Goal: Information Seeking & Learning: Find specific page/section

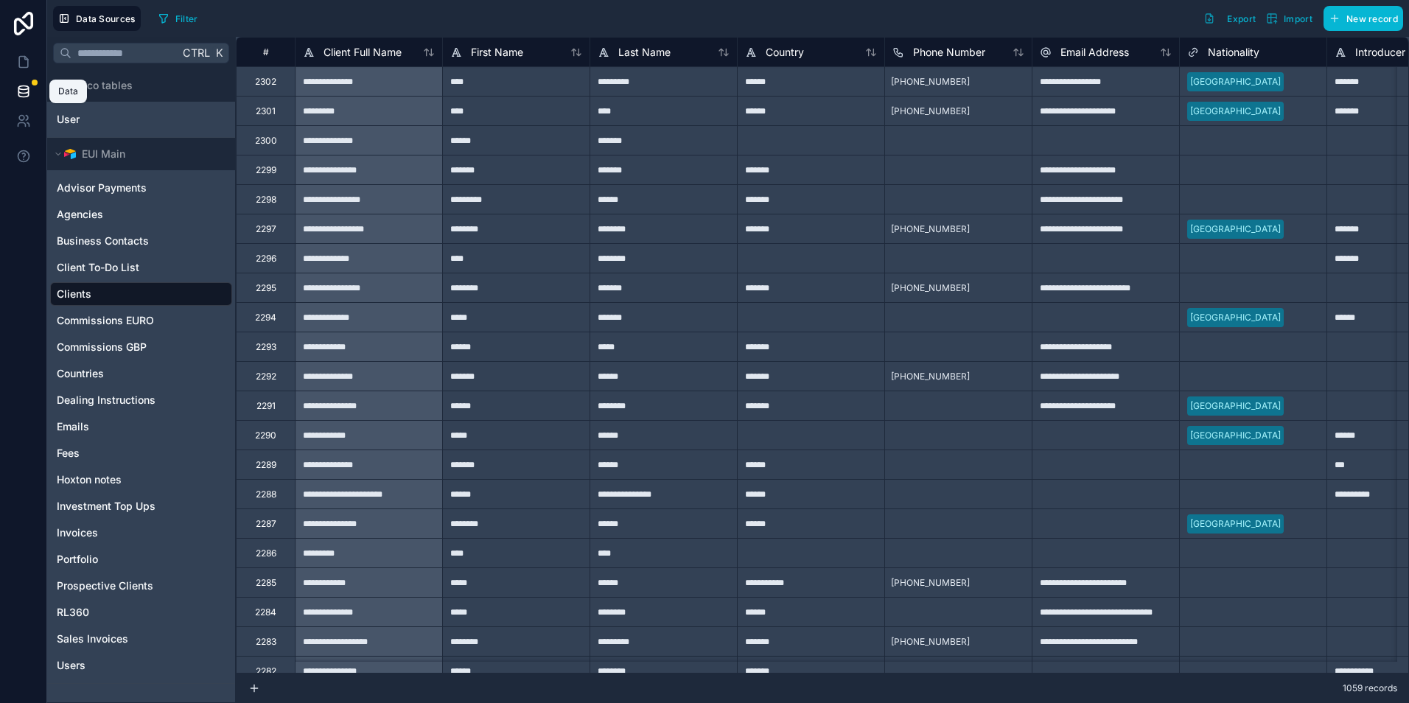
click at [24, 85] on icon at bounding box center [23, 91] width 15 height 15
click at [19, 119] on icon at bounding box center [21, 118] width 5 height 5
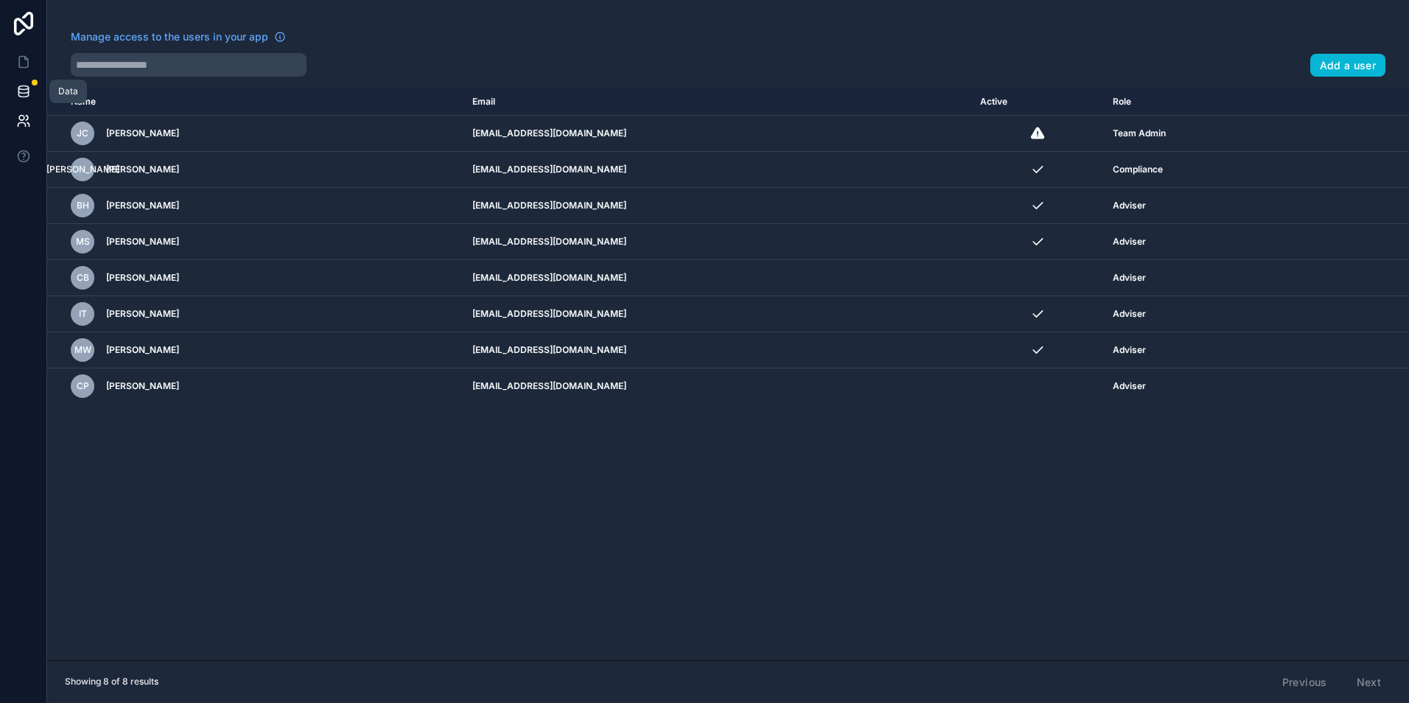
click at [16, 94] on icon at bounding box center [23, 91] width 15 height 15
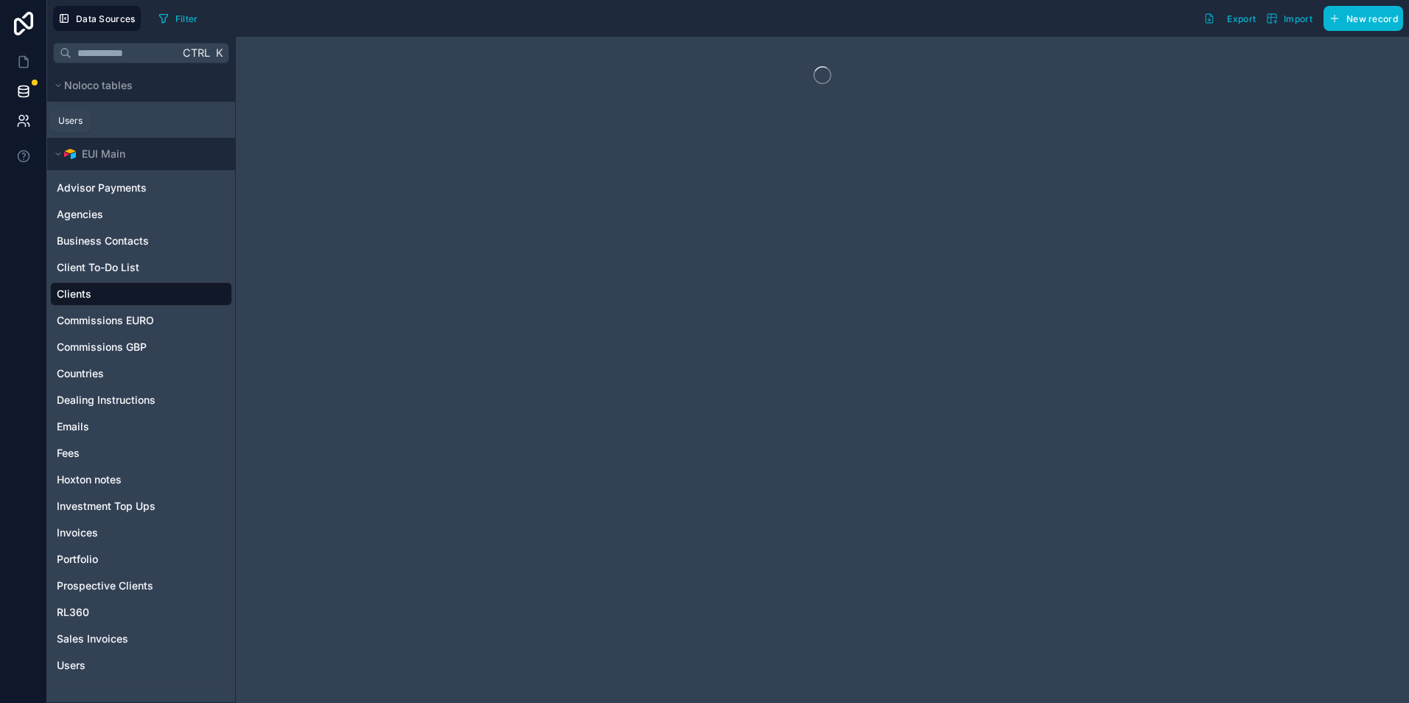
click at [15, 115] on link at bounding box center [23, 120] width 46 height 29
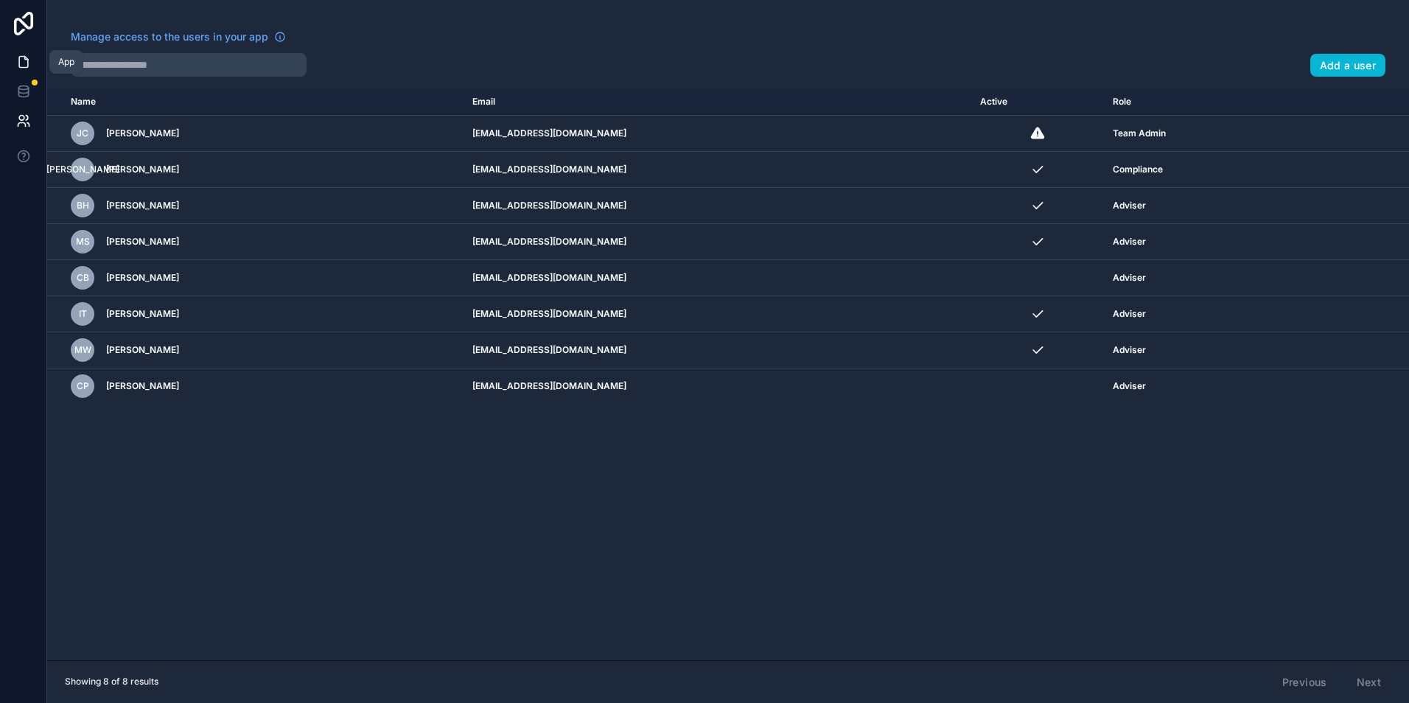
click at [17, 58] on icon at bounding box center [23, 62] width 15 height 15
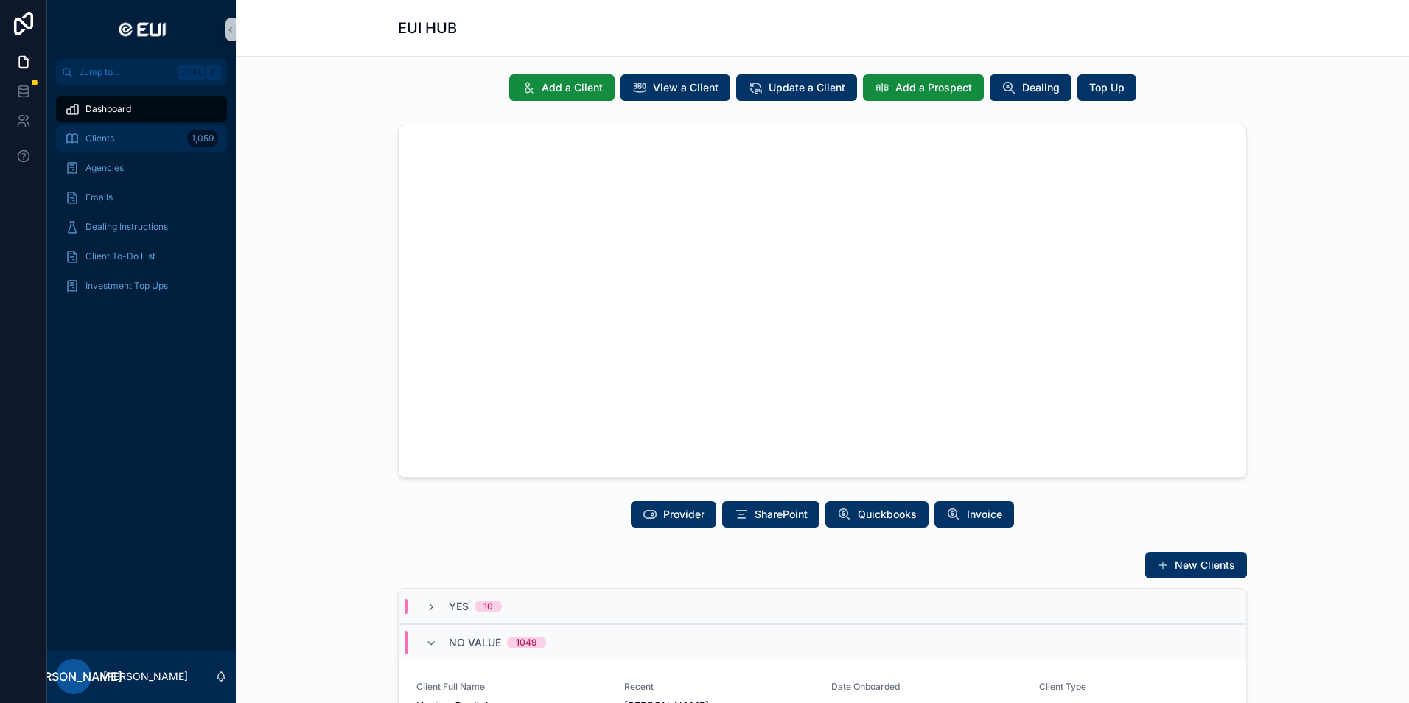
click at [104, 135] on span "Clients" at bounding box center [99, 139] width 29 height 12
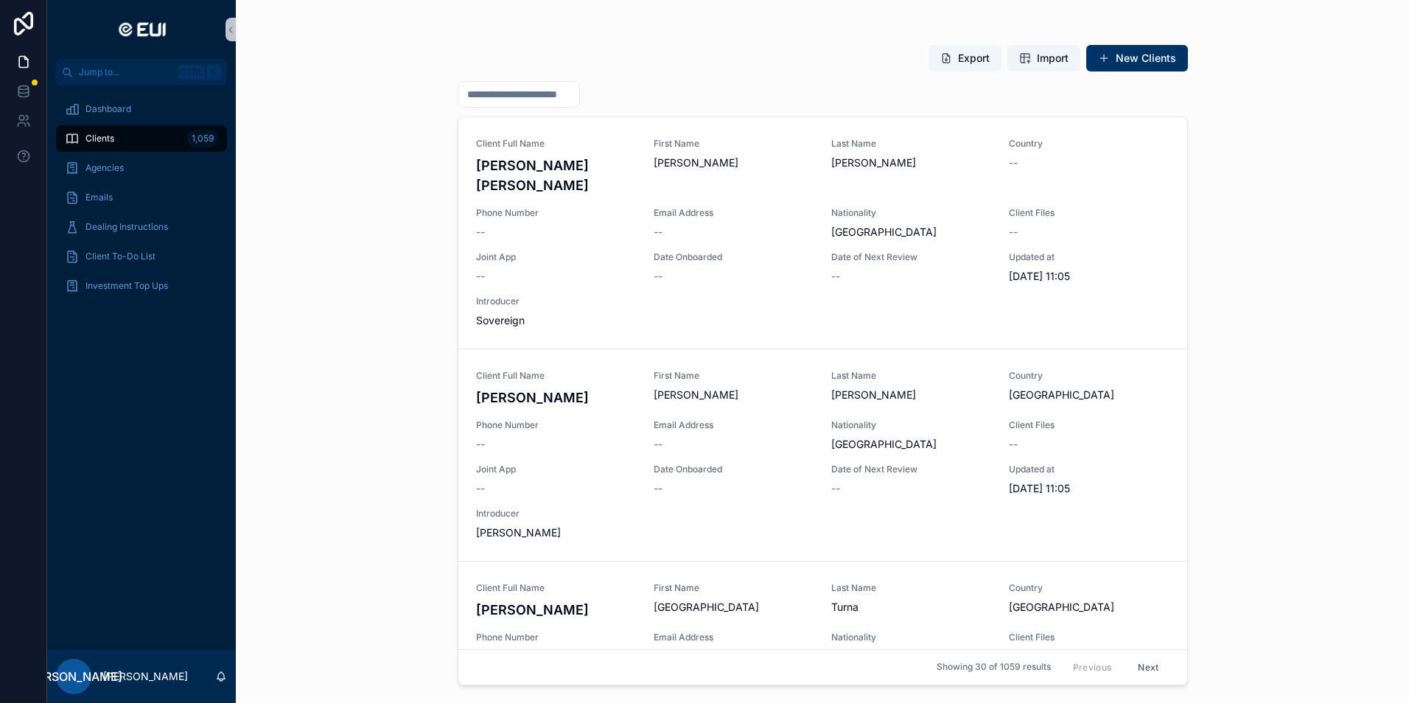
click at [979, 60] on button "Export" at bounding box center [964, 58] width 73 height 27
click at [324, 290] on div "Export Import New Clients Client Full Name [PERSON_NAME] [PERSON_NAME] First Na…" at bounding box center [822, 351] width 1173 height 703
click at [533, 91] on input "scrollable content" at bounding box center [518, 94] width 121 height 21
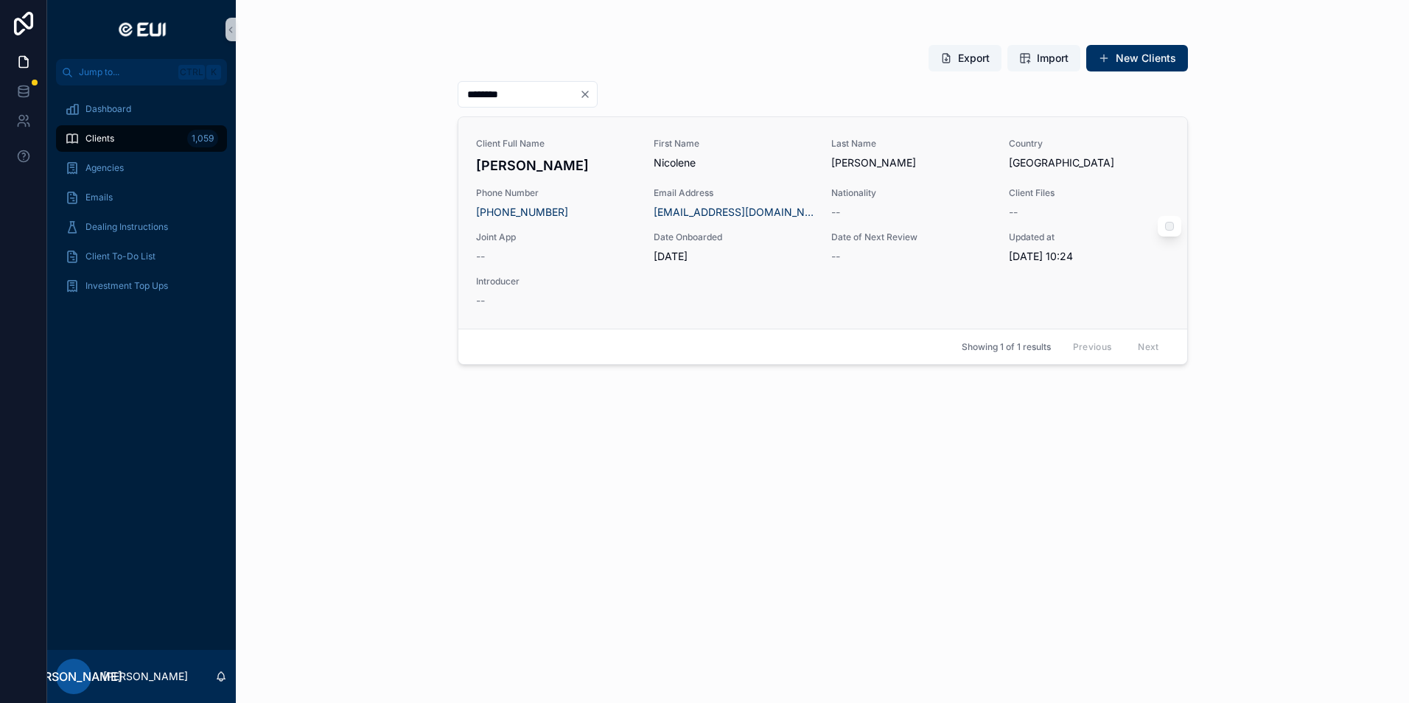
type input "********"
click at [833, 293] on div "Client Full Name [PERSON_NAME] First Name [PERSON_NAME] Last Name [PERSON_NAME]…" at bounding box center [822, 223] width 693 height 170
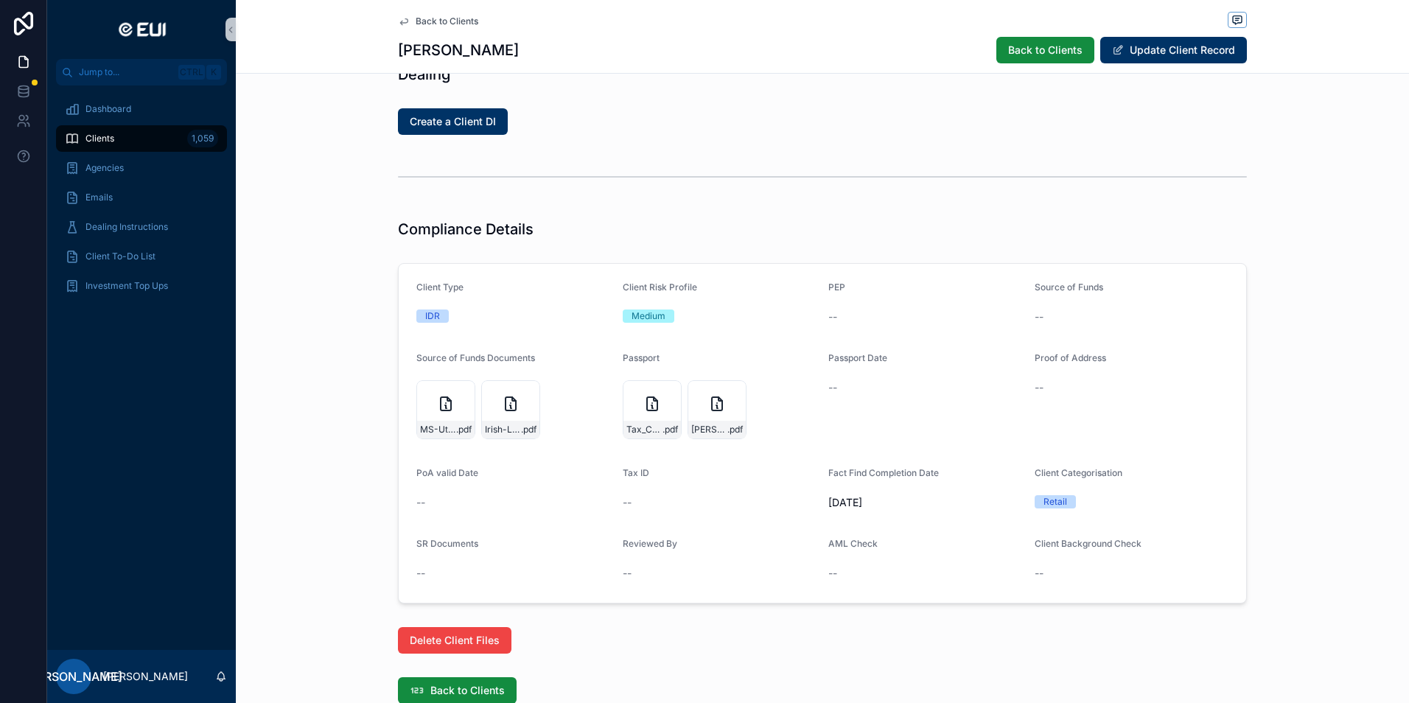
scroll to position [1105, 0]
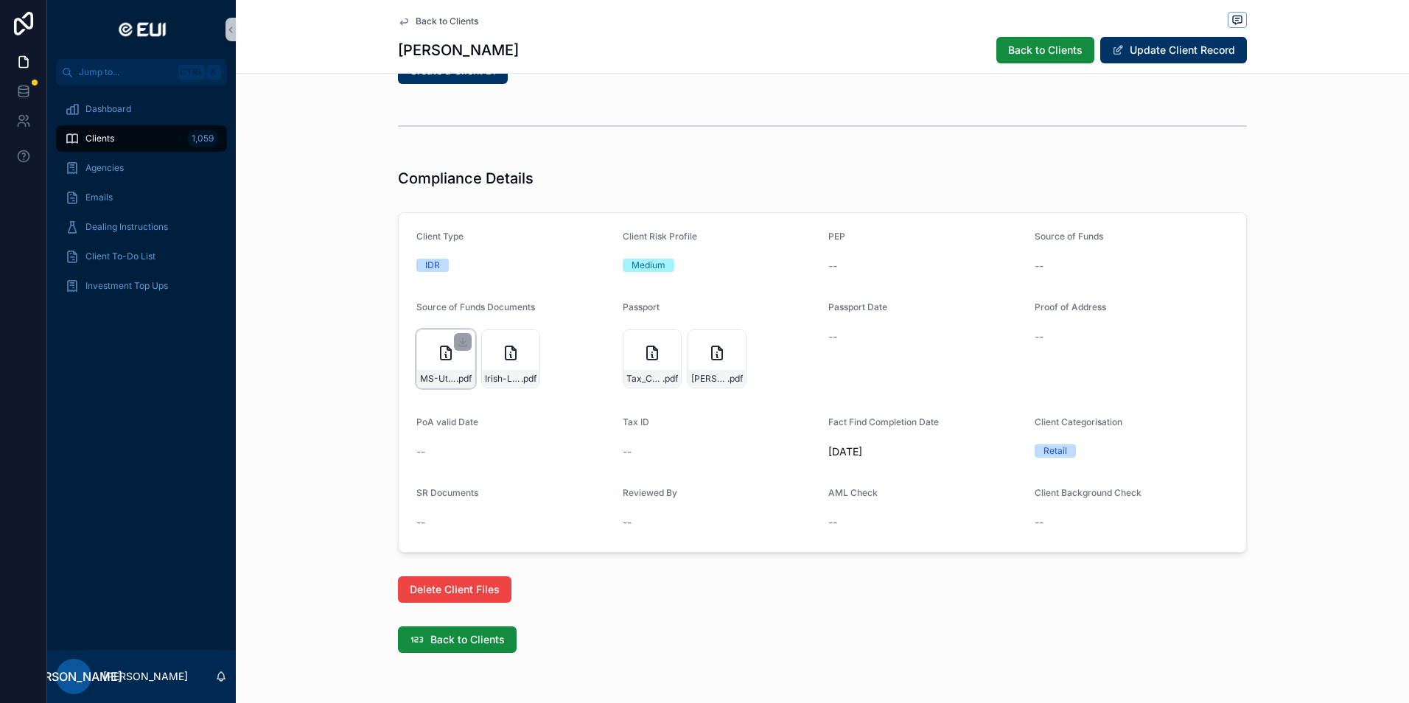
click at [430, 356] on div "MS-Utility-Bill-POA-YUNO-Feb-2025 .pdf" at bounding box center [445, 358] width 59 height 59
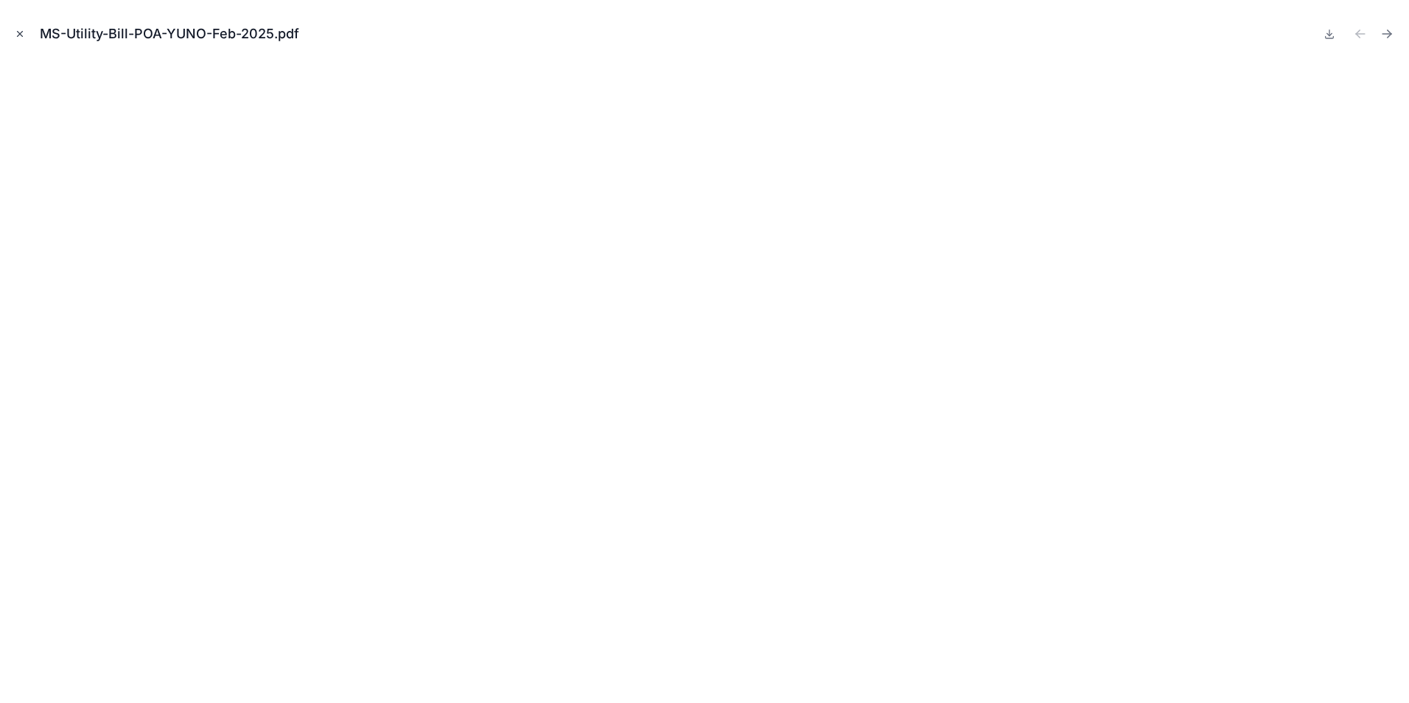
click at [18, 26] on button "Close modal" at bounding box center [20, 34] width 16 height 16
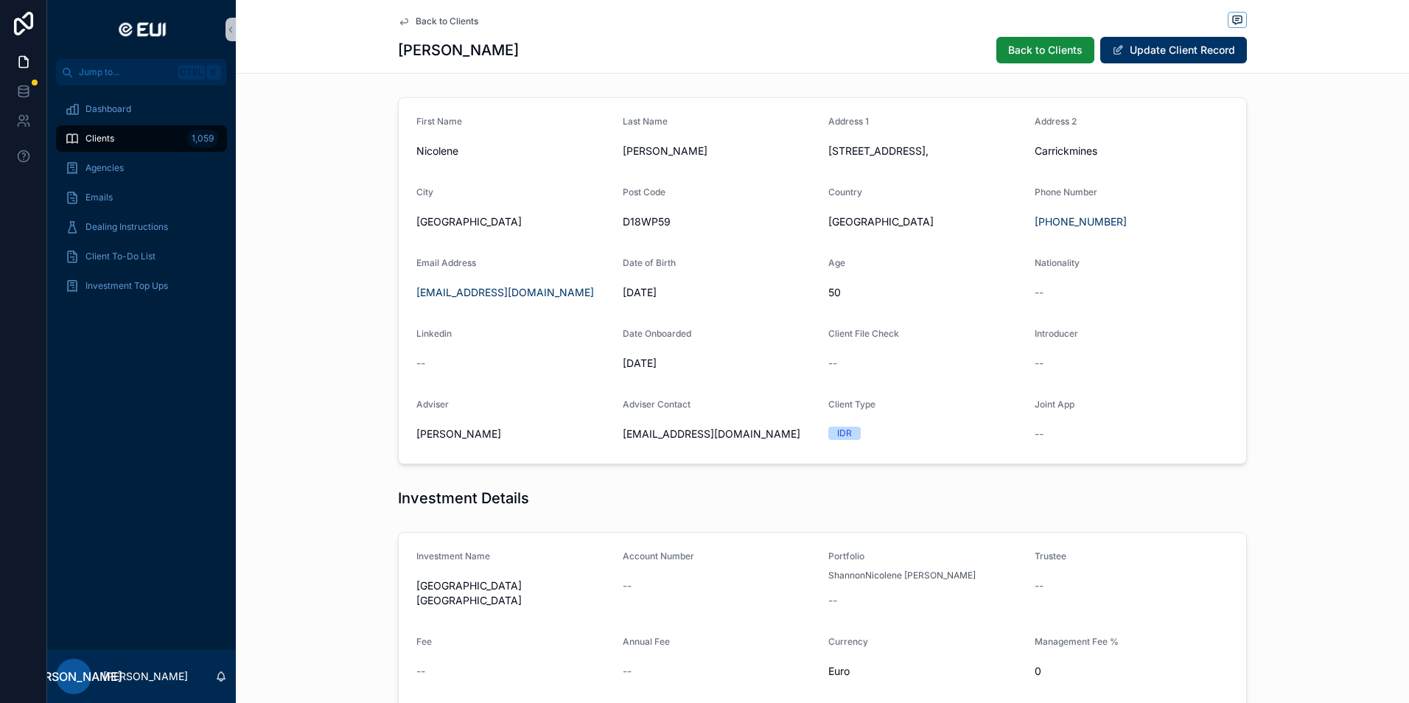
click at [531, 43] on div "[PERSON_NAME] Back to Clients Update Client Record" at bounding box center [822, 50] width 849 height 28
drag, startPoint x: 404, startPoint y: 21, endPoint x: 424, endPoint y: 20, distance: 20.6
click at [404, 21] on icon "scrollable content" at bounding box center [404, 21] width 12 height 12
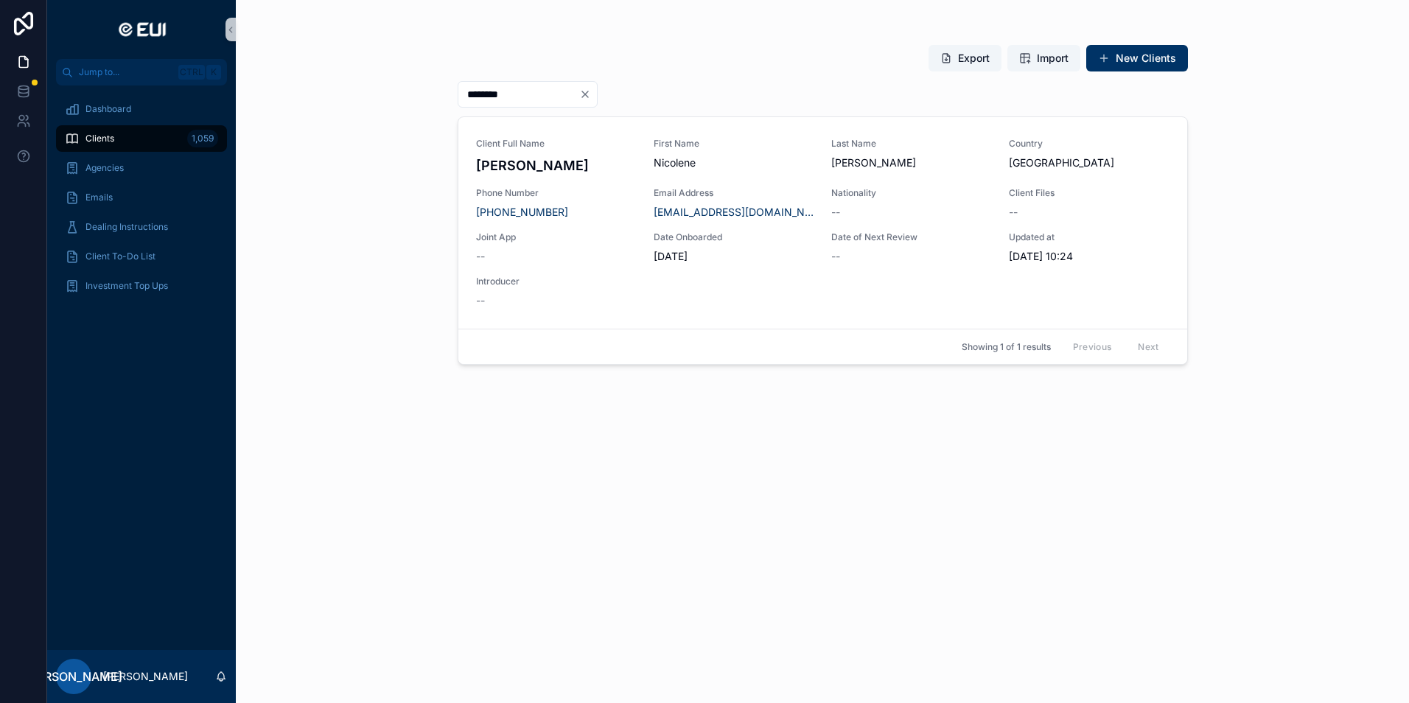
click at [579, 97] on input "********" at bounding box center [518, 94] width 121 height 21
type input "*"
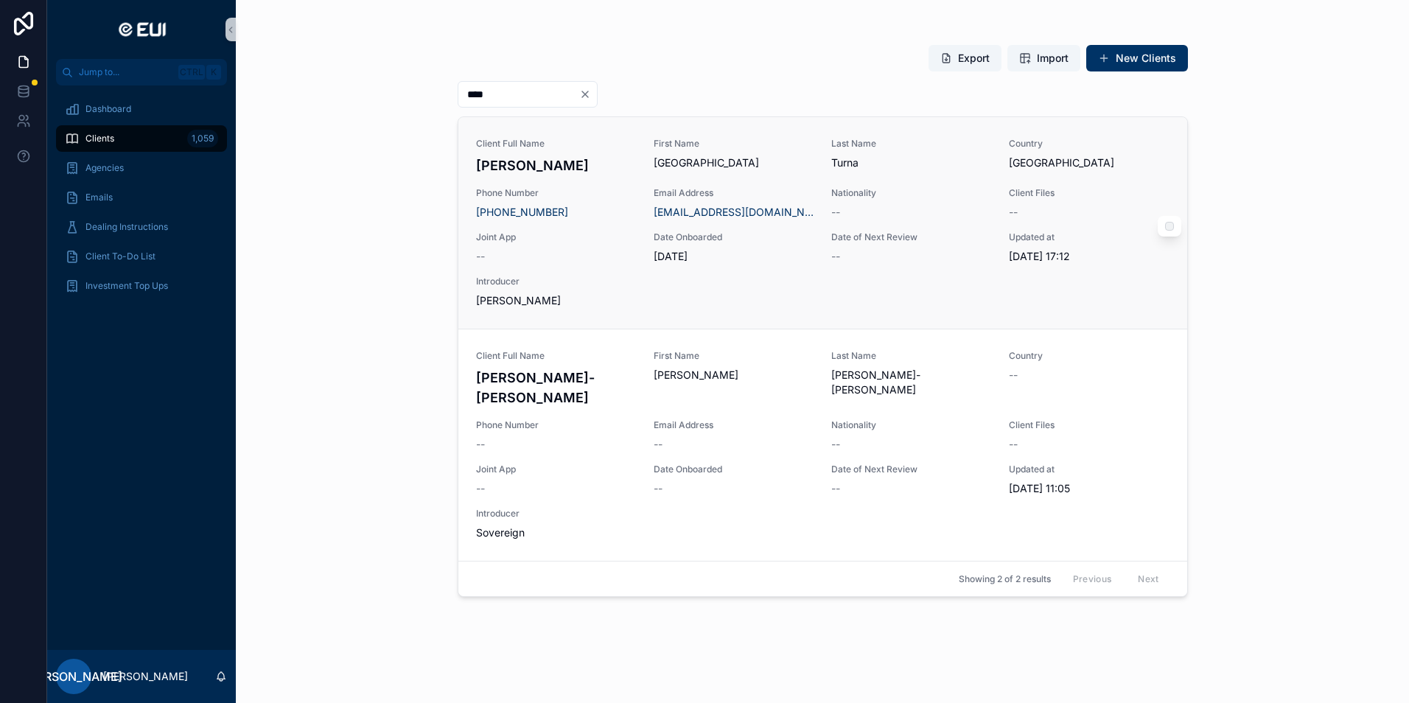
type input "****"
click at [567, 169] on h4 "[PERSON_NAME]" at bounding box center [556, 165] width 160 height 20
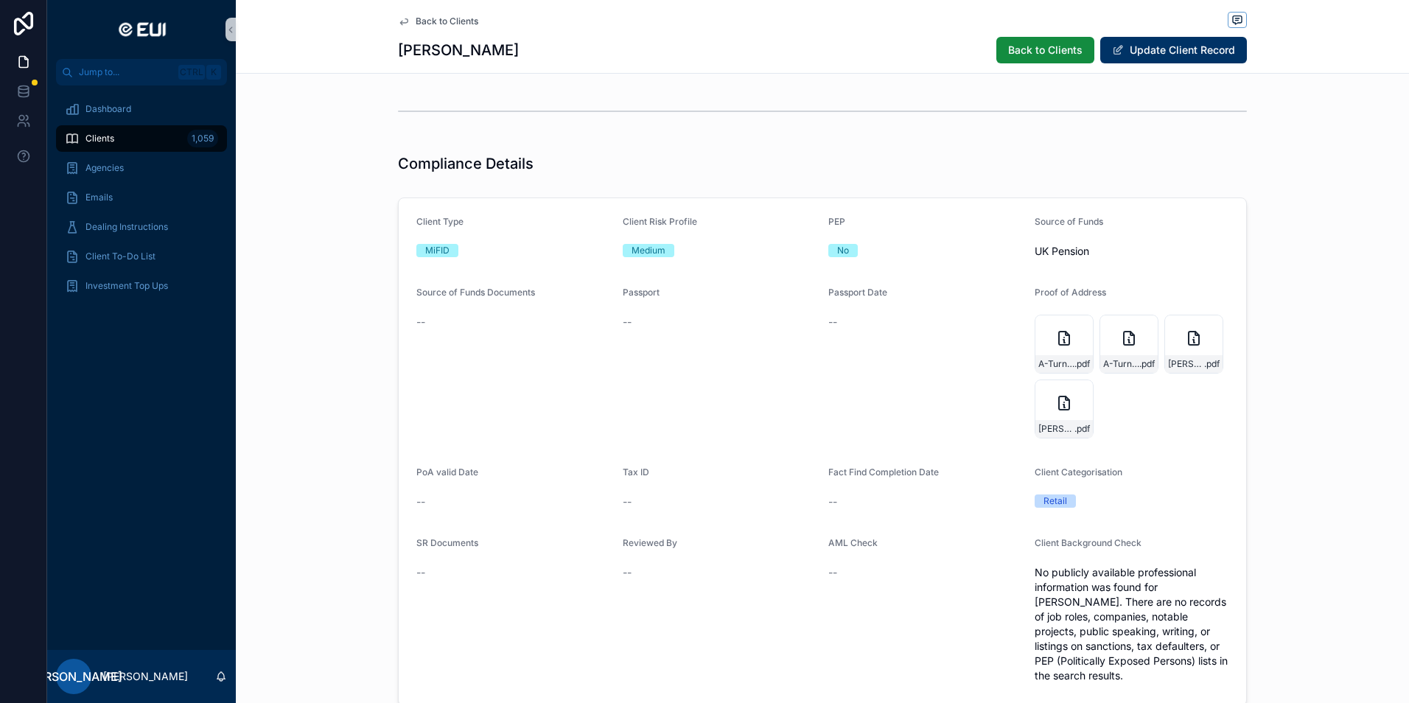
scroll to position [1326, 0]
click at [1055, 346] on icon "scrollable content" at bounding box center [1064, 341] width 18 height 18
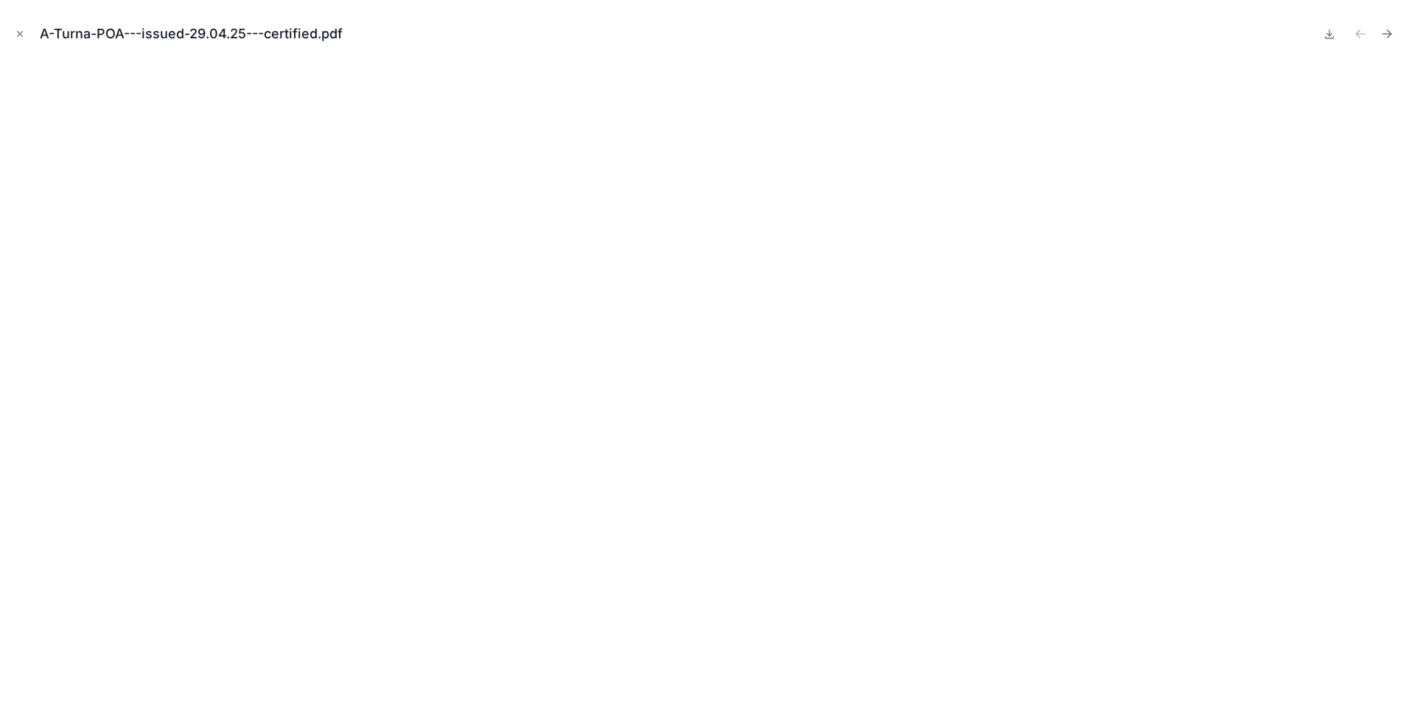
drag, startPoint x: 13, startPoint y: 27, endPoint x: 99, endPoint y: 67, distance: 95.6
click at [13, 27] on button "Close modal" at bounding box center [20, 34] width 16 height 16
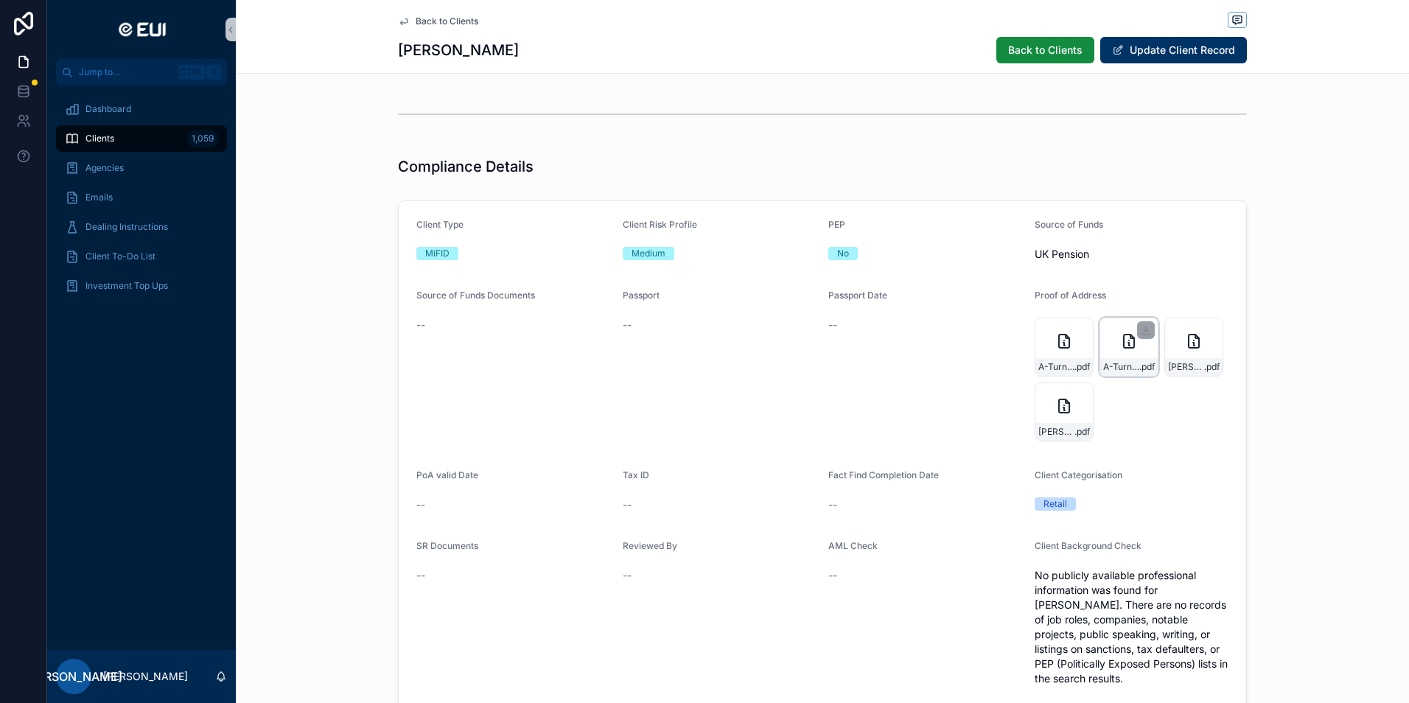
click at [1113, 352] on div "A-Turna-POA---issued-29.04.25---certified .pdf" at bounding box center [1128, 347] width 59 height 59
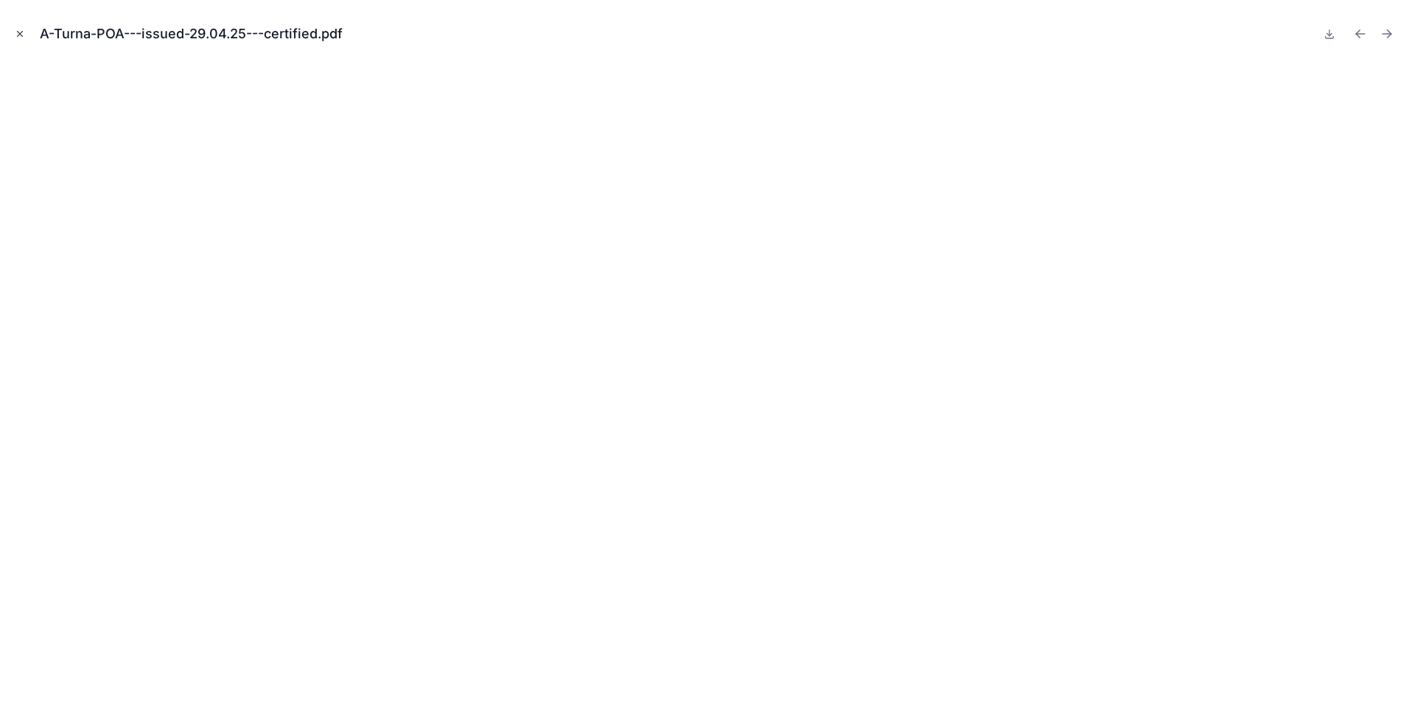
click at [15, 35] on icon "Close modal" at bounding box center [20, 34] width 10 height 10
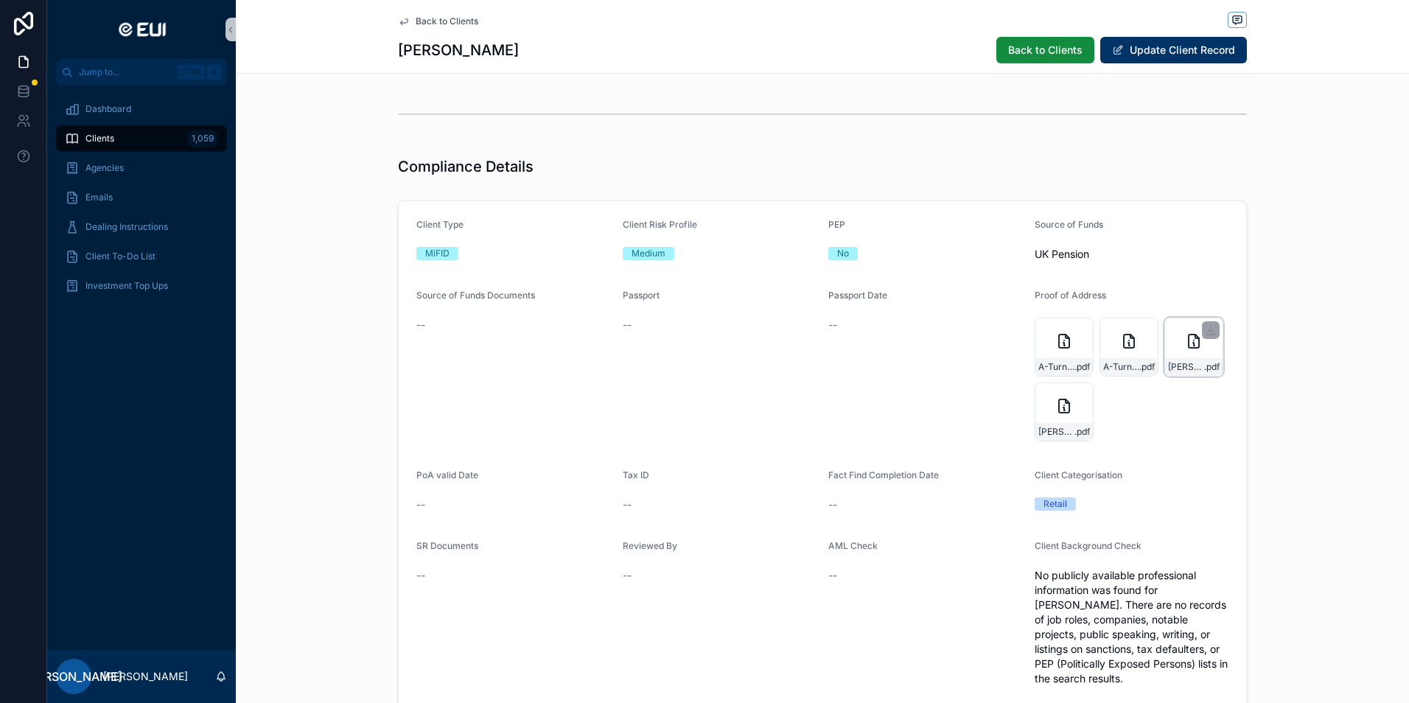
click at [1169, 346] on div "[PERSON_NAME]-POI-exp-06.07.27--certified .pdf" at bounding box center [1193, 347] width 59 height 59
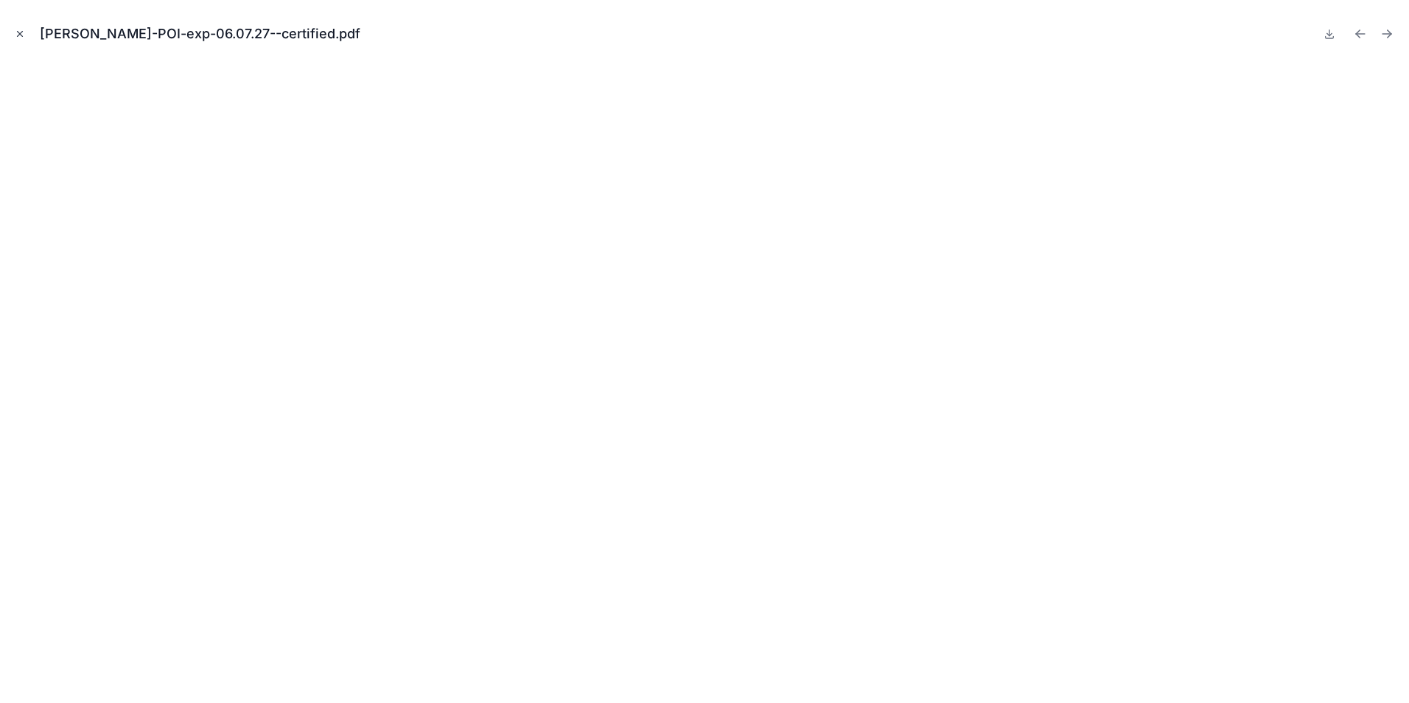
click at [16, 29] on icon "Close modal" at bounding box center [20, 34] width 10 height 10
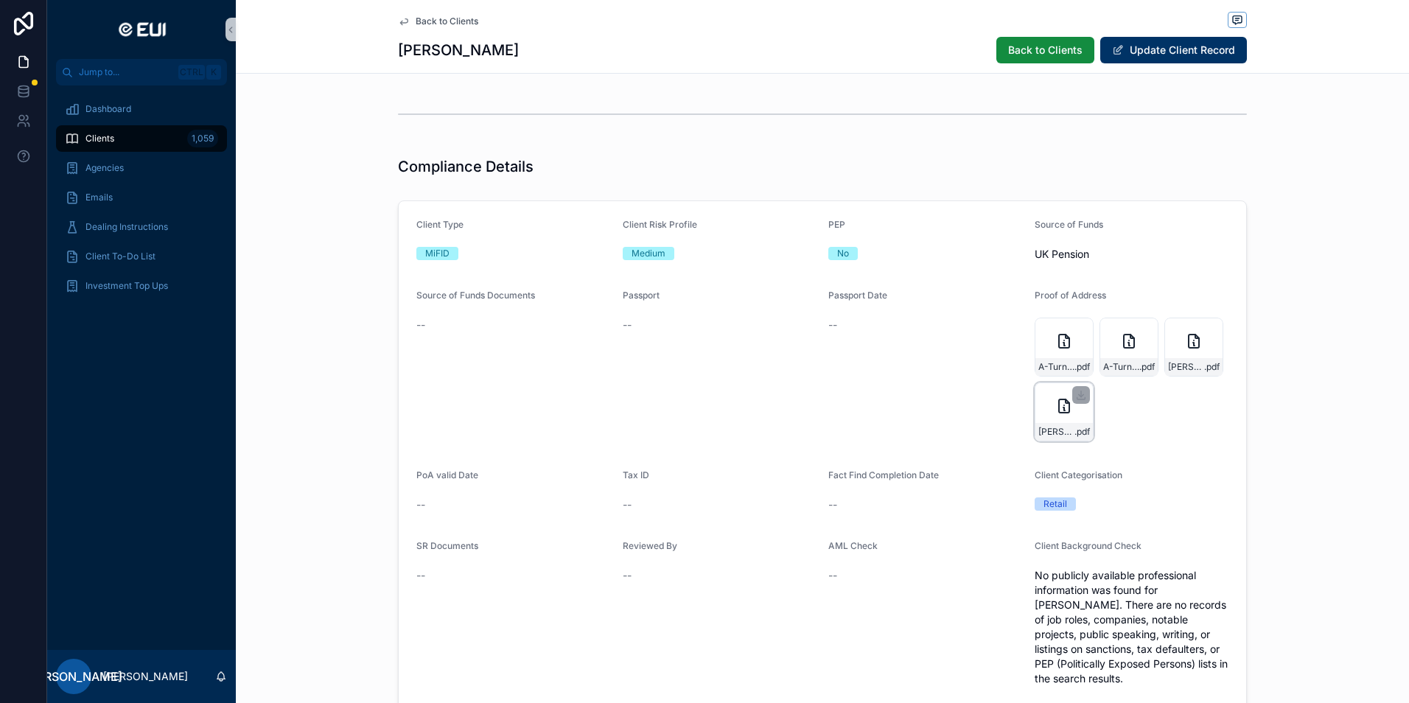
click at [1040, 395] on div "[PERSON_NAME]-SGVA-60MFP-Utility-Bill-[DATE] .pdf" at bounding box center [1064, 411] width 59 height 59
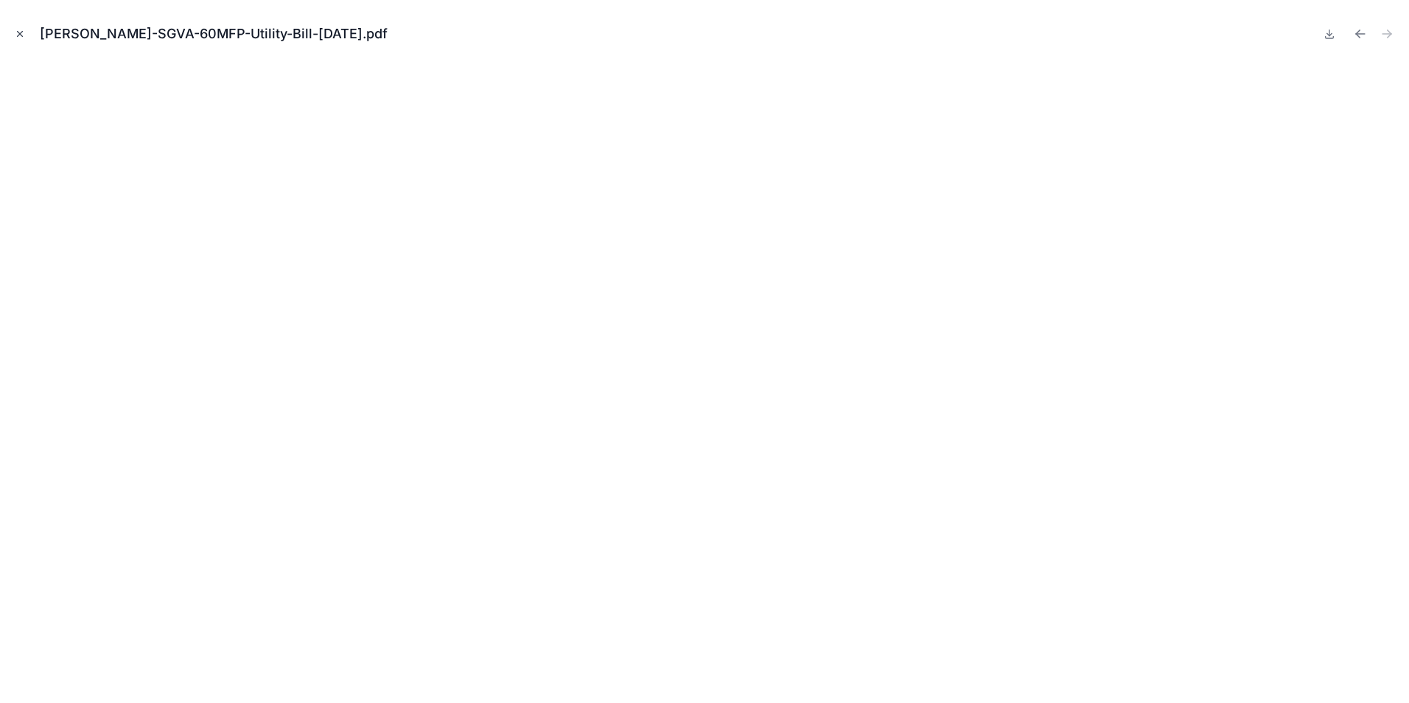
click at [21, 29] on icon "Close modal" at bounding box center [20, 34] width 10 height 10
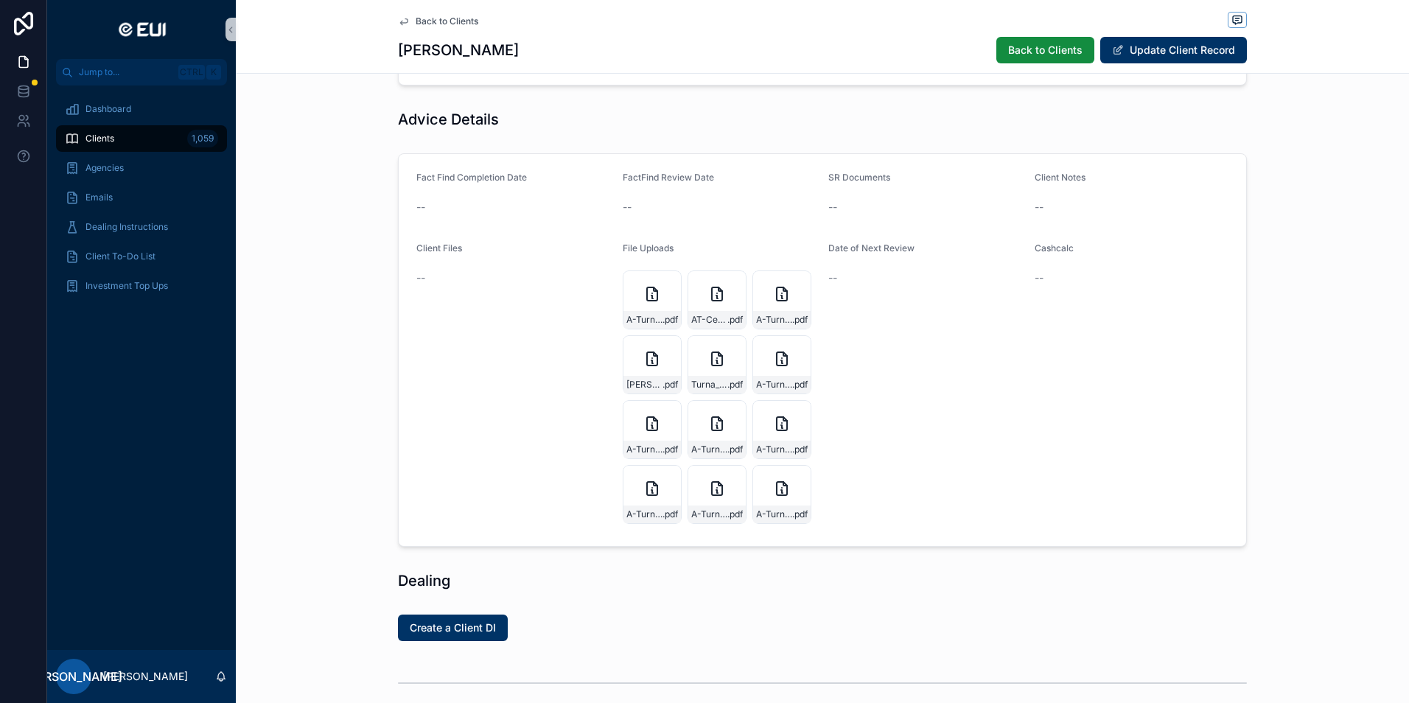
scroll to position [722, 0]
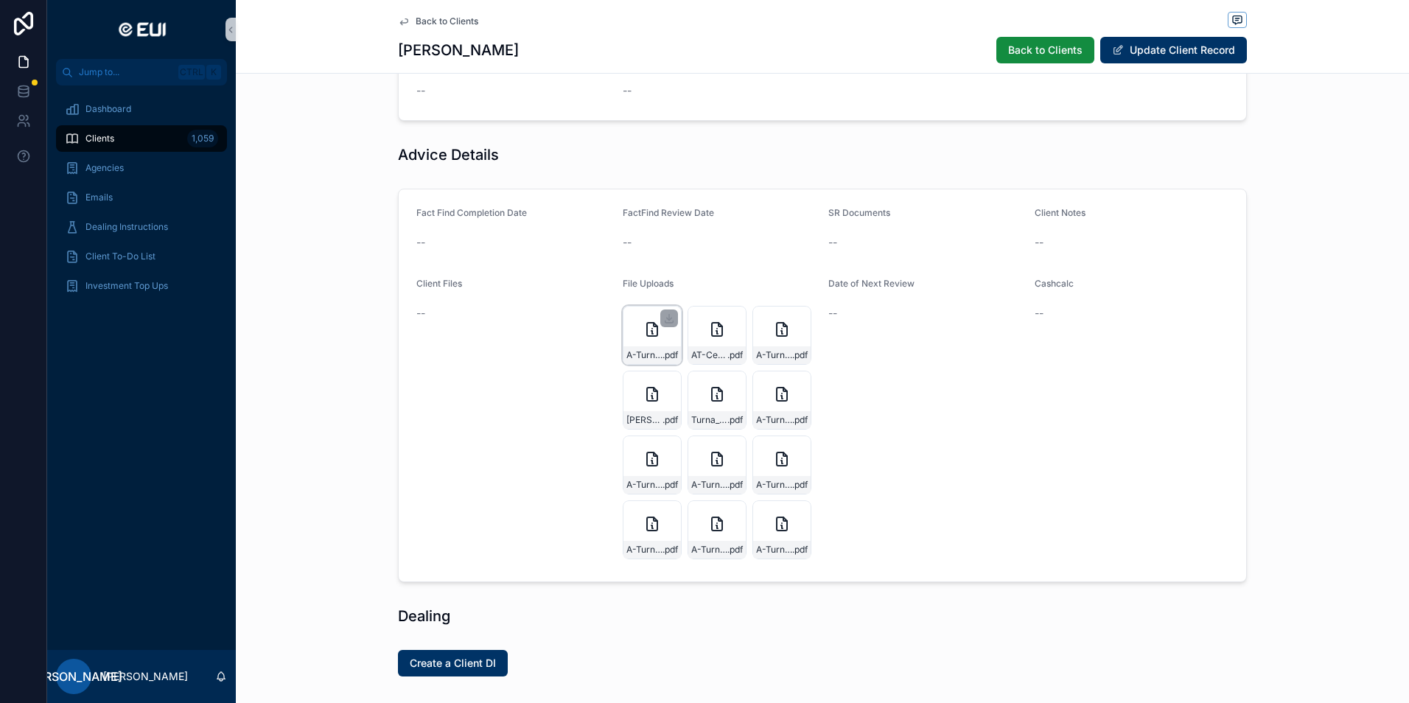
click at [648, 331] on icon "scrollable content" at bounding box center [652, 330] width 18 height 18
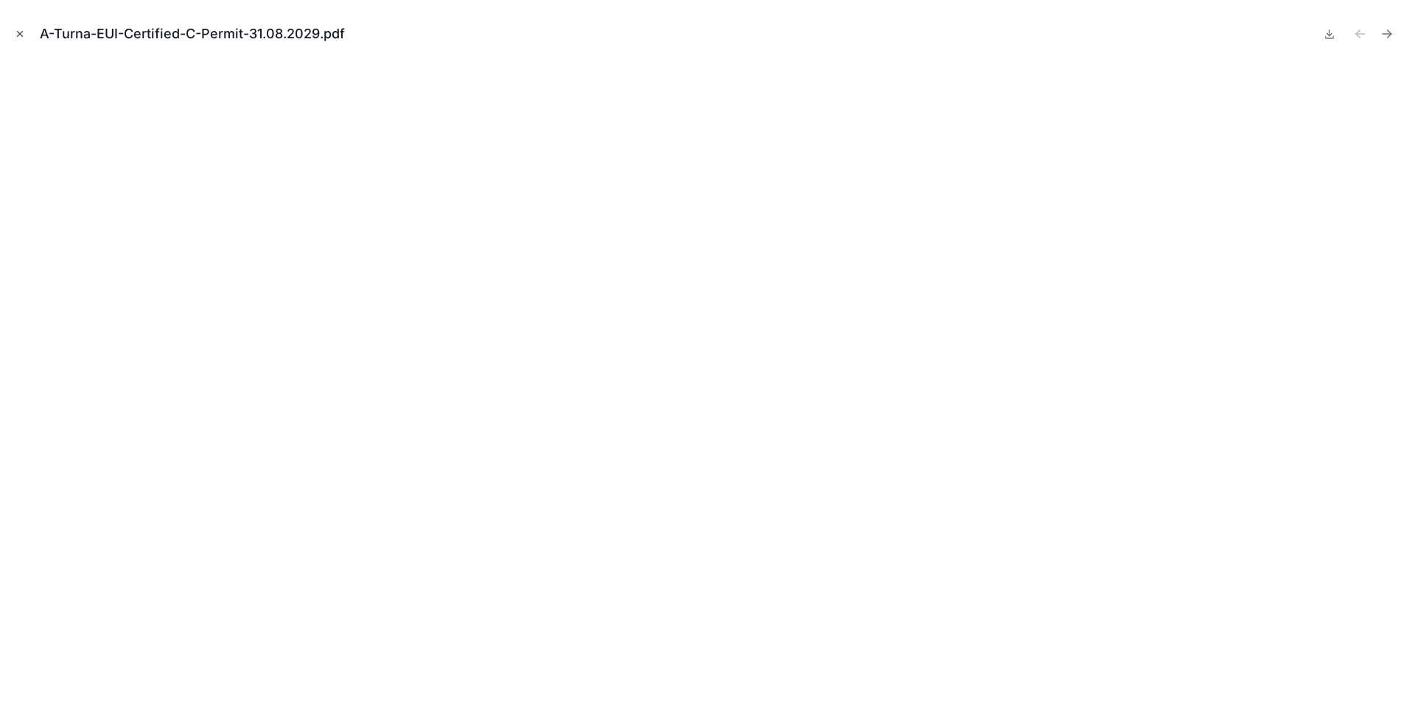
click at [15, 31] on icon "Close modal" at bounding box center [20, 34] width 10 height 10
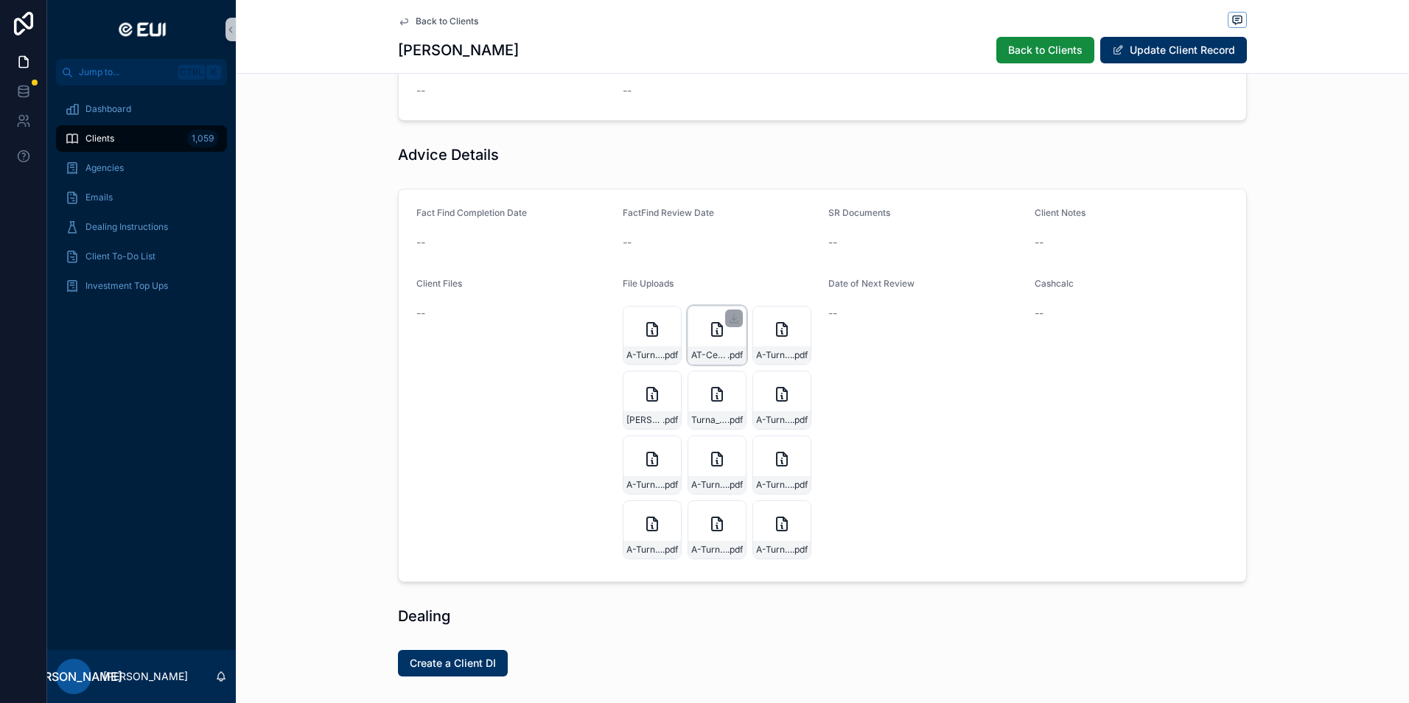
click at [699, 340] on div "AT-Certified-EUI-Passport-06.07.2027 .pdf" at bounding box center [717, 335] width 59 height 59
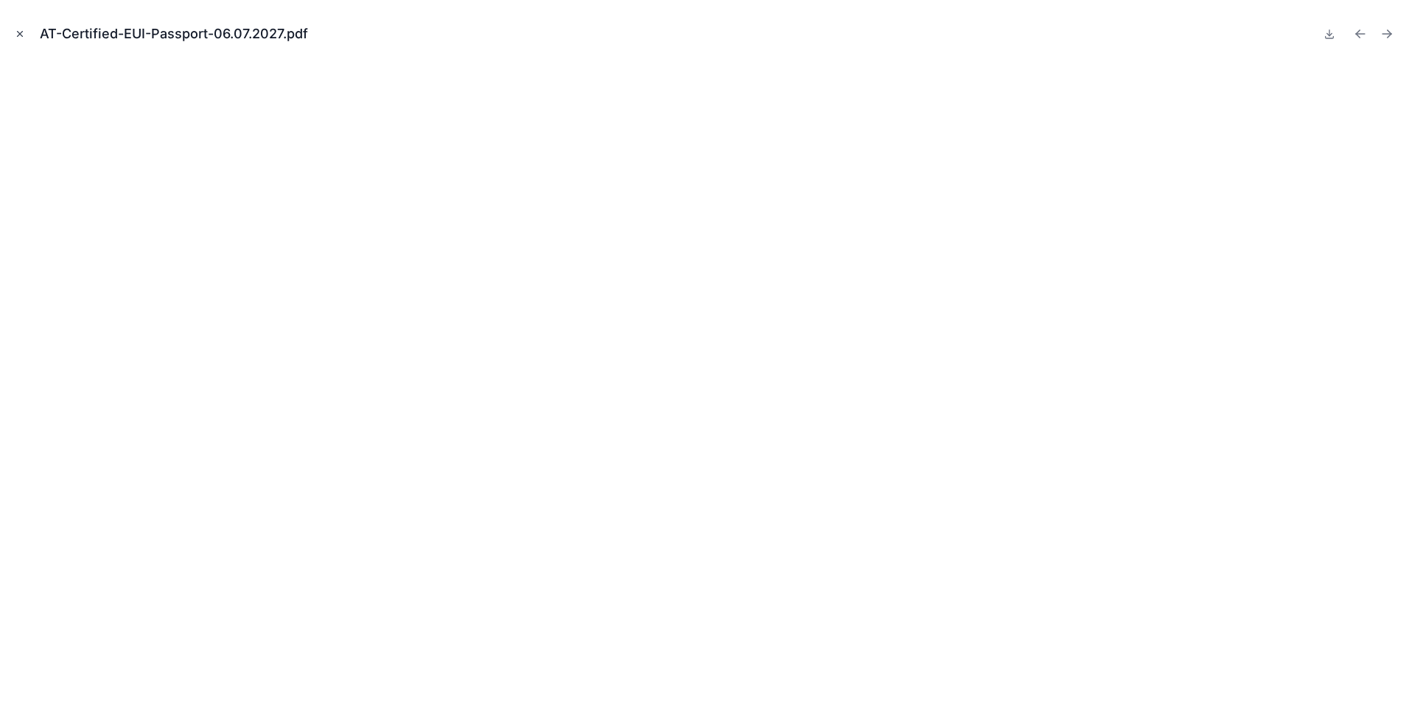
click at [13, 31] on button "Close modal" at bounding box center [20, 34] width 16 height 16
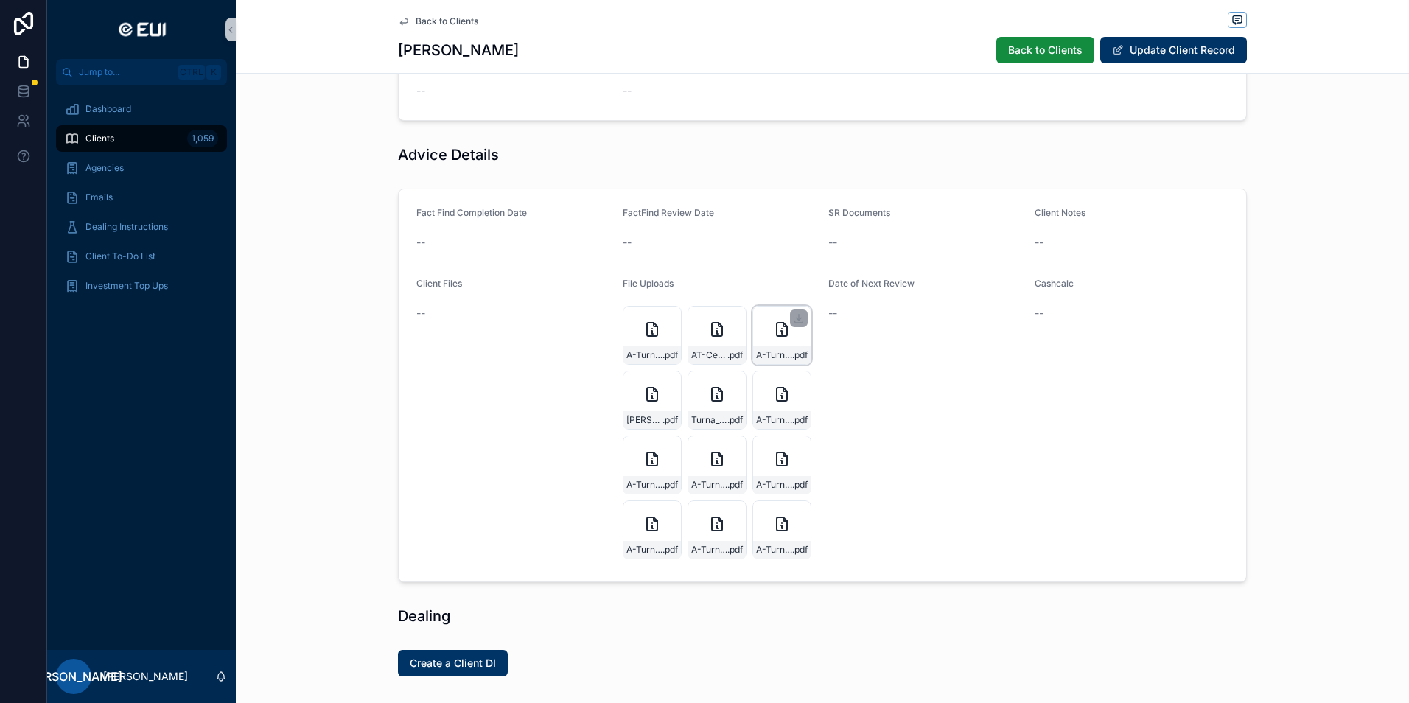
click at [758, 332] on div "A-Turna-Pension-Valuation---2025-07-09T143150.756 .pdf" at bounding box center [781, 335] width 59 height 59
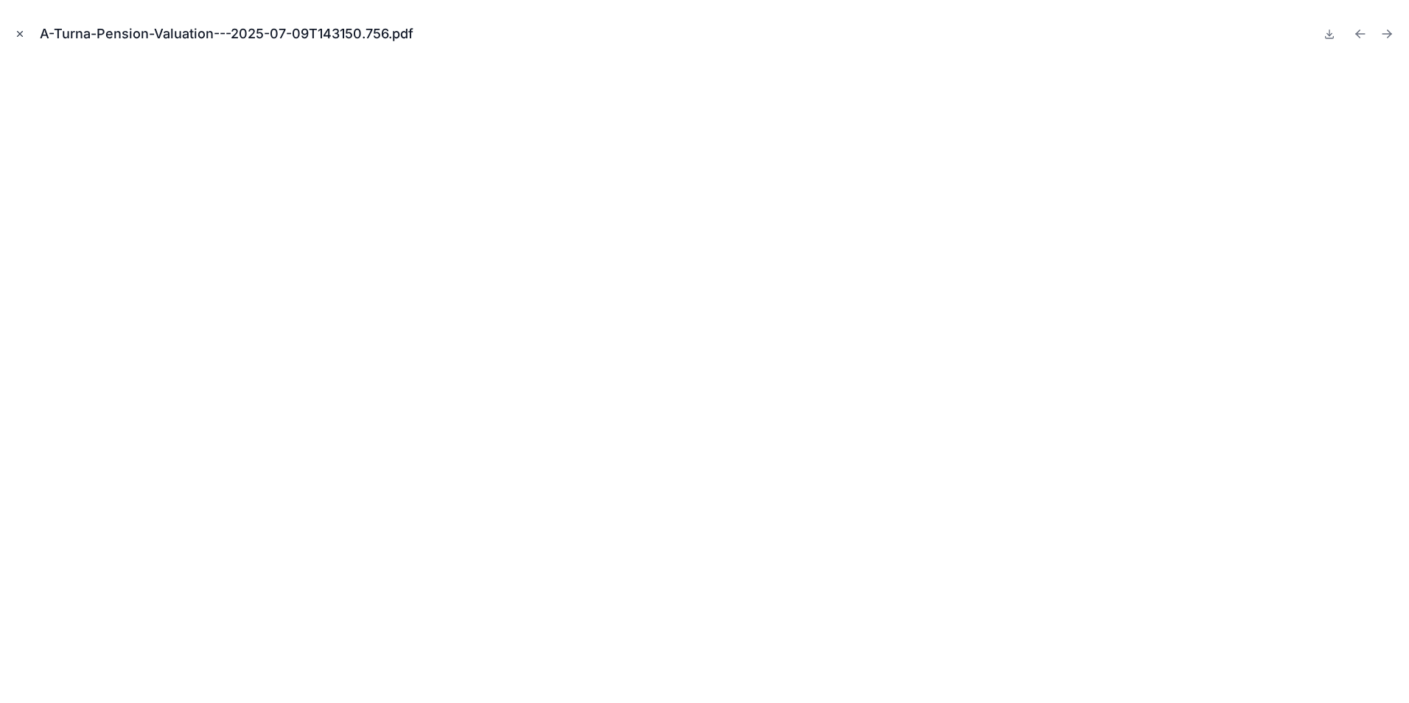
click at [15, 36] on icon "Close modal" at bounding box center [20, 34] width 10 height 10
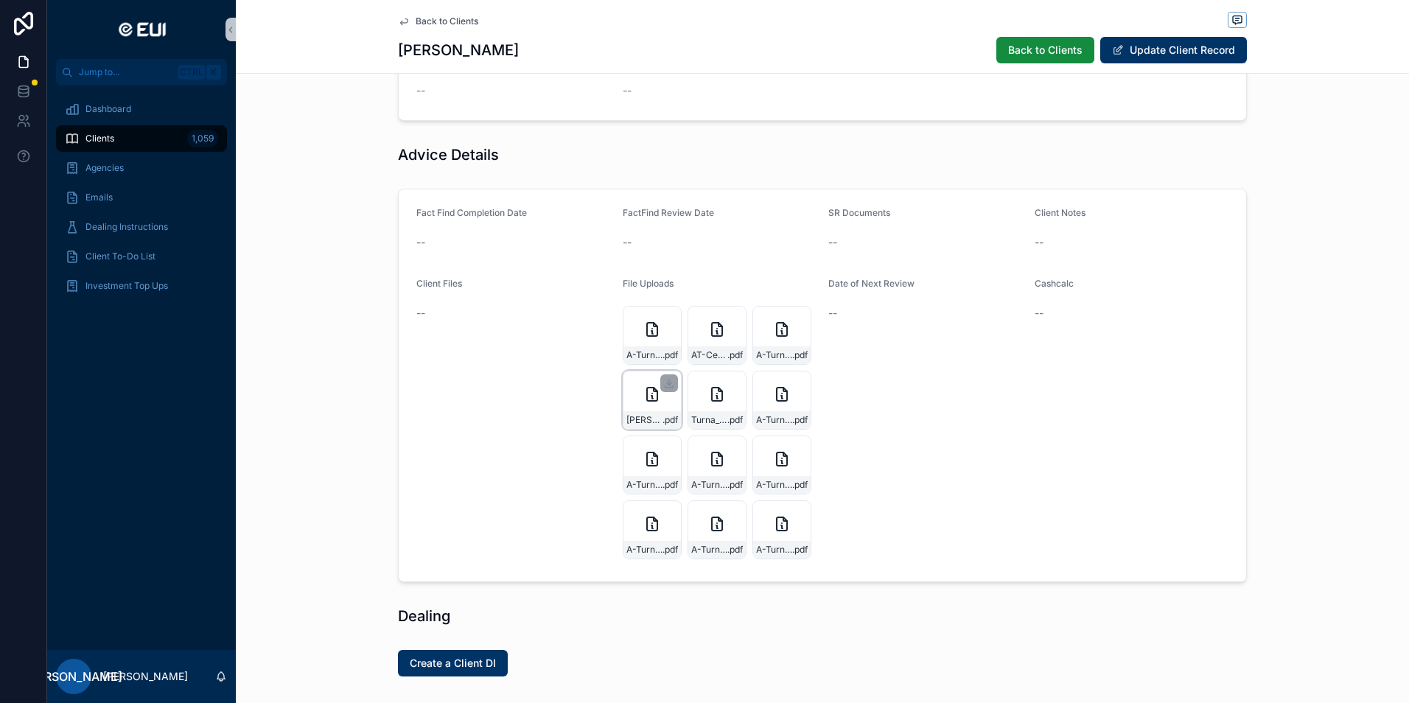
click at [637, 405] on div "[PERSON_NAME]-Utmost-Valuation---2025-06-17T095601.354 .pdf" at bounding box center [652, 400] width 59 height 59
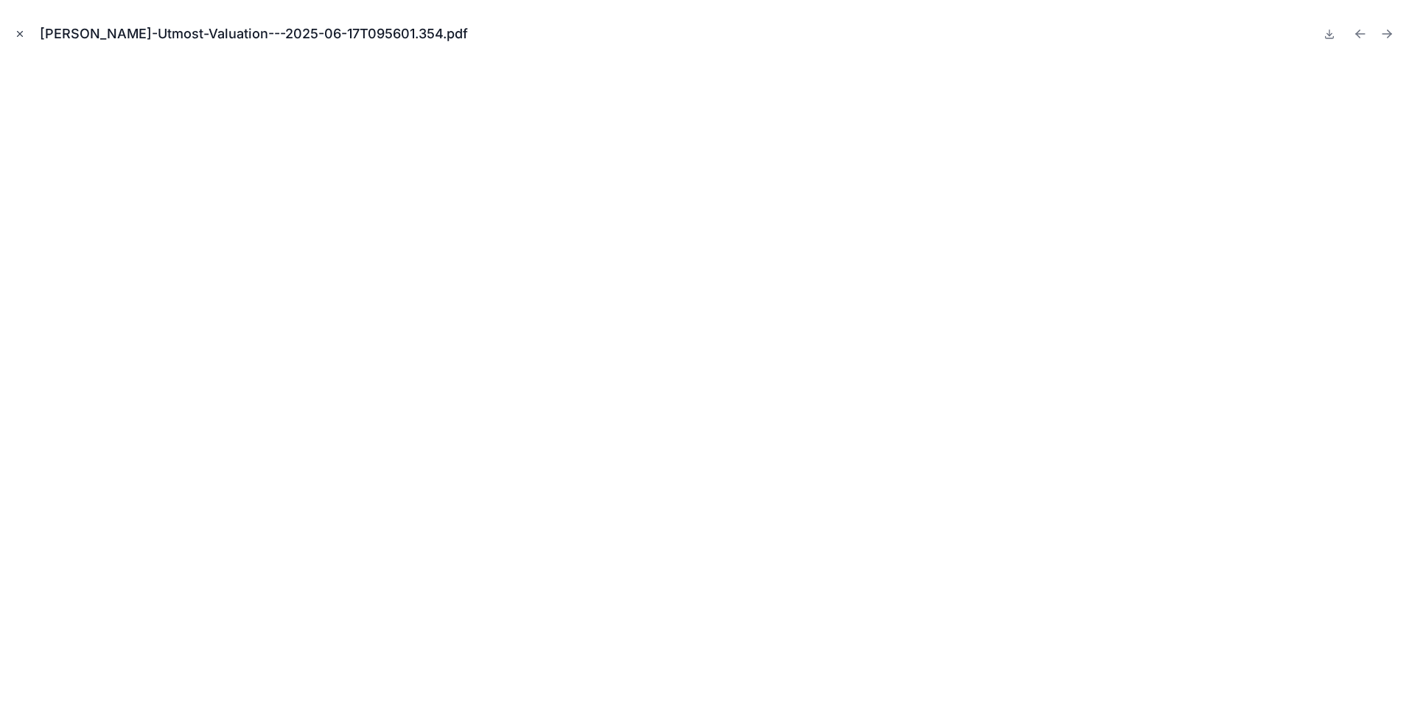
click at [13, 37] on button "Close modal" at bounding box center [20, 34] width 16 height 16
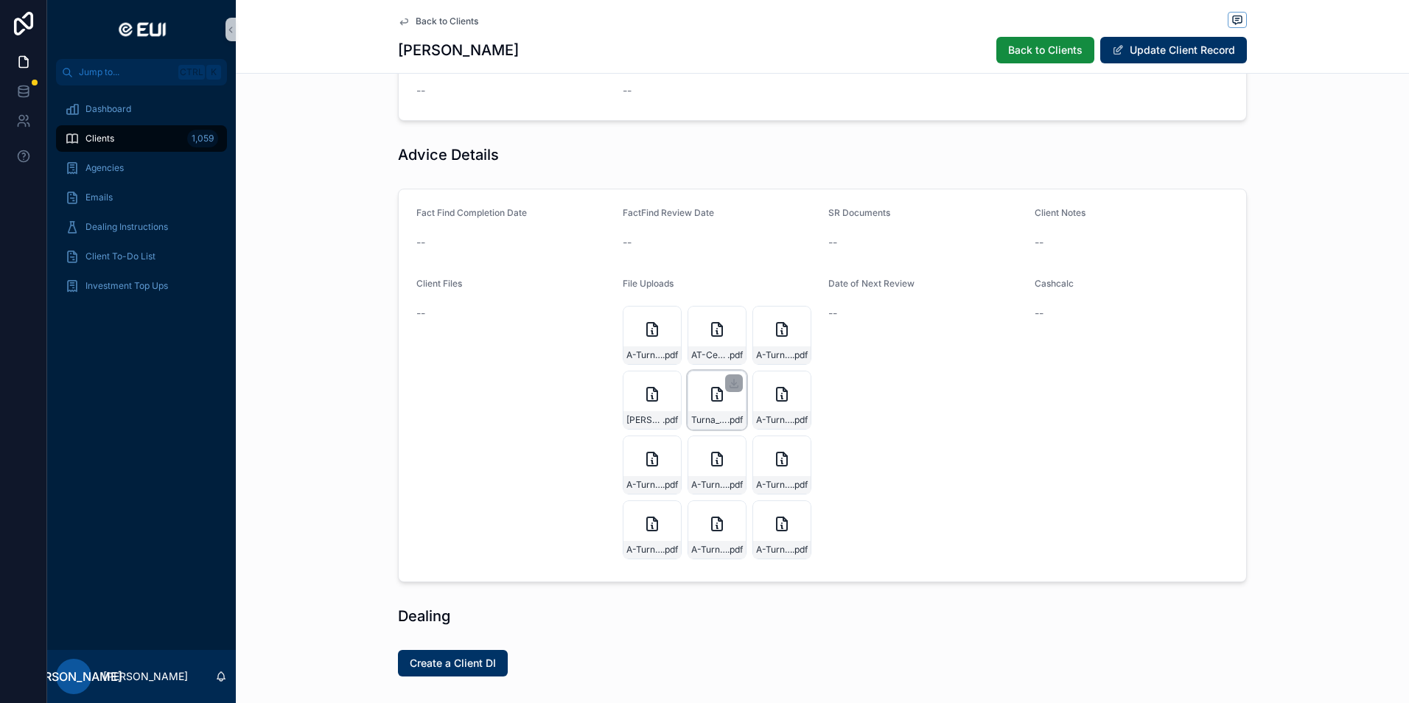
click at [730, 405] on div "Turna_POA_certified .pdf" at bounding box center [717, 400] width 59 height 59
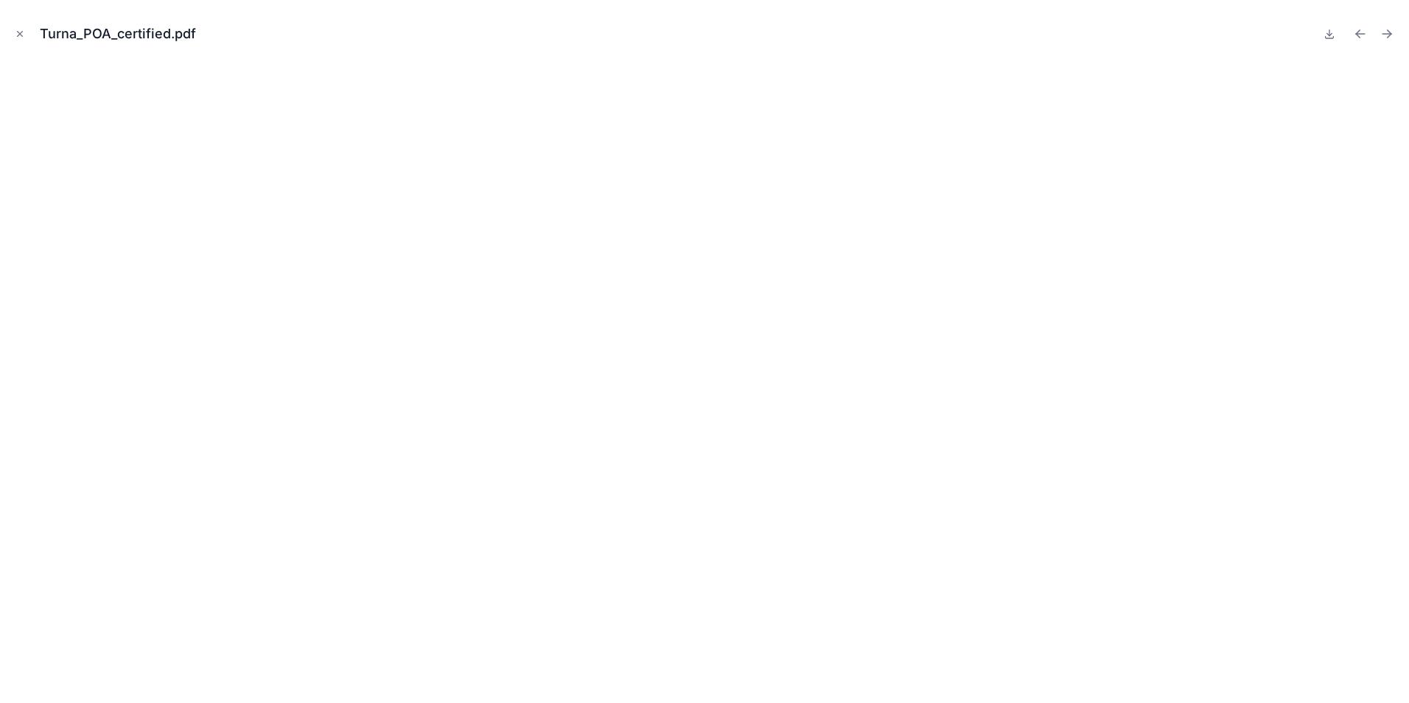
click at [10, 32] on div "Turna_POA_certified.pdf" at bounding box center [704, 351] width 1409 height 703
click at [14, 33] on button "Close modal" at bounding box center [20, 34] width 16 height 16
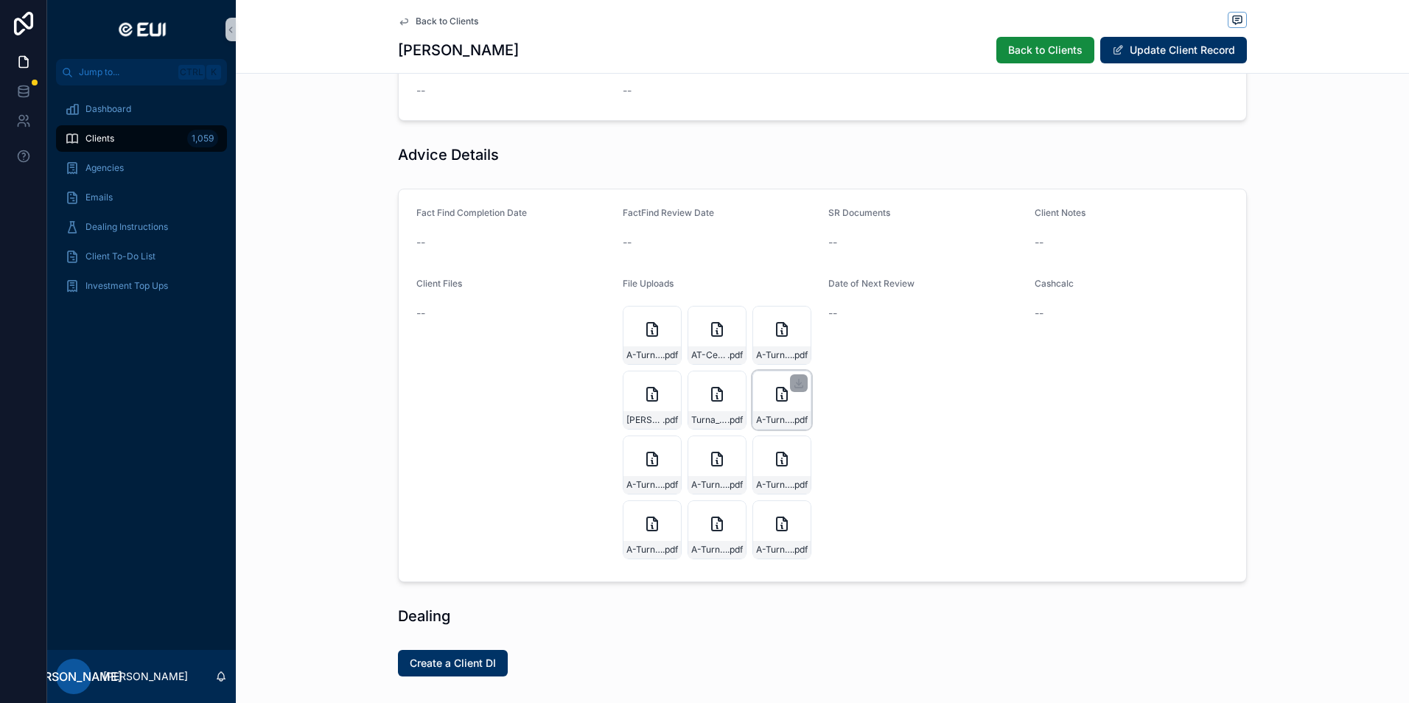
click at [777, 403] on div "A-Turna-Address-verification-May-2025-certified-EUI .pdf" at bounding box center [781, 400] width 59 height 59
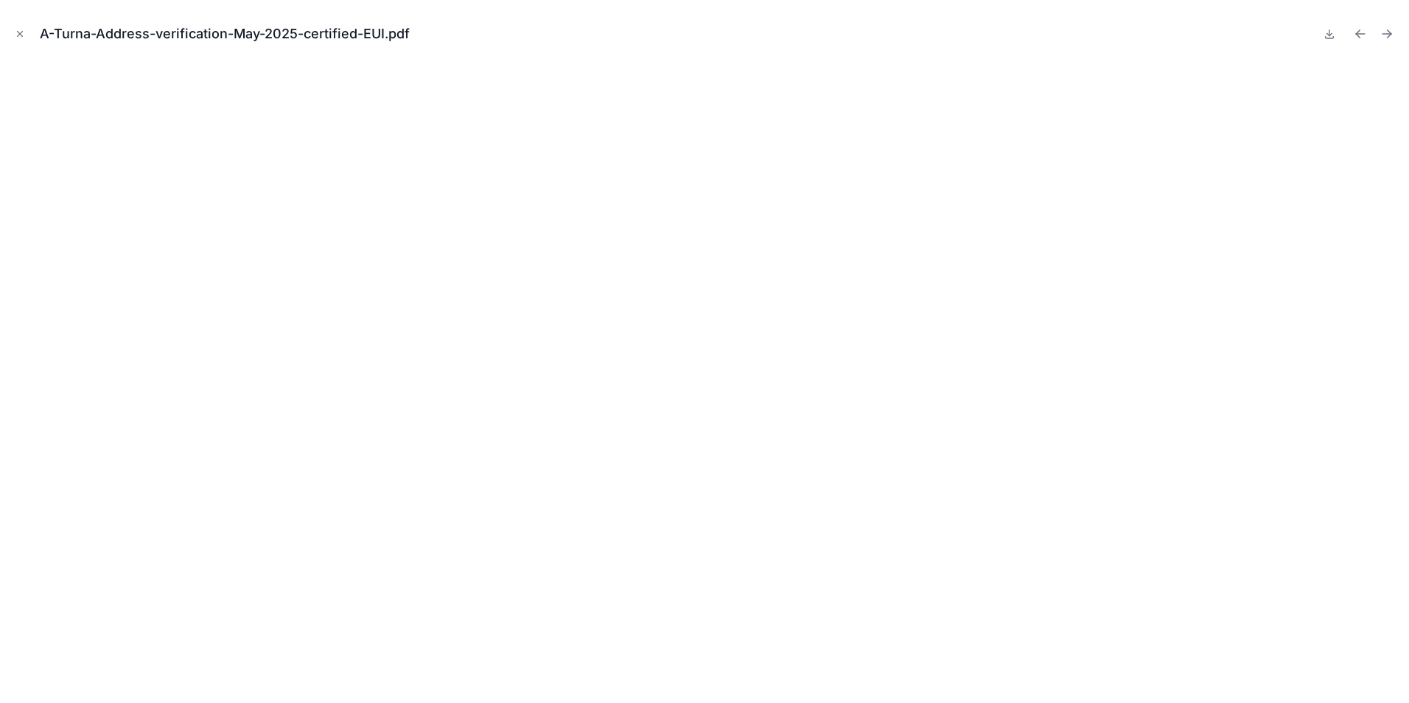
click at [10, 32] on div "A-Turna-Address-verification-May-2025-certified-EUI.pdf" at bounding box center [704, 351] width 1409 height 703
click at [18, 31] on icon "Close modal" at bounding box center [20, 34] width 10 height 10
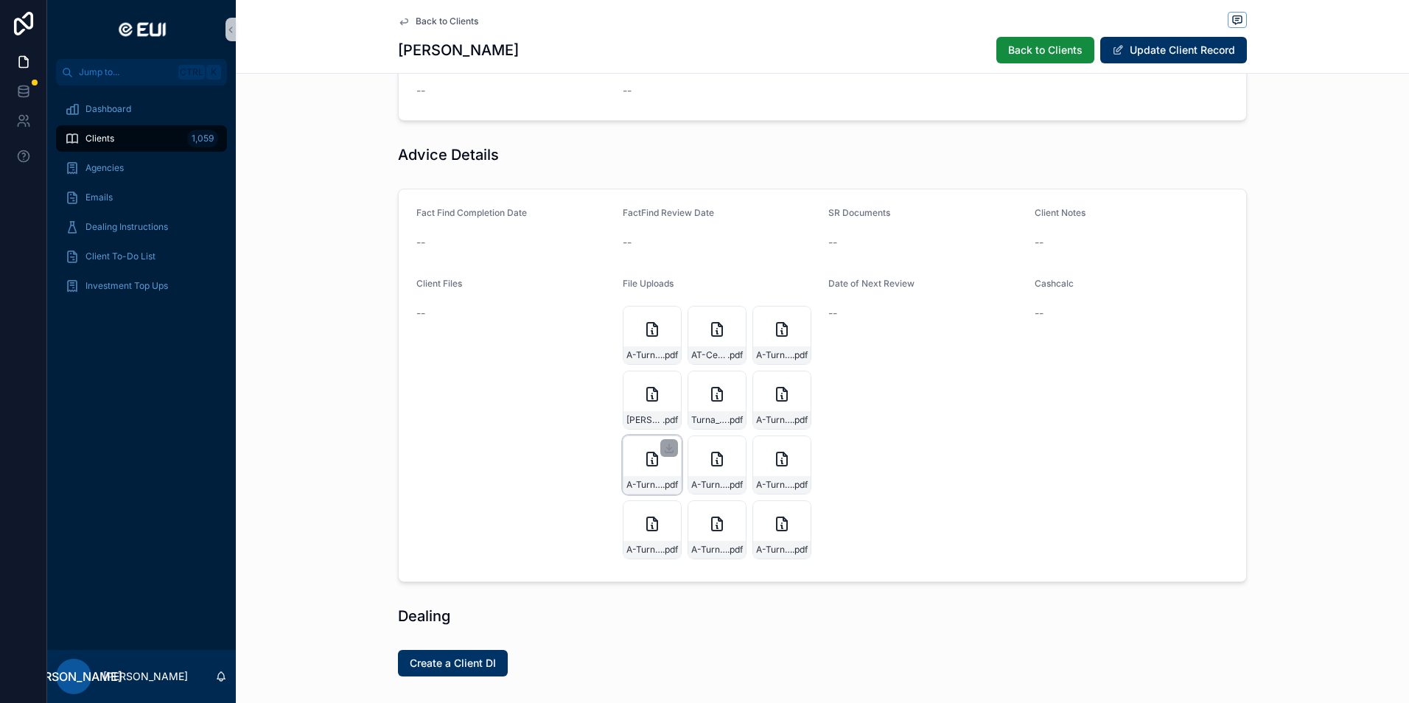
click at [648, 458] on icon "scrollable content" at bounding box center [652, 459] width 18 height 18
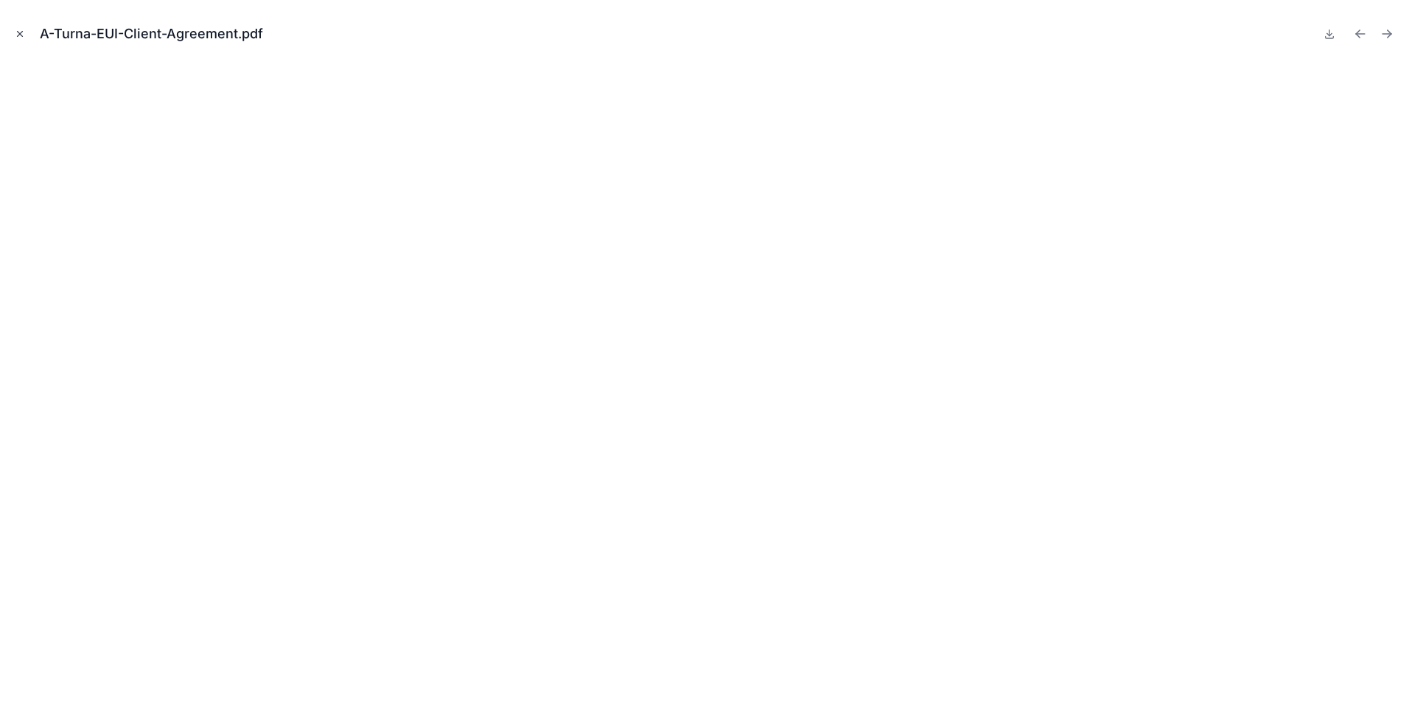
click at [15, 34] on icon "Close modal" at bounding box center [20, 34] width 10 height 10
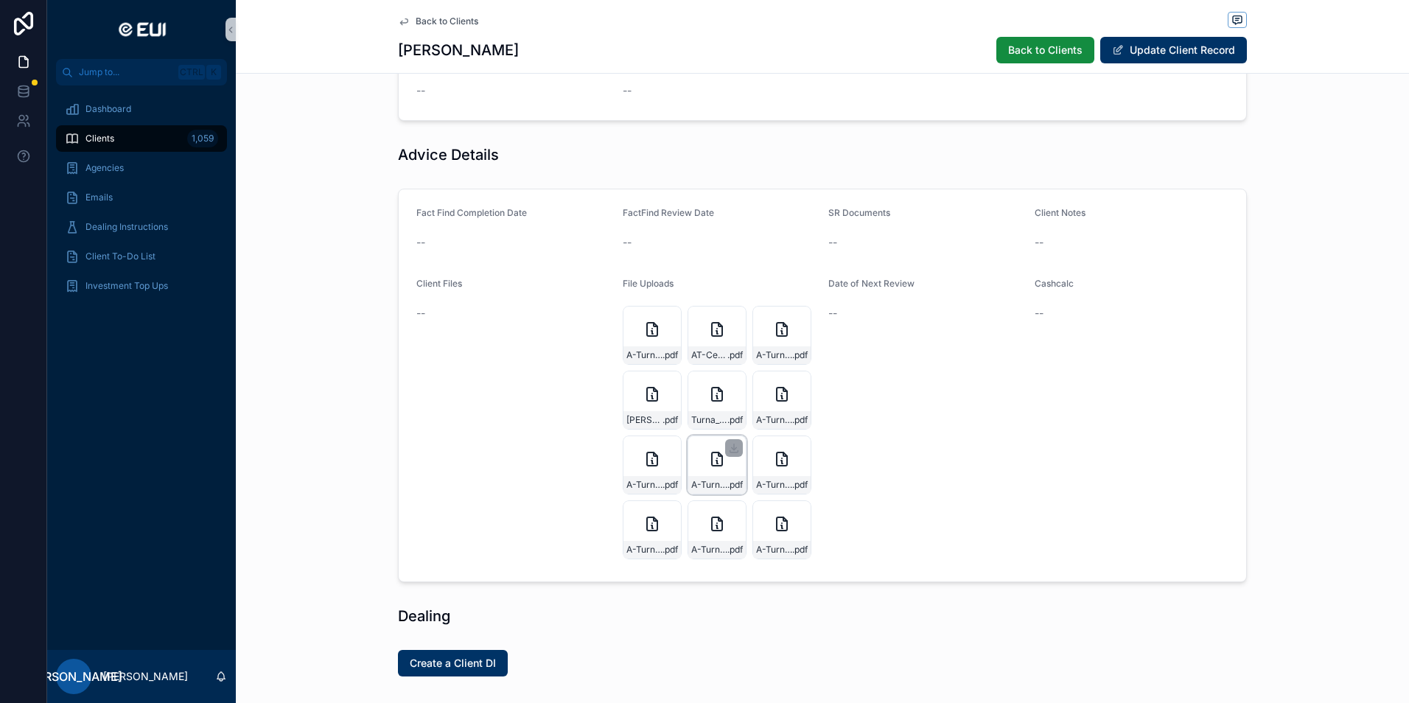
click at [714, 462] on icon "scrollable content" at bounding box center [717, 459] width 18 height 18
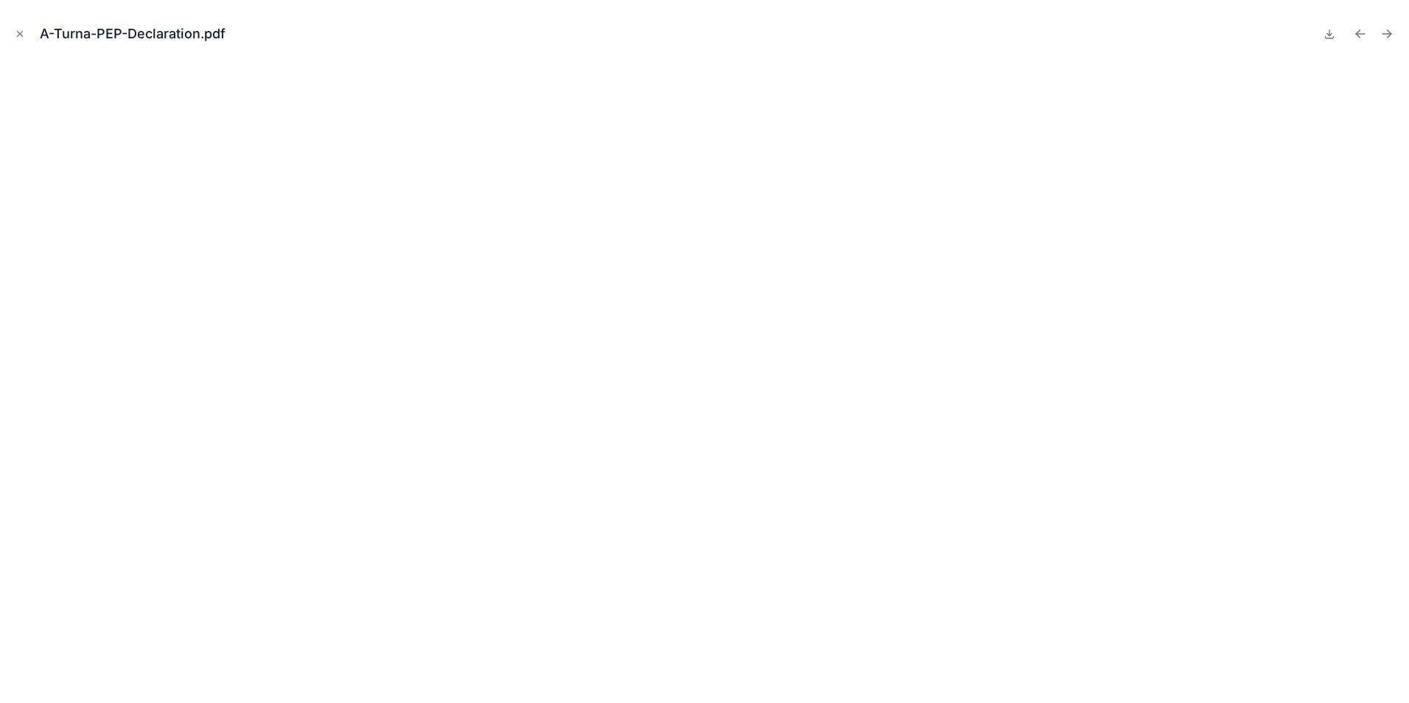
drag, startPoint x: 16, startPoint y: 35, endPoint x: 147, endPoint y: 81, distance: 138.4
click at [16, 35] on icon "Close modal" at bounding box center [20, 34] width 10 height 10
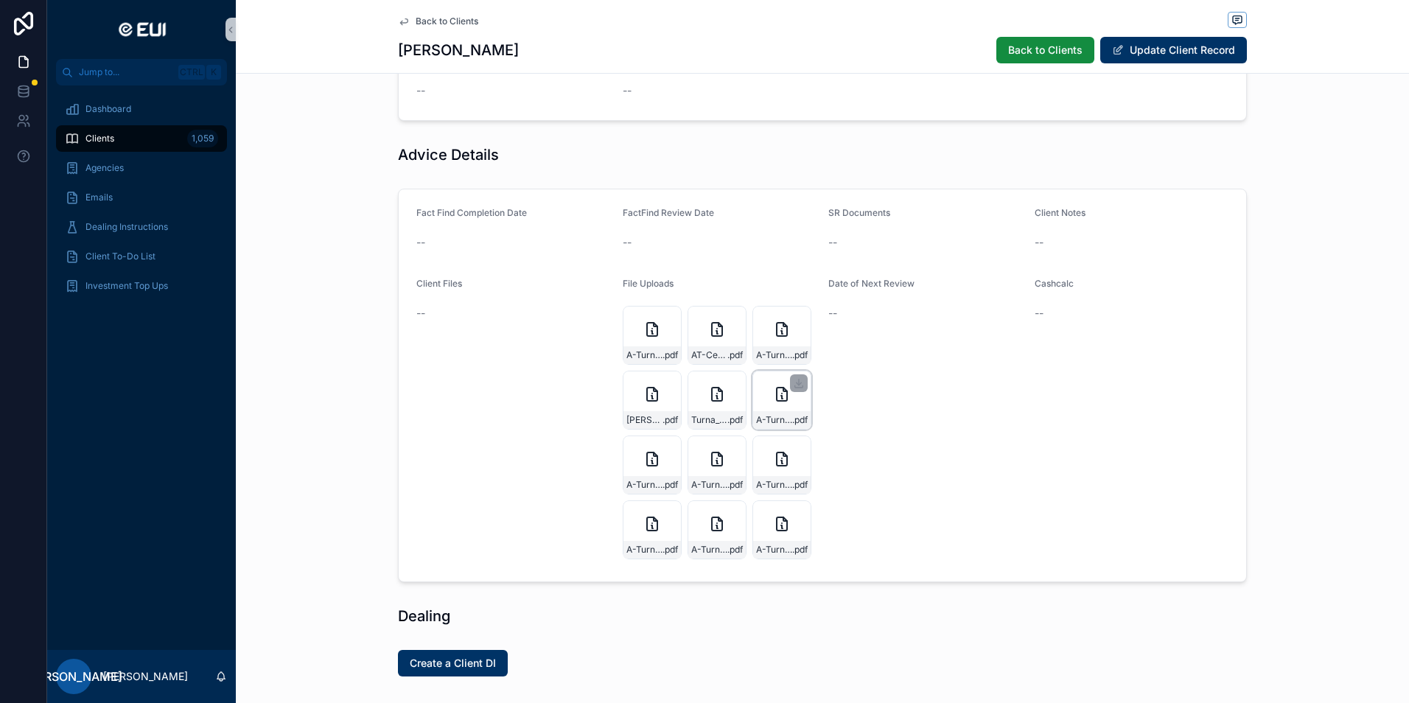
click at [777, 411] on div "A-Turna-Address-verification-May-2025-certified-EUI .pdf" at bounding box center [781, 420] width 57 height 18
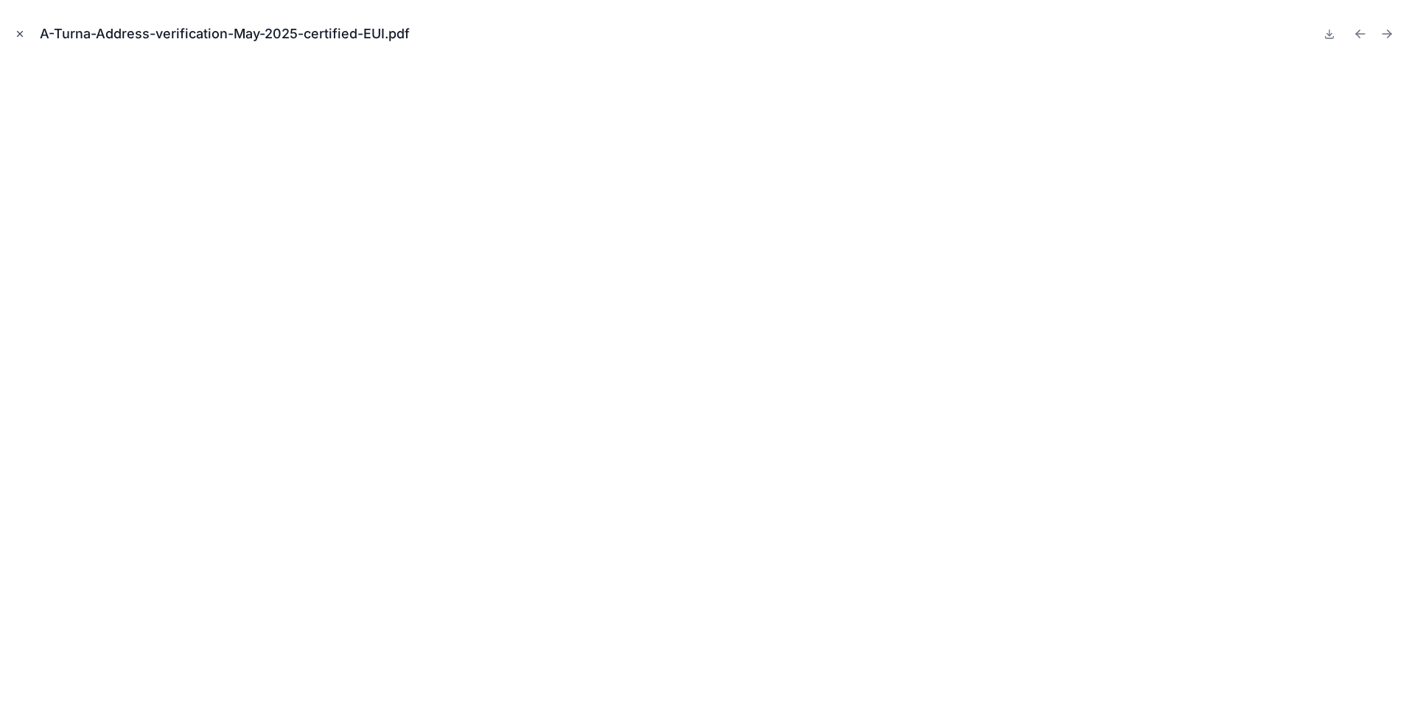
click at [24, 36] on icon "Close modal" at bounding box center [20, 34] width 10 height 10
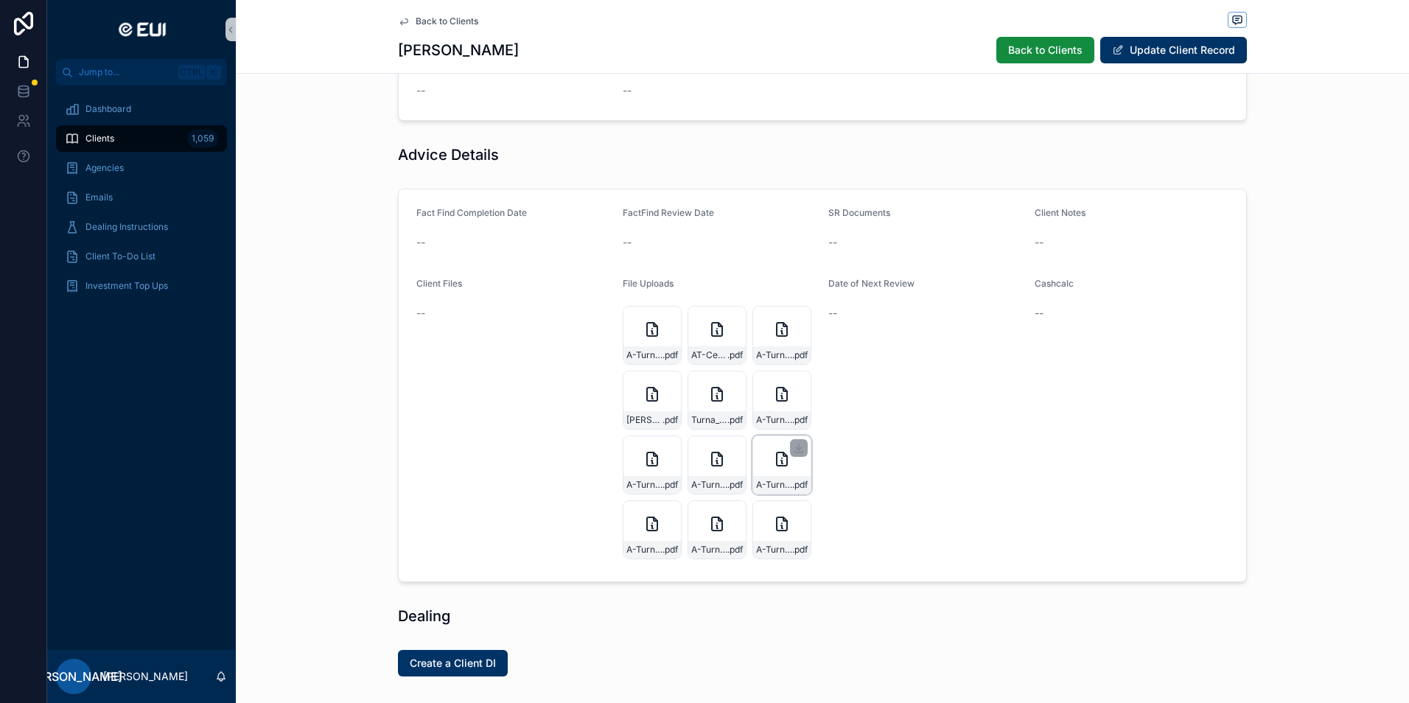
click at [773, 454] on icon "scrollable content" at bounding box center [782, 459] width 18 height 18
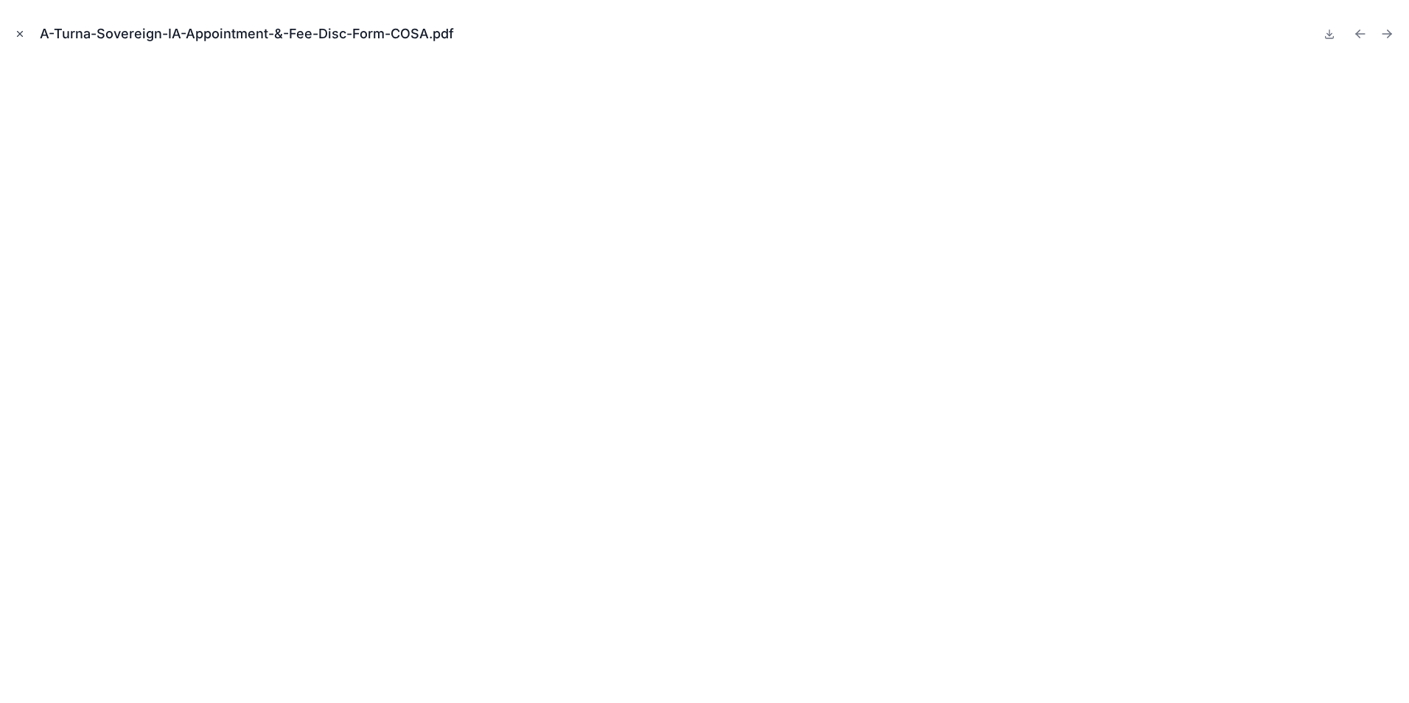
click at [13, 35] on button "Close modal" at bounding box center [20, 34] width 16 height 16
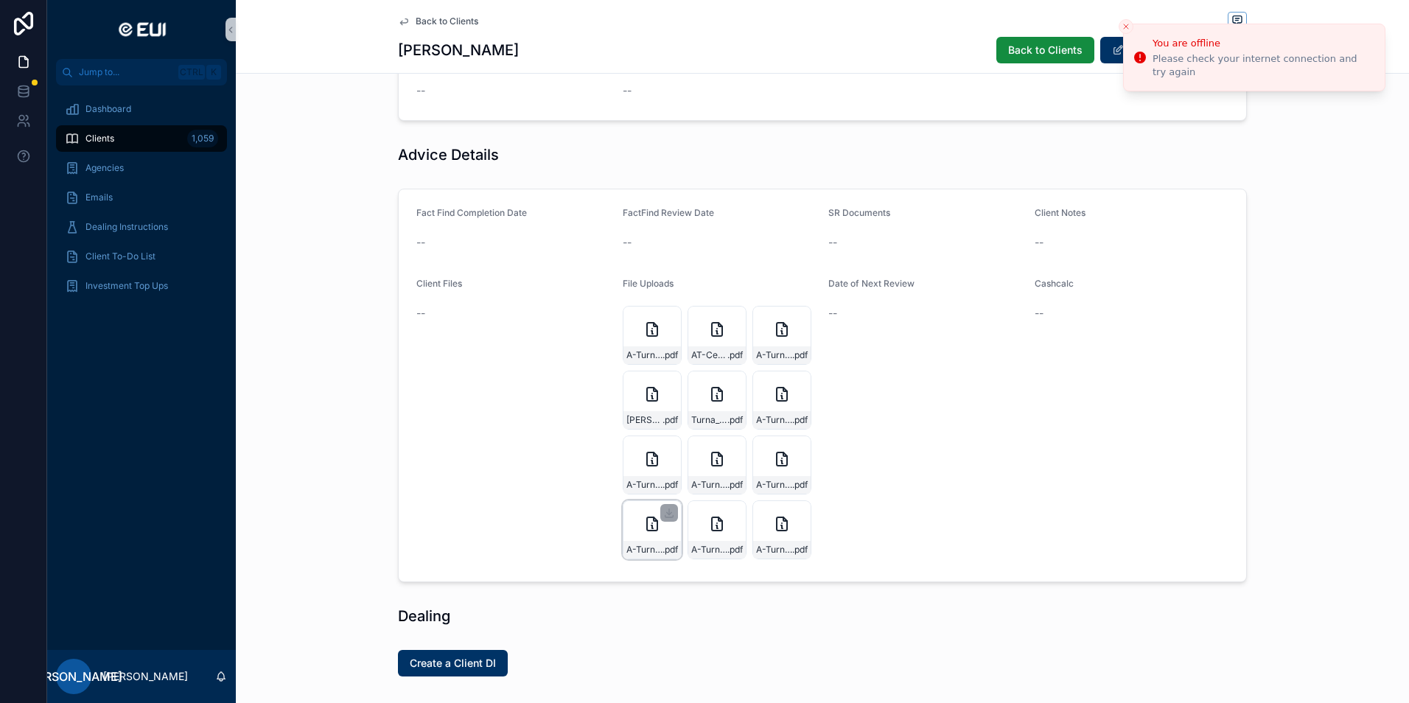
click at [647, 520] on icon "scrollable content" at bounding box center [652, 523] width 10 height 13
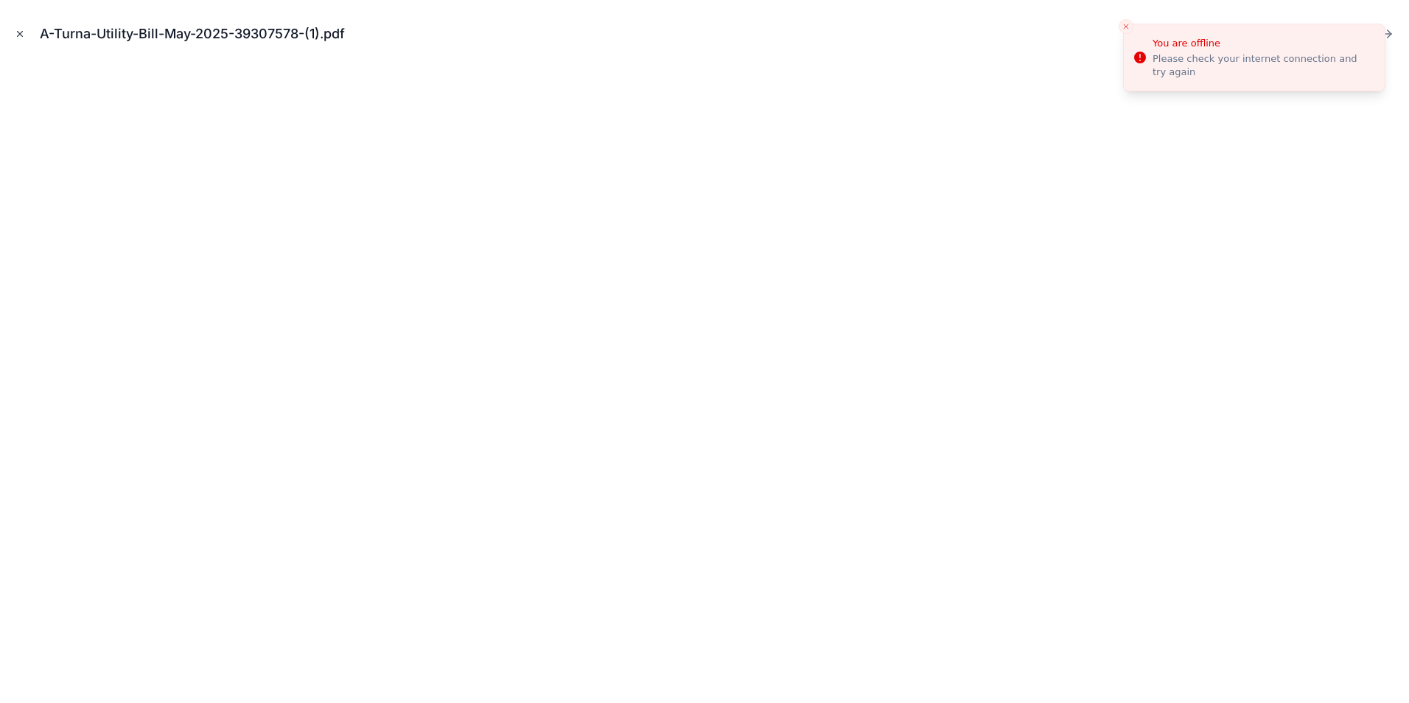
click at [19, 35] on icon "Close modal" at bounding box center [20, 34] width 5 height 5
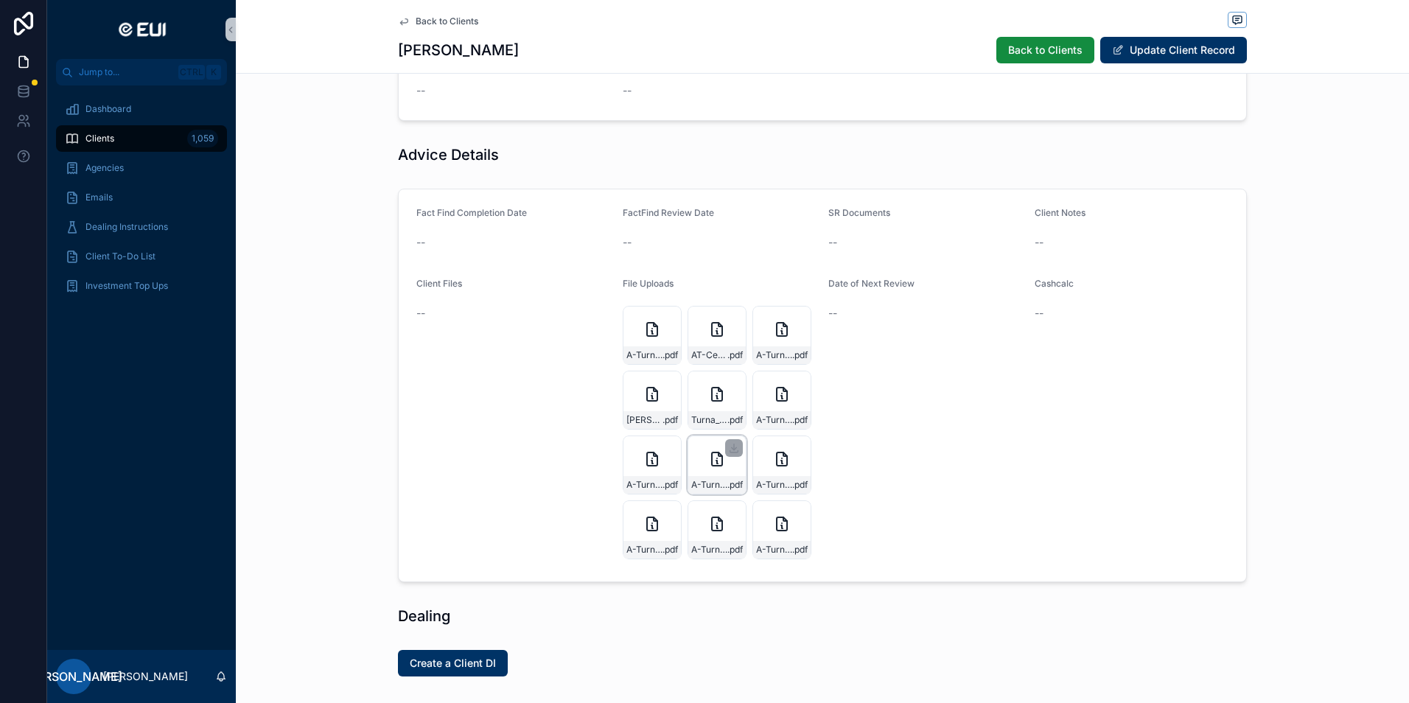
click at [708, 462] on icon "scrollable content" at bounding box center [717, 459] width 18 height 18
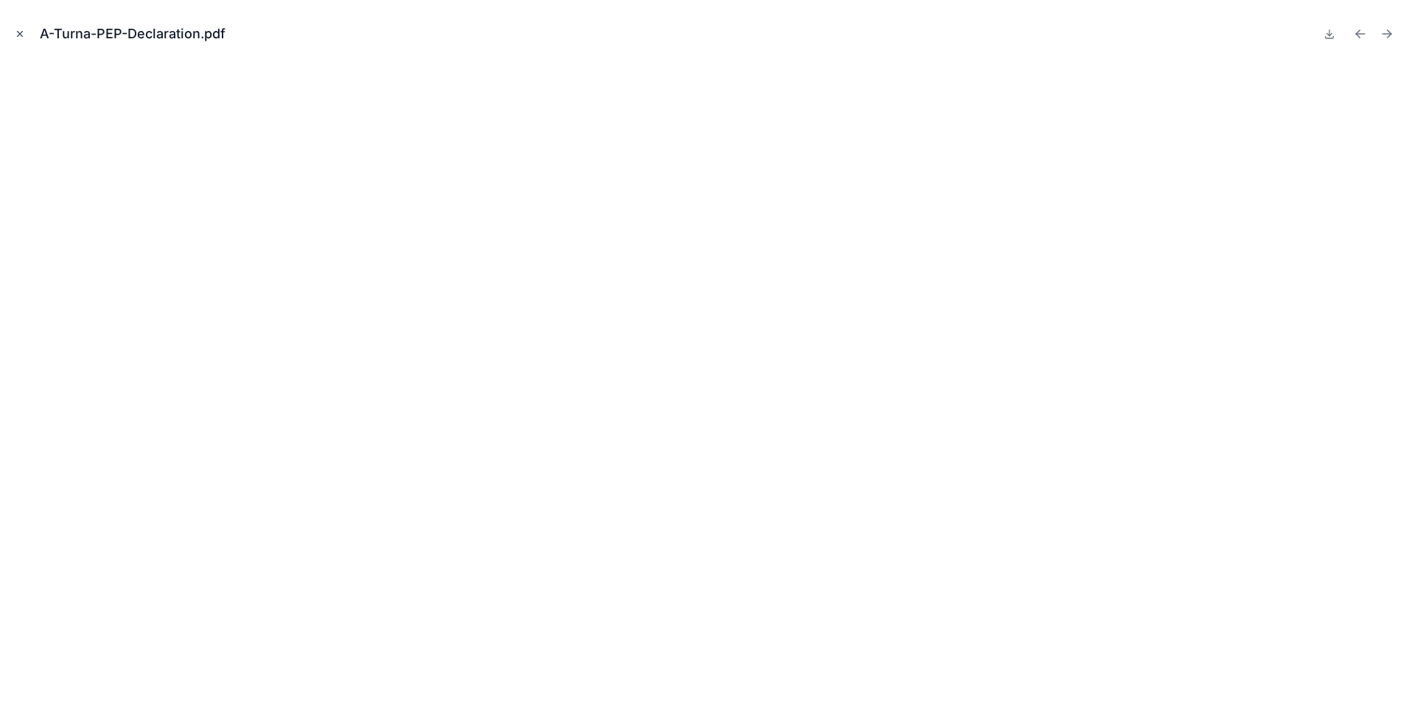
click at [21, 34] on icon "Close modal" at bounding box center [20, 34] width 10 height 10
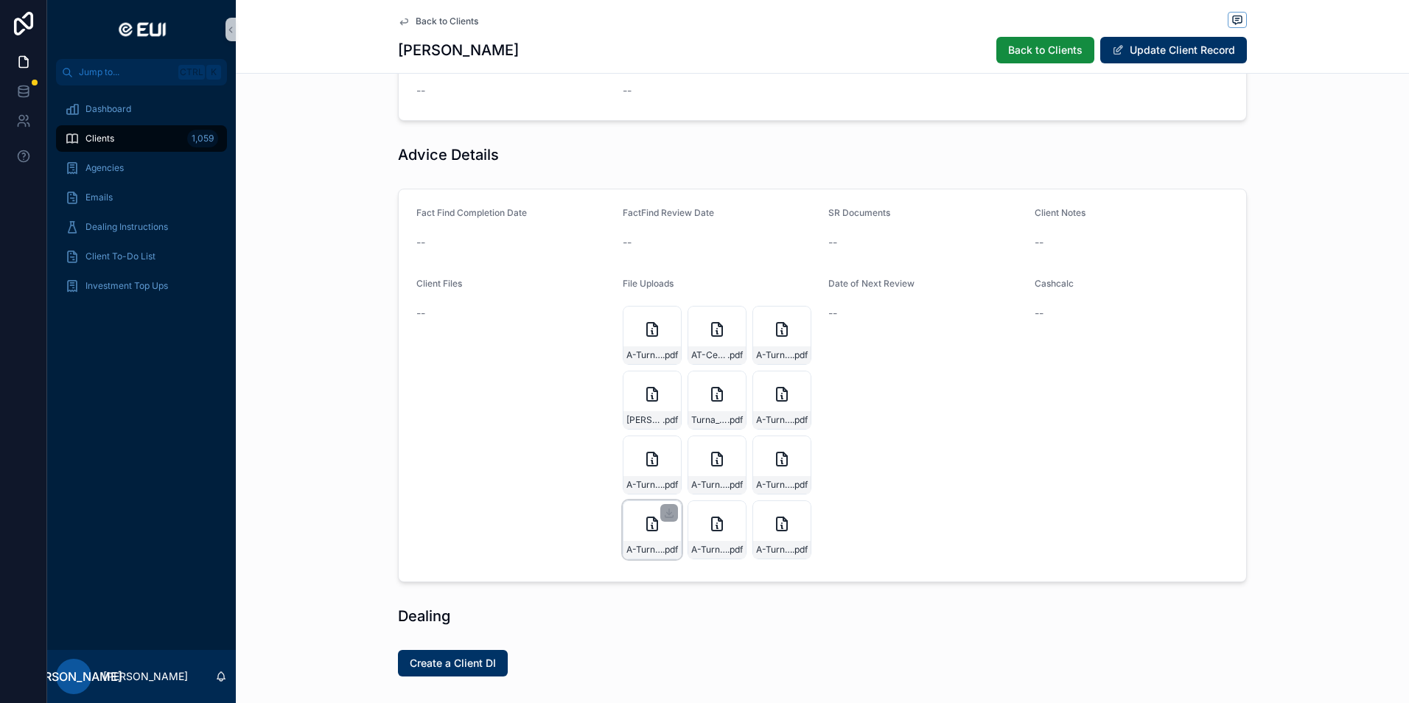
click at [651, 519] on icon "scrollable content" at bounding box center [652, 524] width 18 height 18
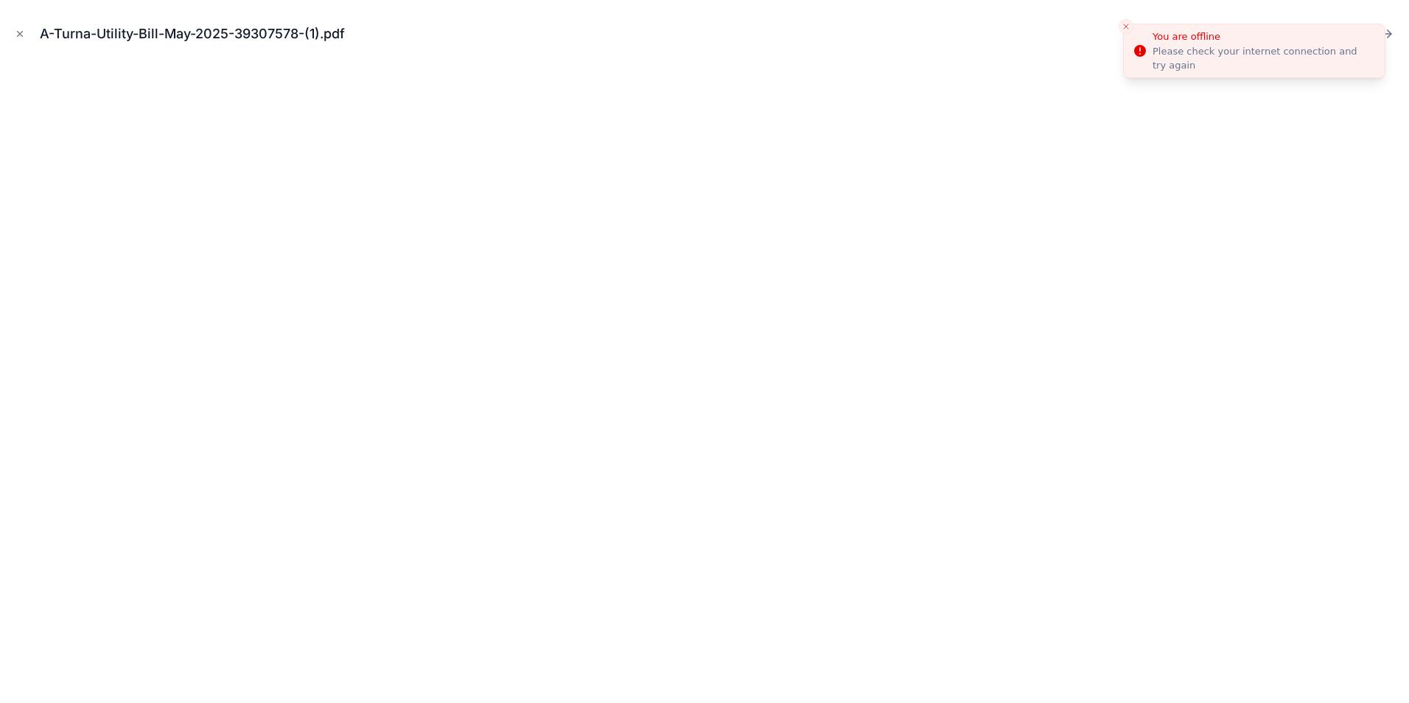
click at [1124, 24] on line "Close toast" at bounding box center [1126, 26] width 4 height 4
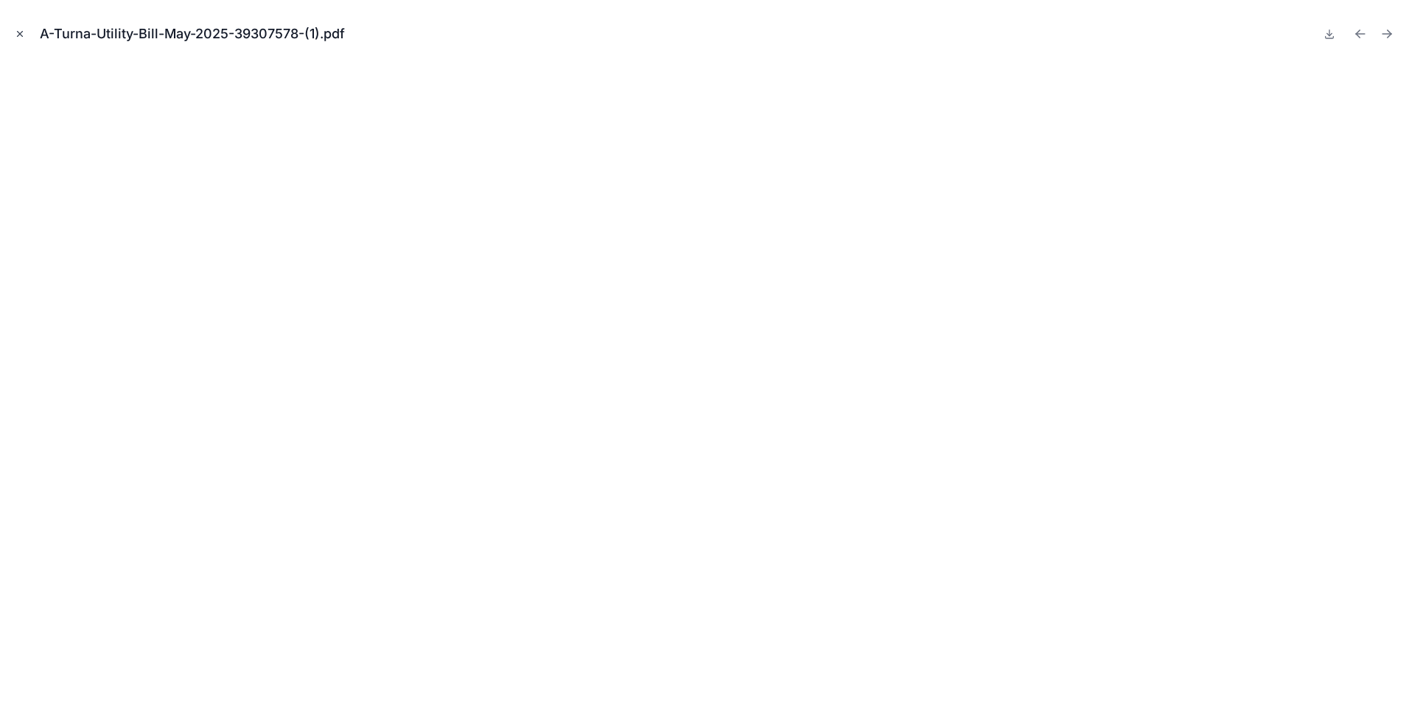
click at [15, 31] on icon "Close modal" at bounding box center [20, 34] width 10 height 10
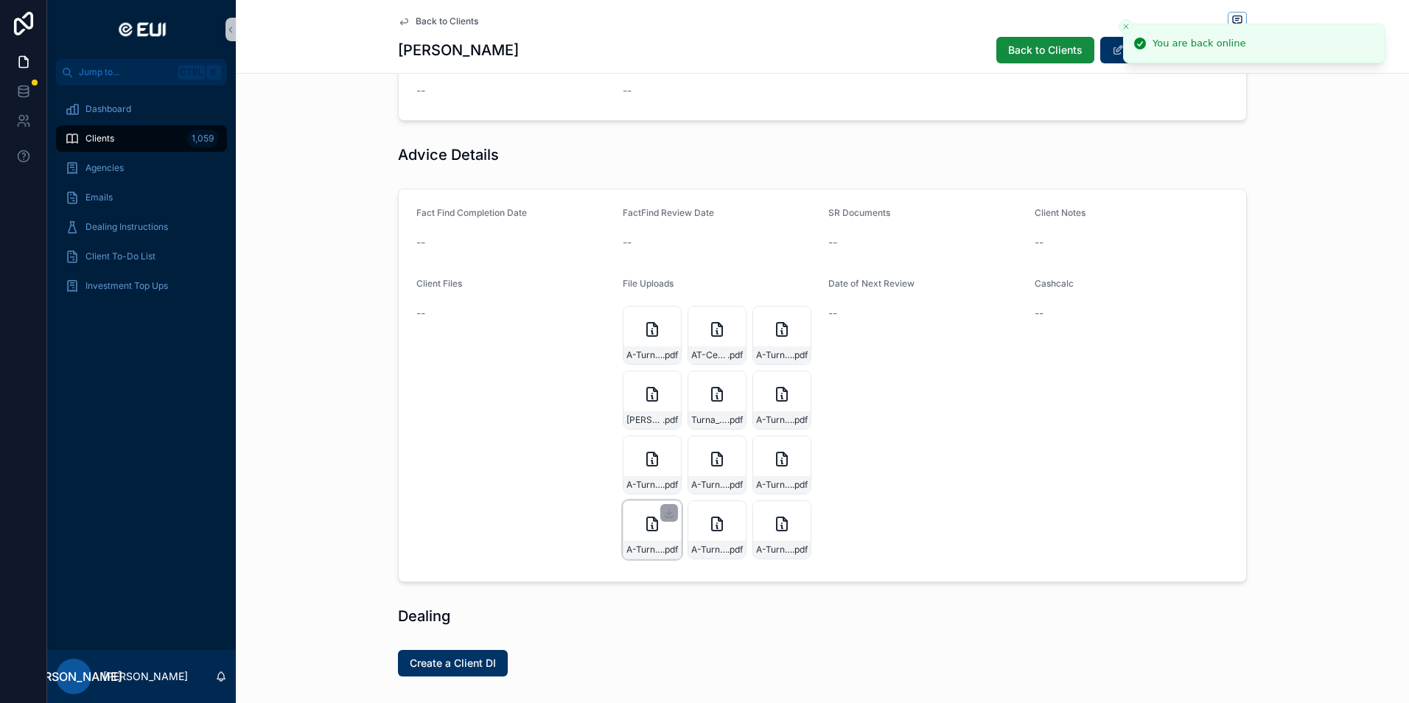
click at [651, 533] on div "A-Turna-Utility-Bill-May-2025-39307578-(1) .pdf" at bounding box center [652, 529] width 59 height 59
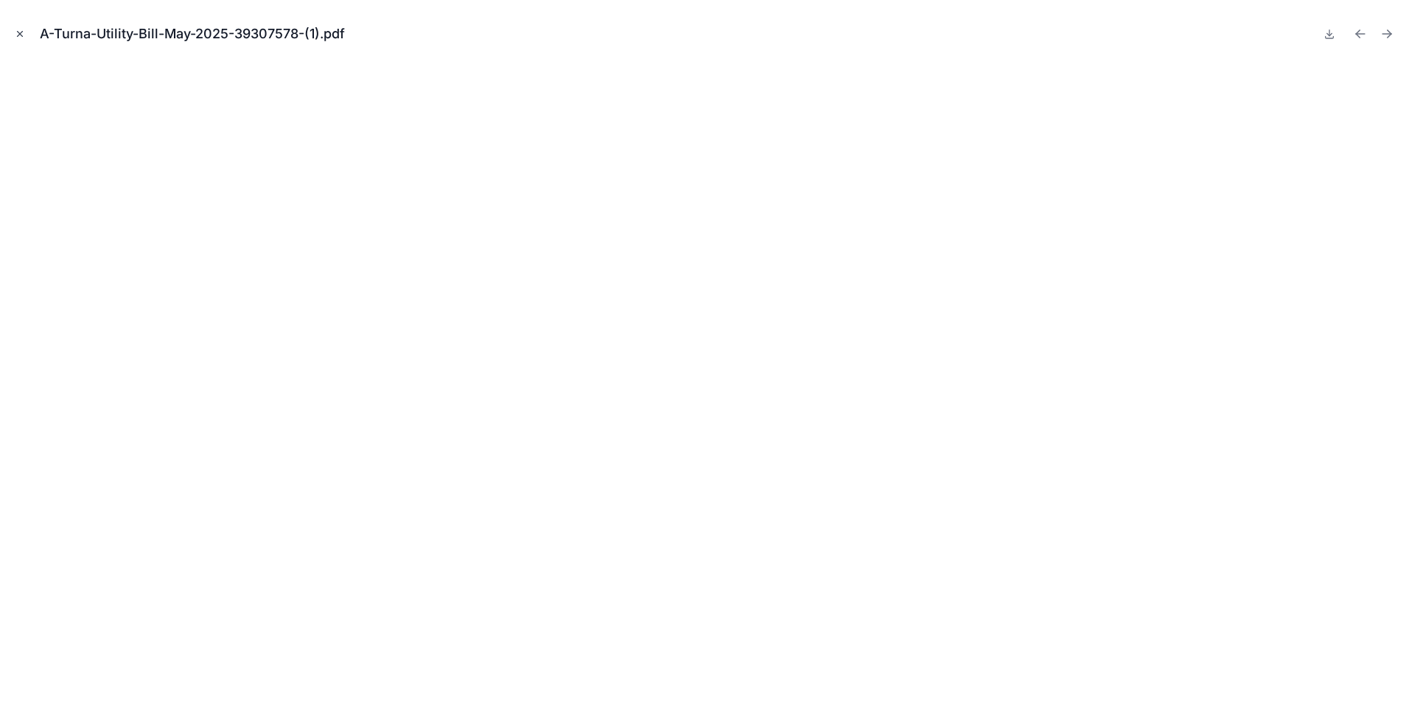
click at [14, 35] on button "Close modal" at bounding box center [20, 34] width 16 height 16
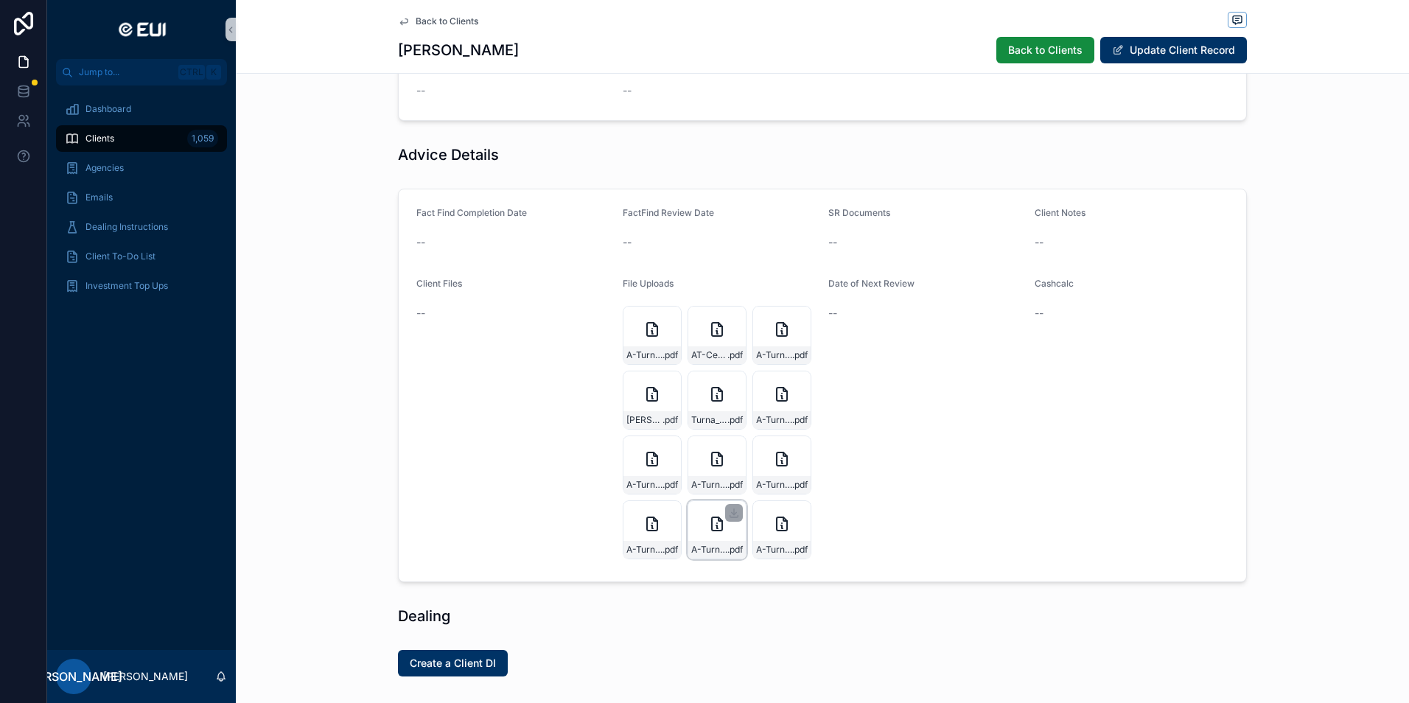
click at [714, 534] on div "A-Turna-Utmost-_Change_of_Financial_Adviser_0124-(1) .pdf" at bounding box center [717, 529] width 59 height 59
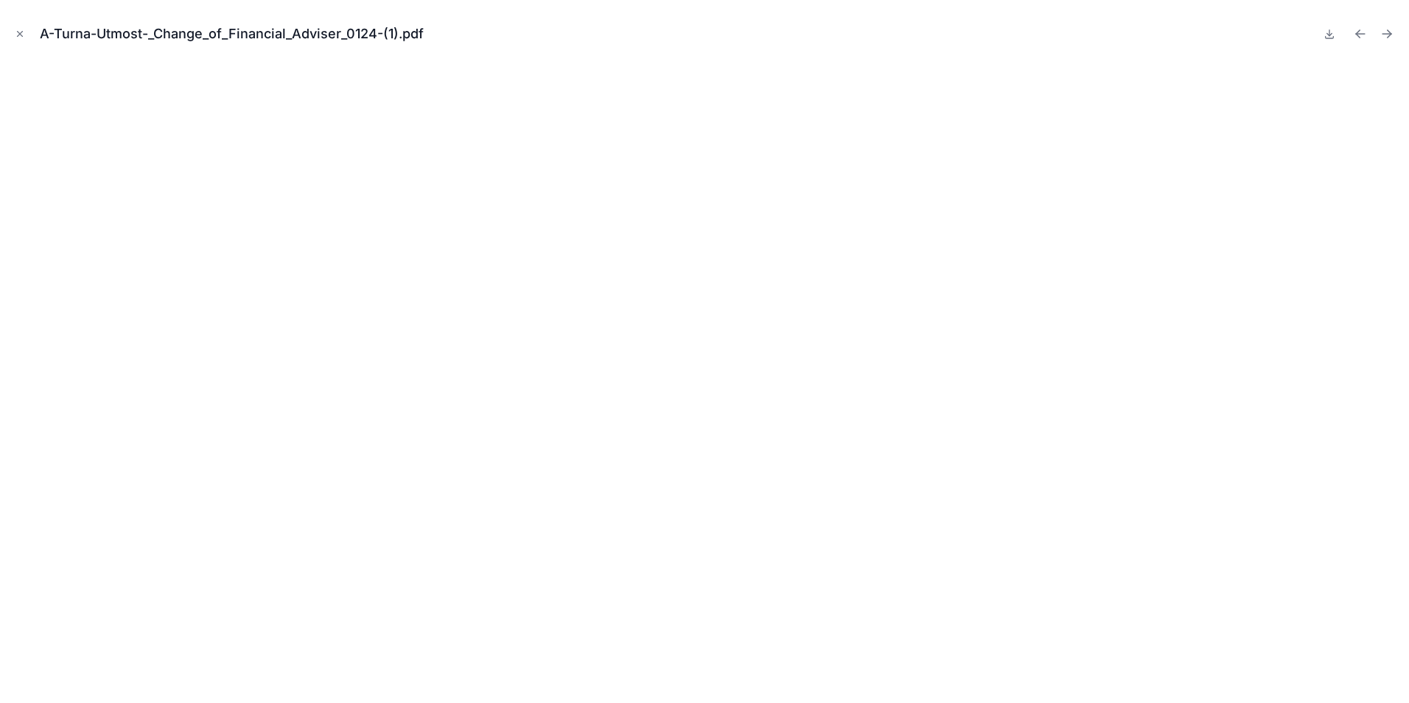
click at [15, 38] on icon "Close modal" at bounding box center [20, 34] width 10 height 10
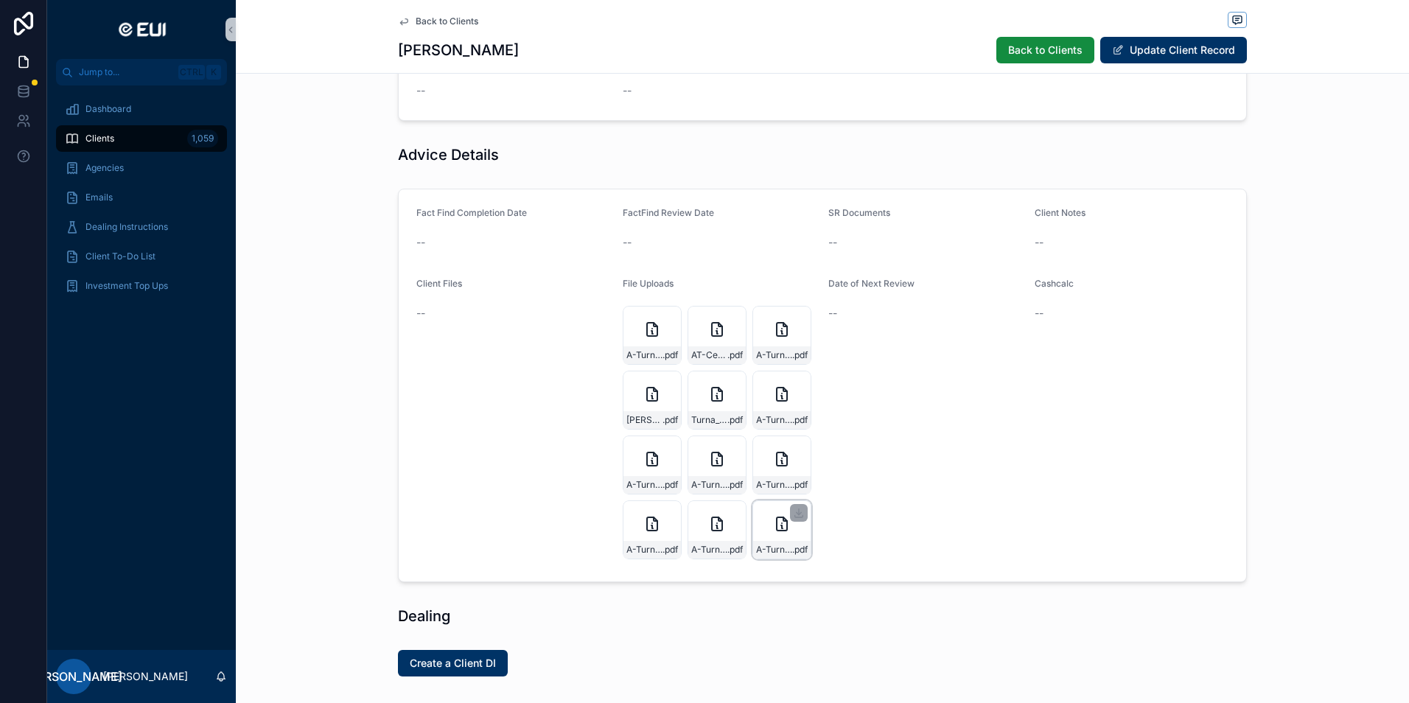
click at [774, 514] on div "A-Turna-Utmost-Ongoing-Adviser-Fee .pdf" at bounding box center [781, 529] width 59 height 59
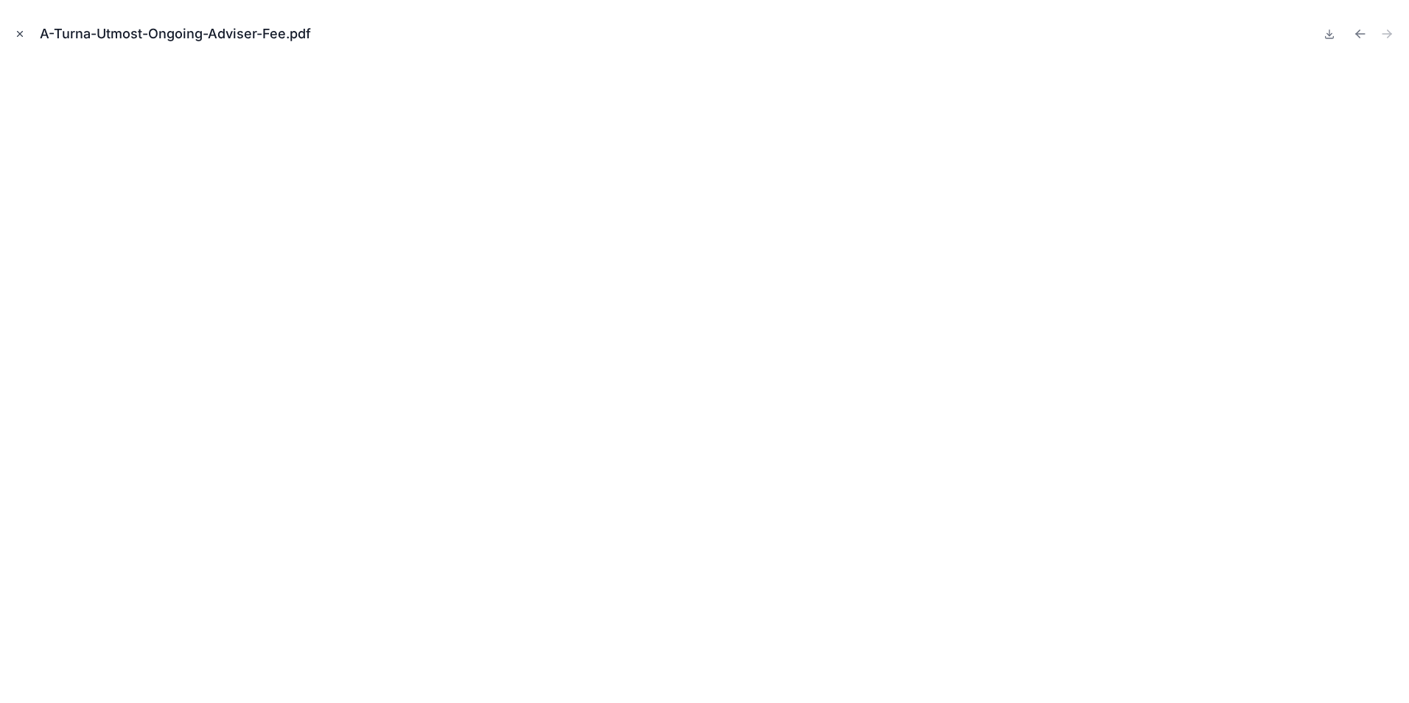
click at [15, 32] on icon "Close modal" at bounding box center [20, 34] width 10 height 10
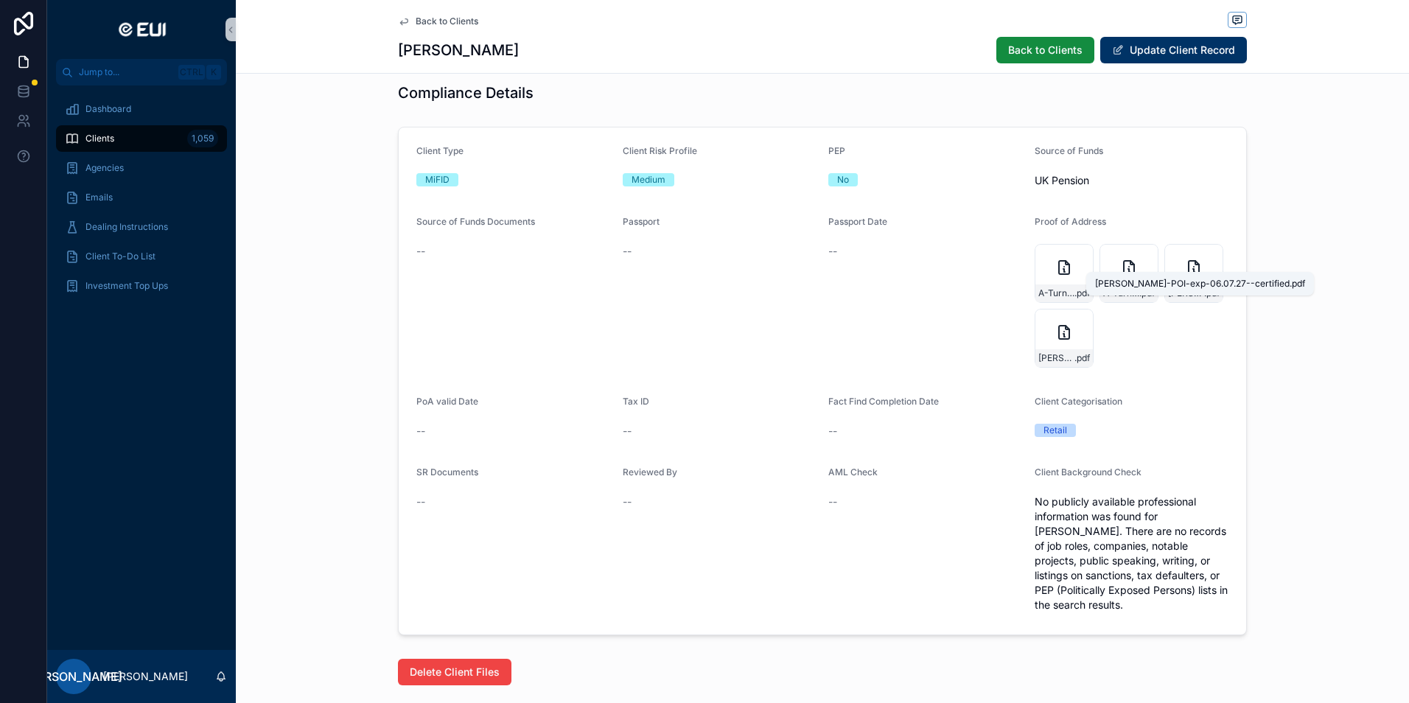
scroll to position [1533, 0]
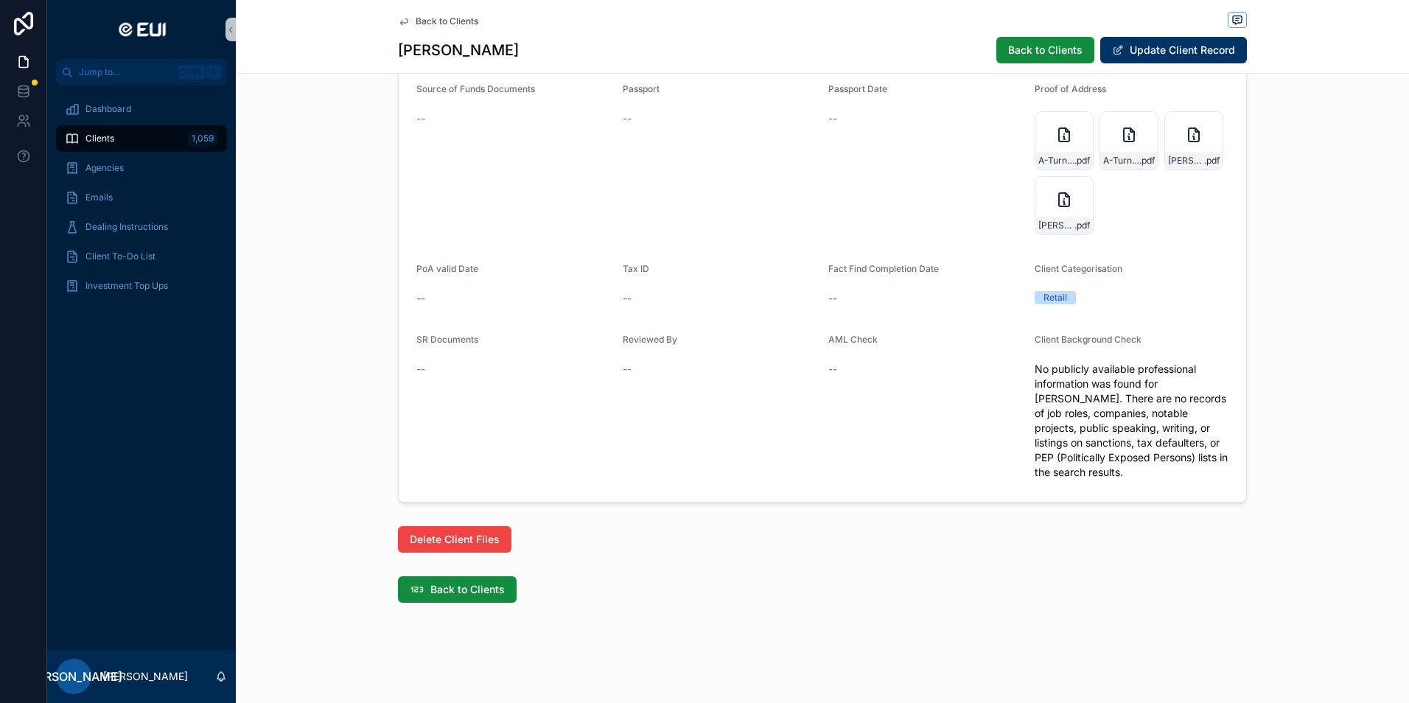
click at [416, 25] on span "Back to Clients" at bounding box center [447, 21] width 63 height 12
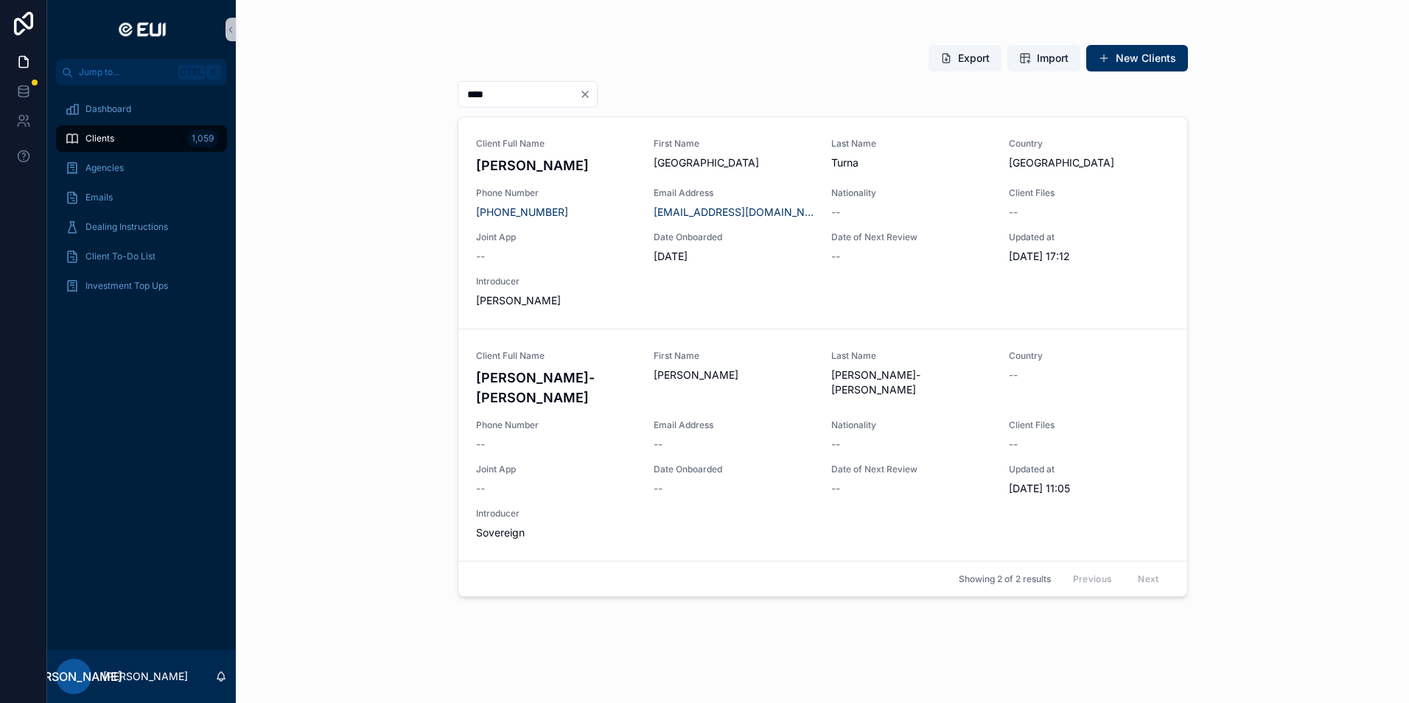
click at [525, 99] on input "****" at bounding box center [518, 94] width 121 height 21
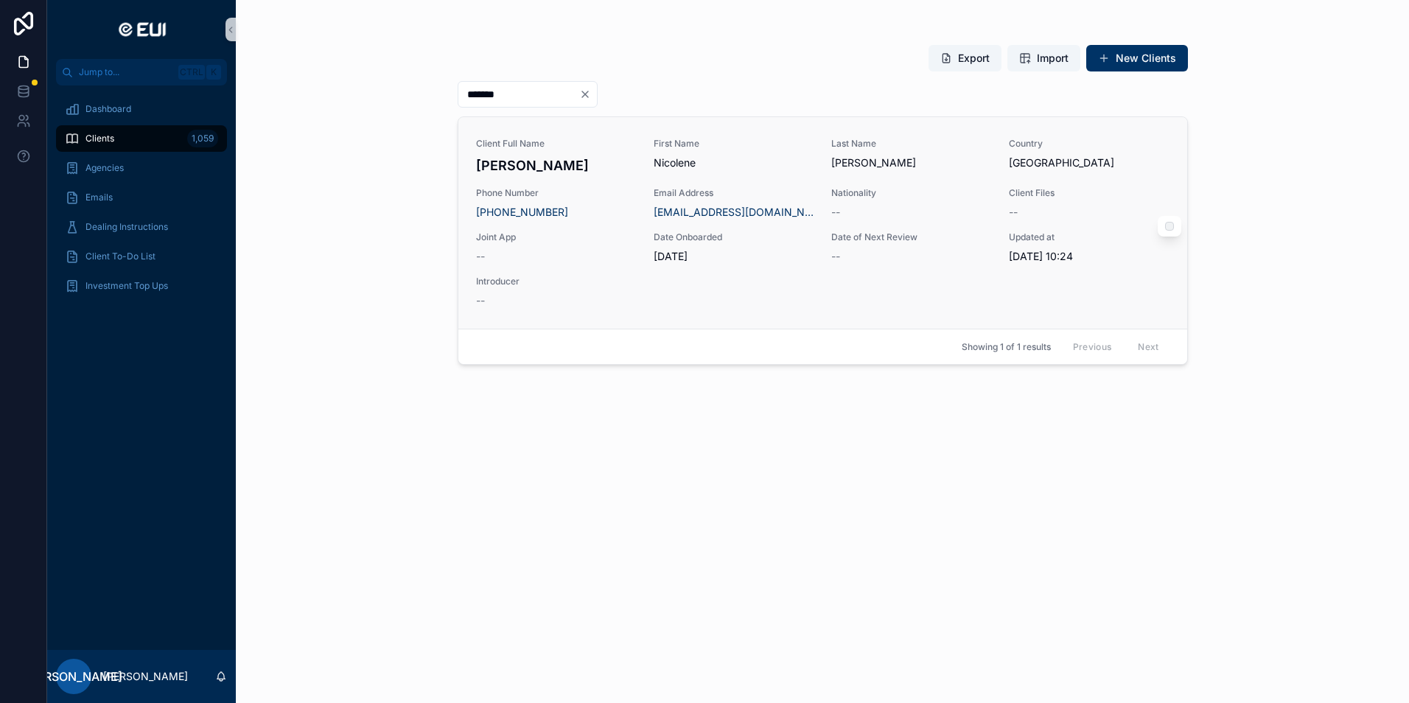
type input "*******"
click at [930, 158] on span "[PERSON_NAME]" at bounding box center [911, 162] width 160 height 15
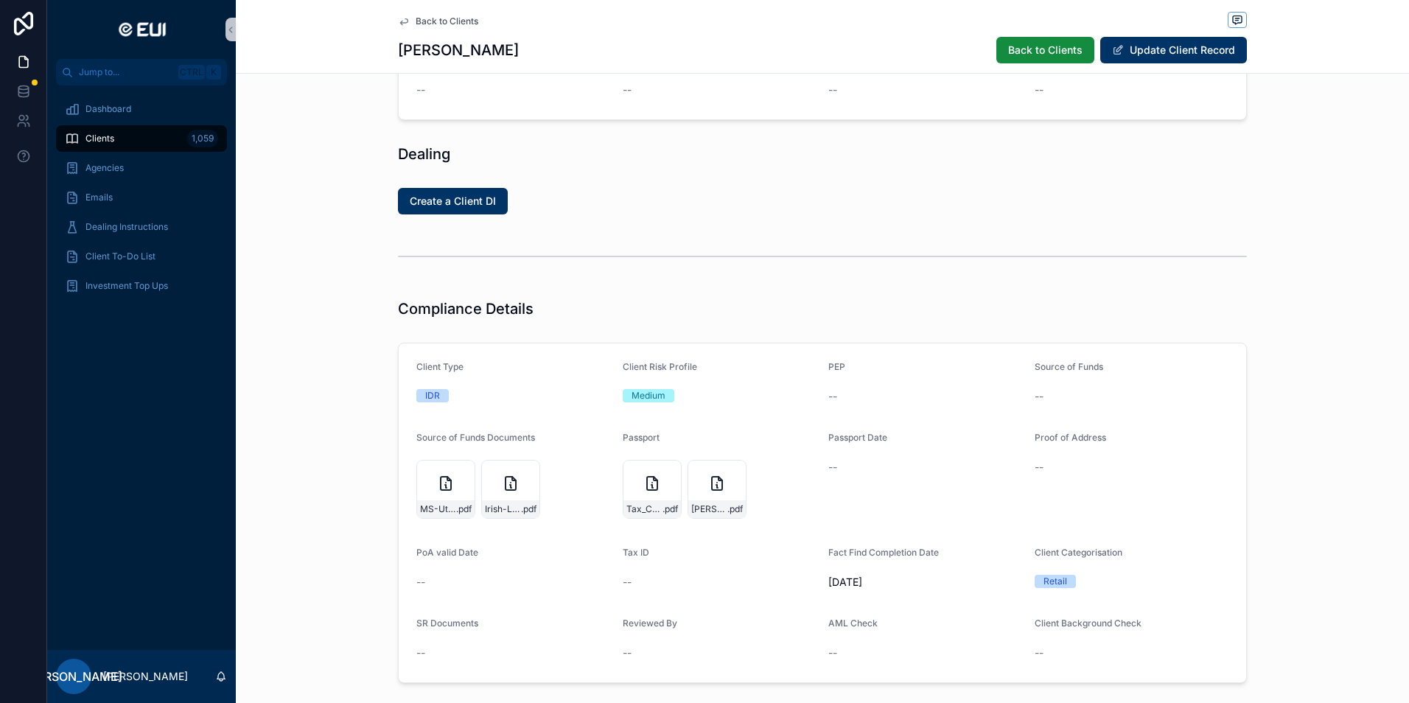
scroll to position [1032, 0]
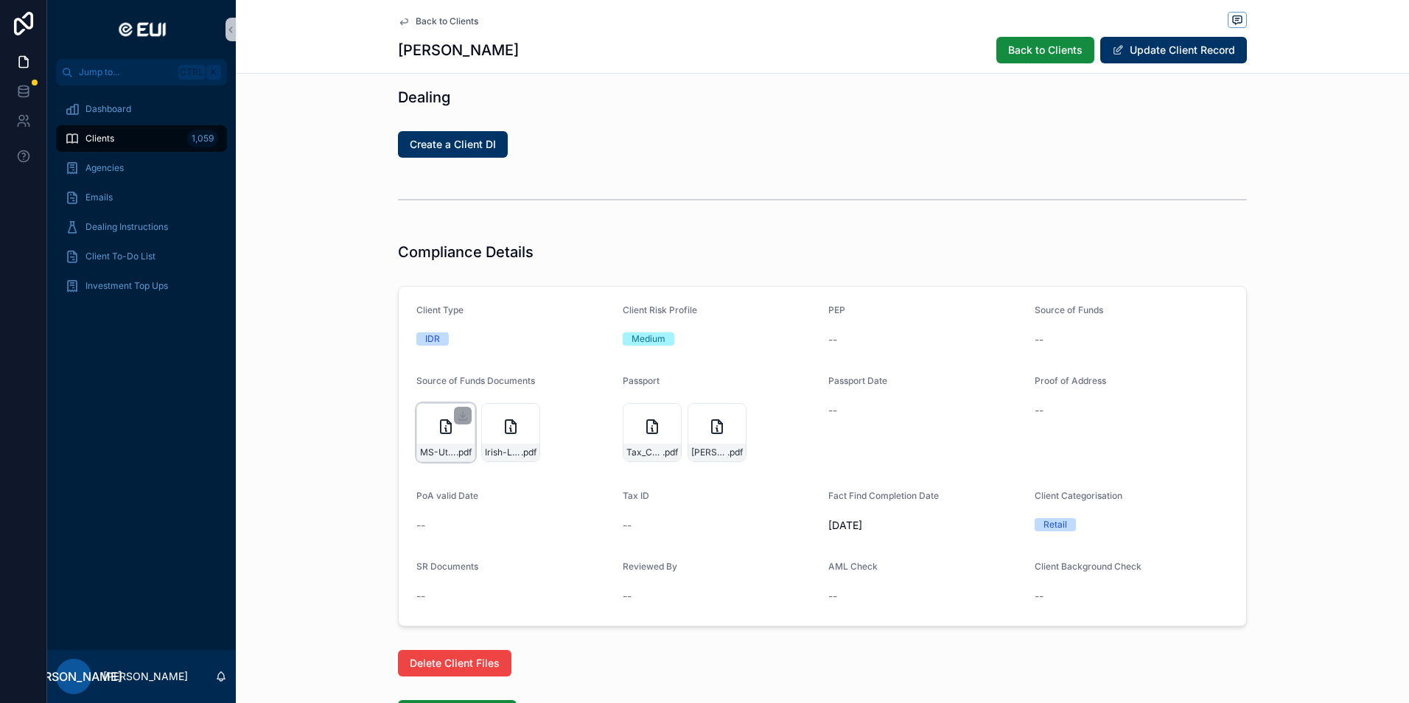
click at [441, 431] on icon "scrollable content" at bounding box center [446, 426] width 10 height 13
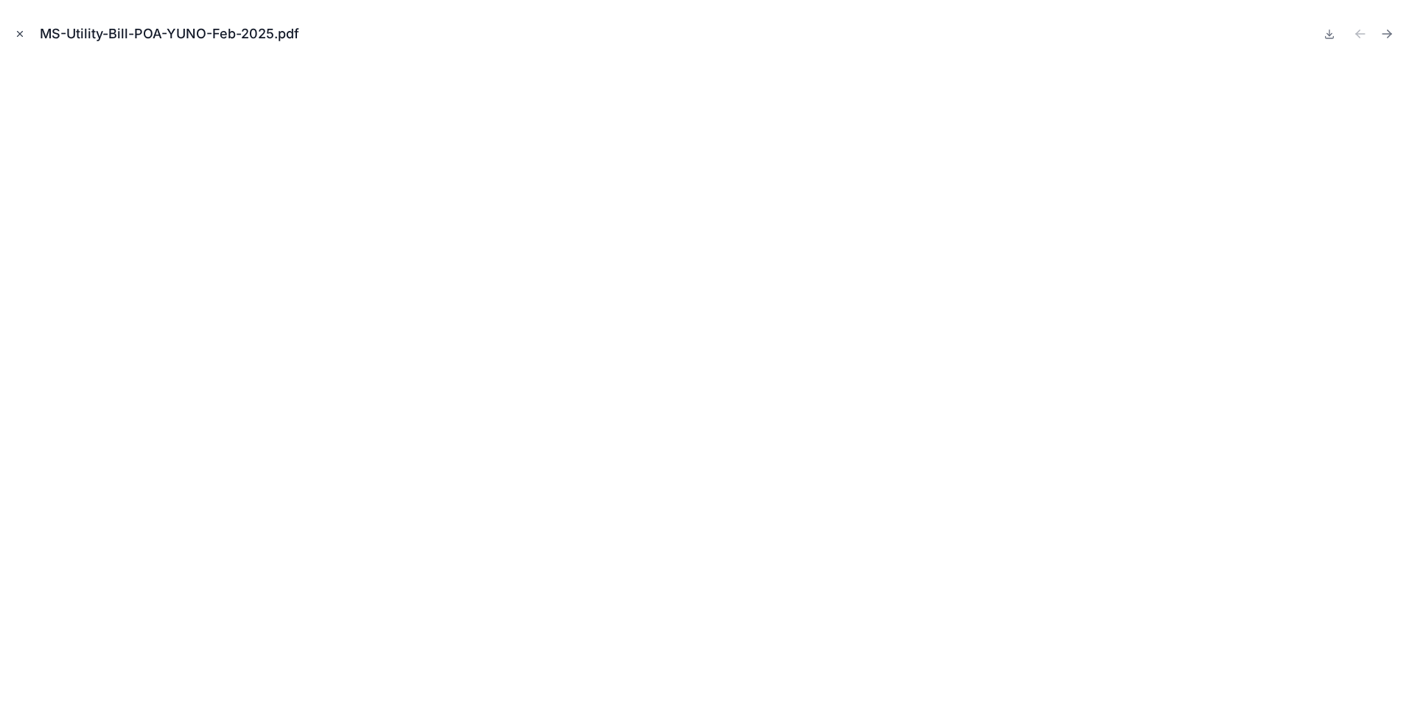
click at [13, 28] on button "Close modal" at bounding box center [20, 34] width 16 height 16
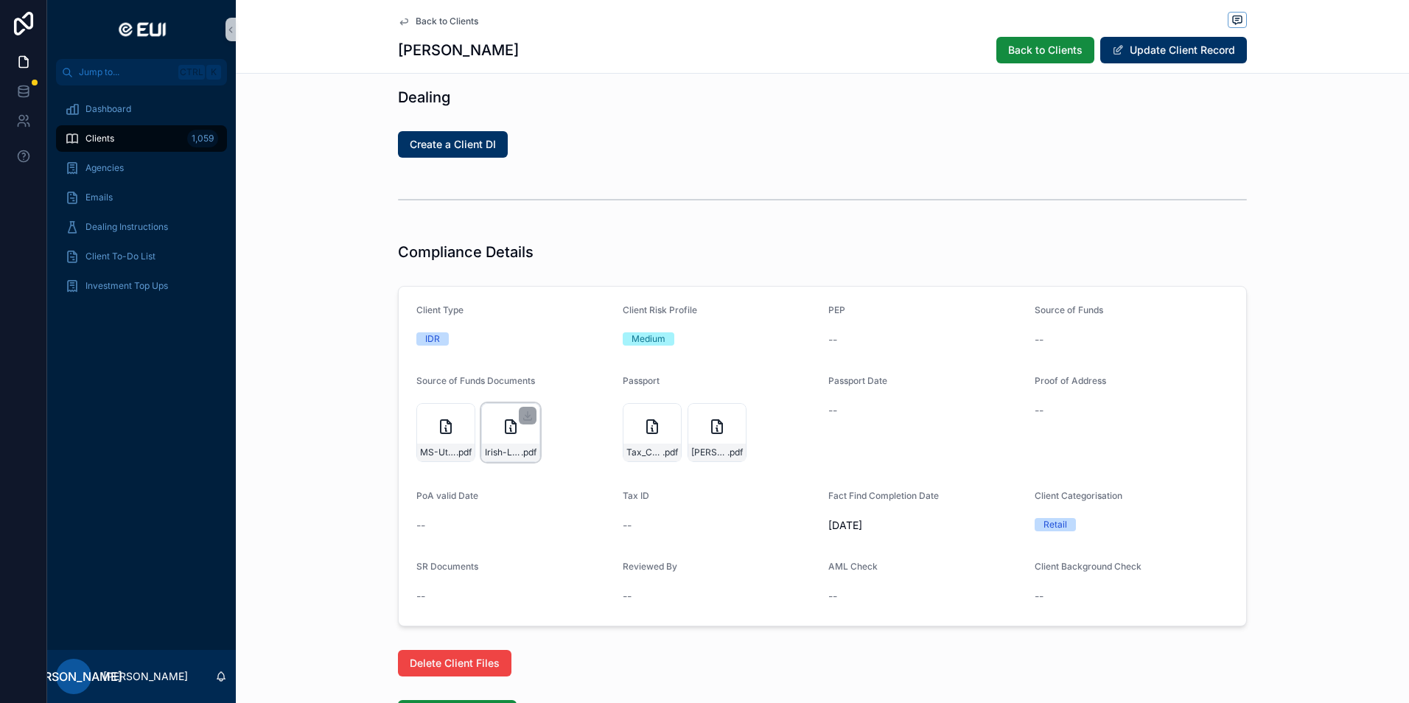
click at [502, 430] on icon "scrollable content" at bounding box center [511, 427] width 18 height 18
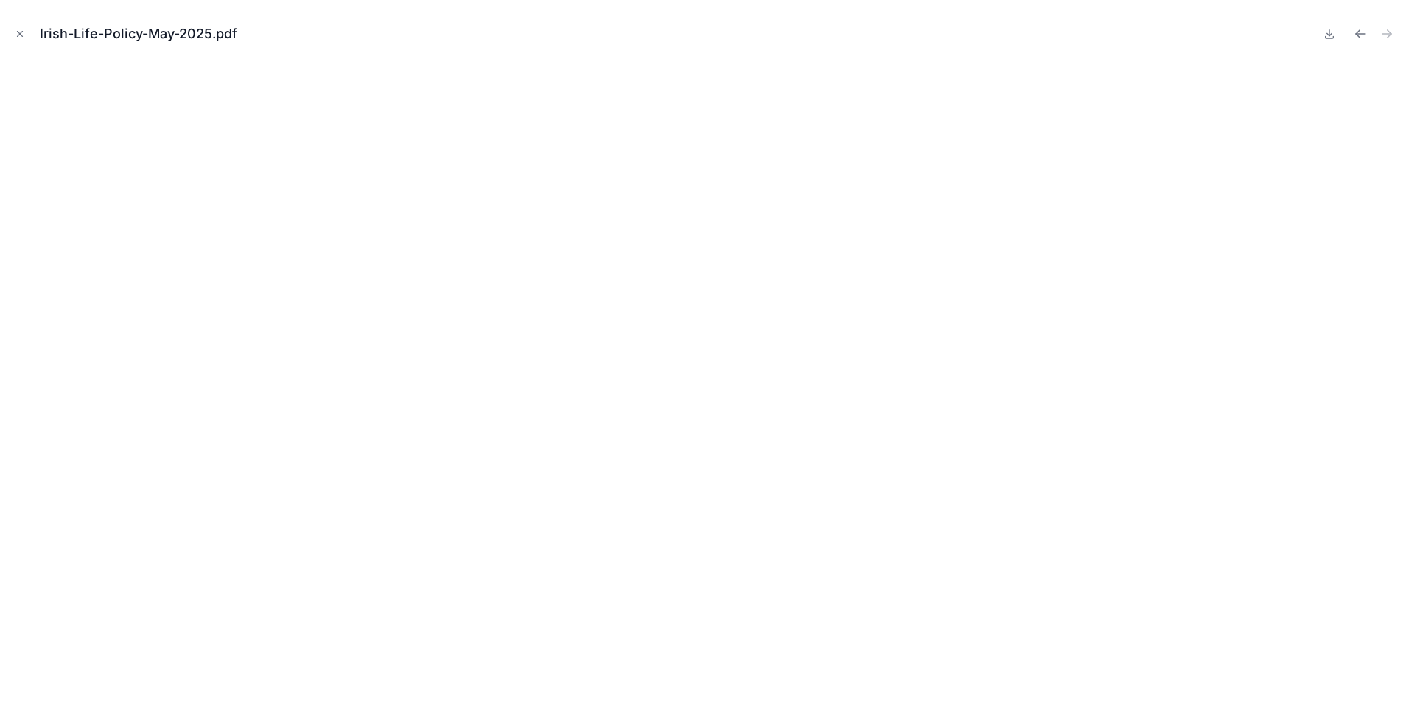
click at [10, 32] on div "Irish-Life-Policy-May-2025.pdf" at bounding box center [704, 351] width 1409 height 703
click at [15, 28] on button "Close modal" at bounding box center [20, 34] width 16 height 16
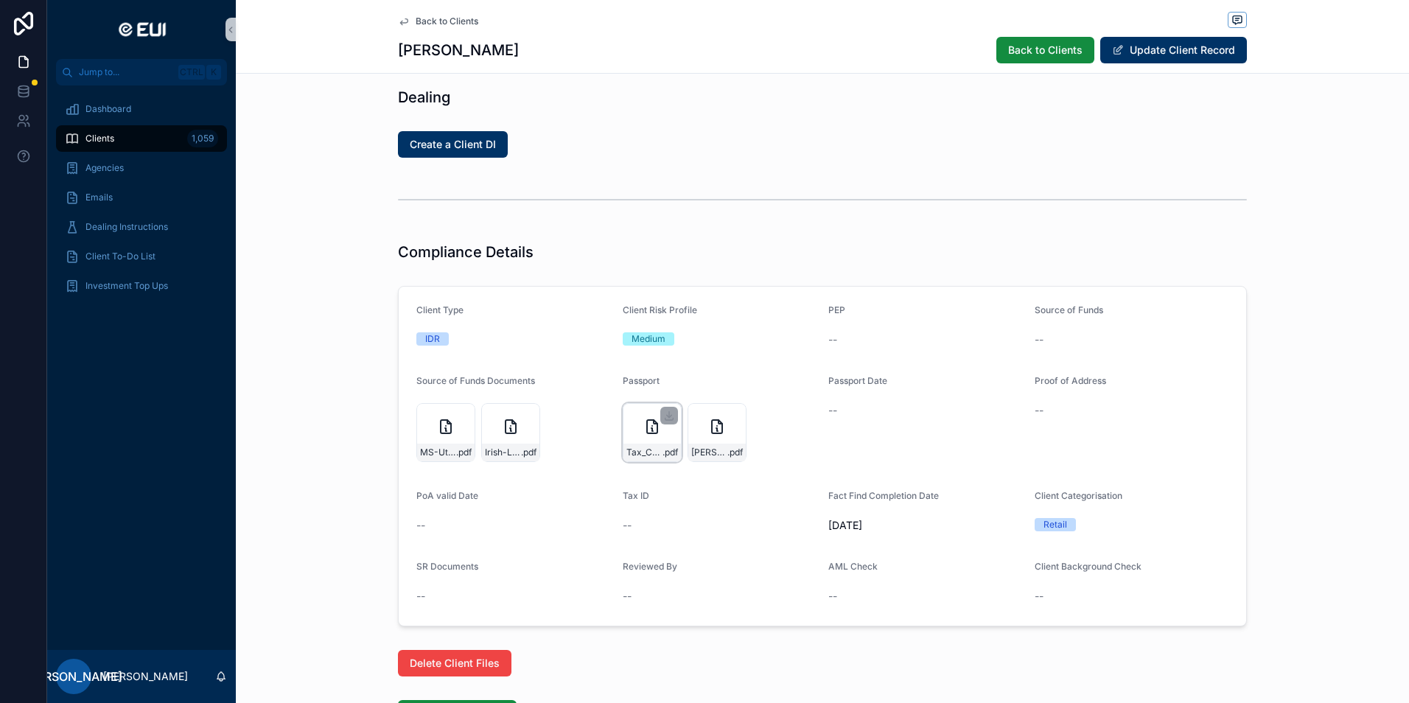
click at [643, 426] on icon "scrollable content" at bounding box center [652, 427] width 18 height 18
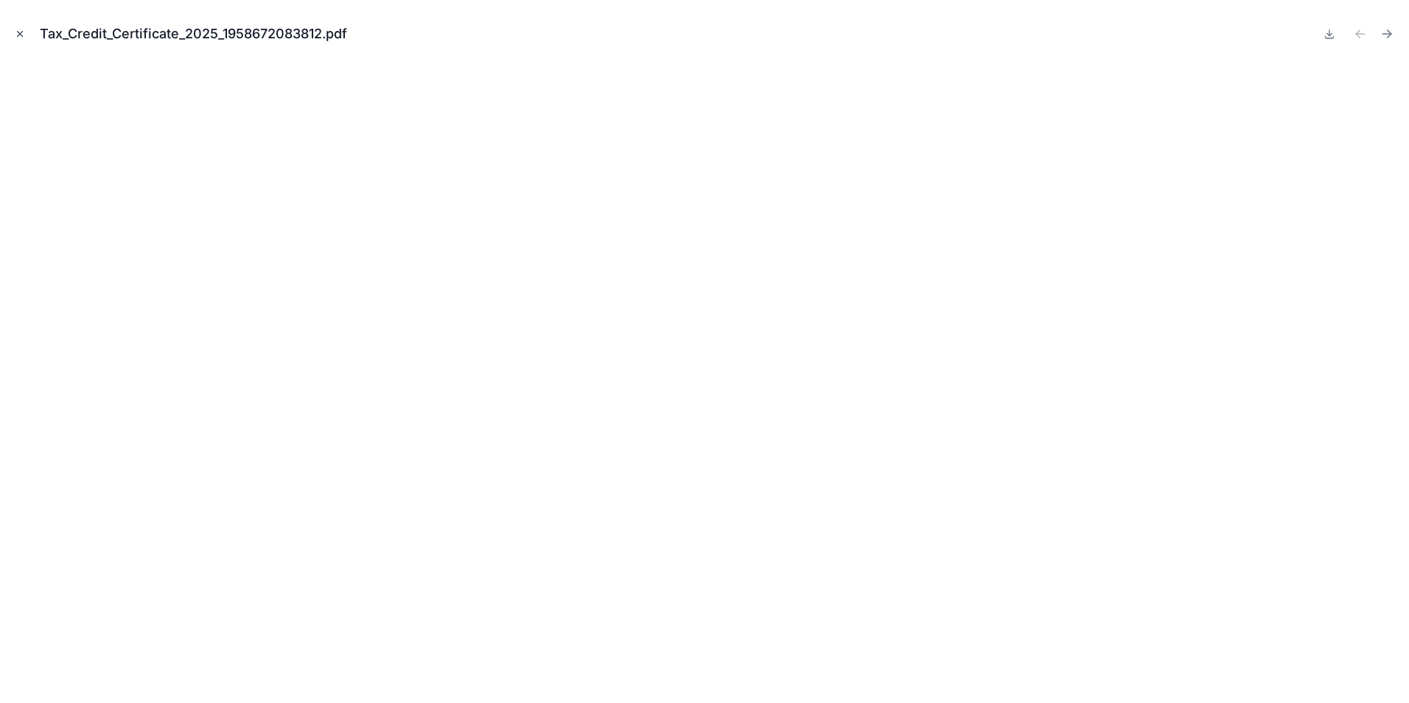
click at [20, 32] on icon "Close modal" at bounding box center [20, 34] width 10 height 10
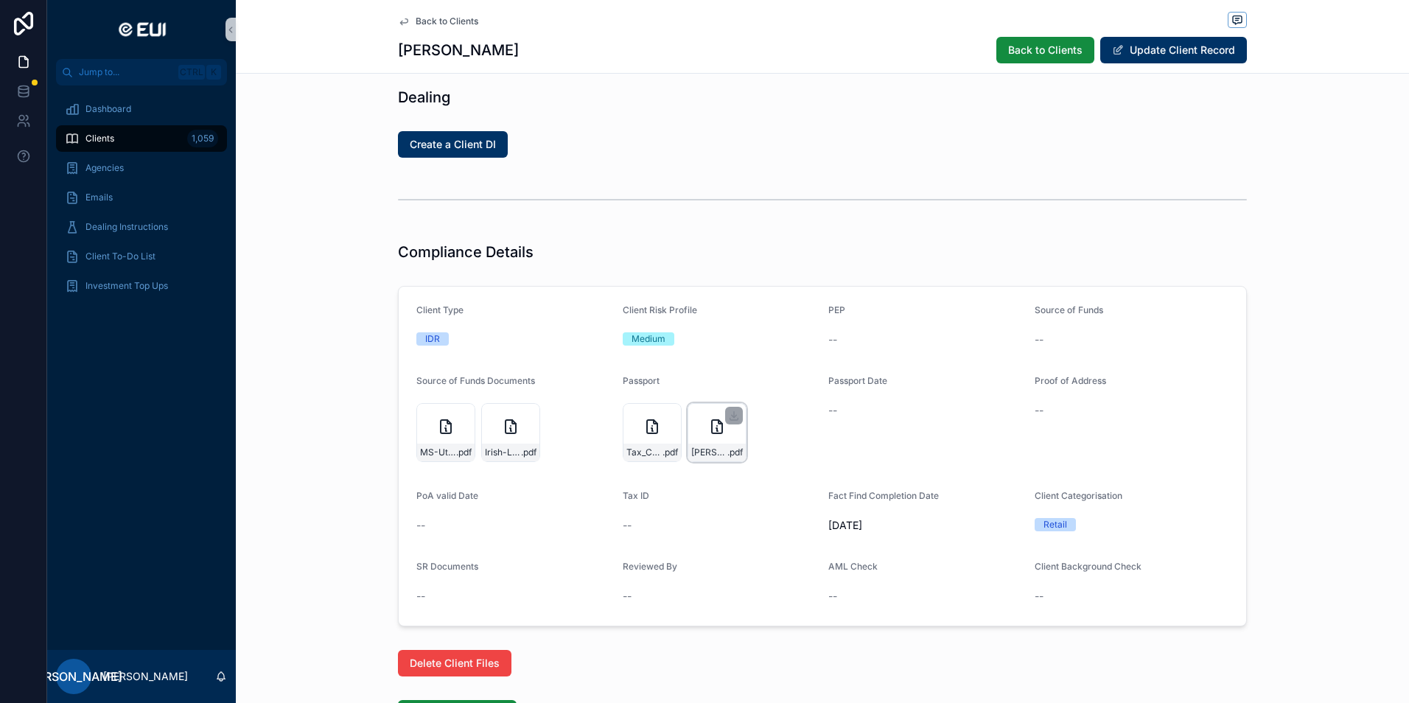
click at [735, 435] on div "[PERSON_NAME]-Passport-2034-EUI-Certified- .pdf" at bounding box center [717, 432] width 59 height 59
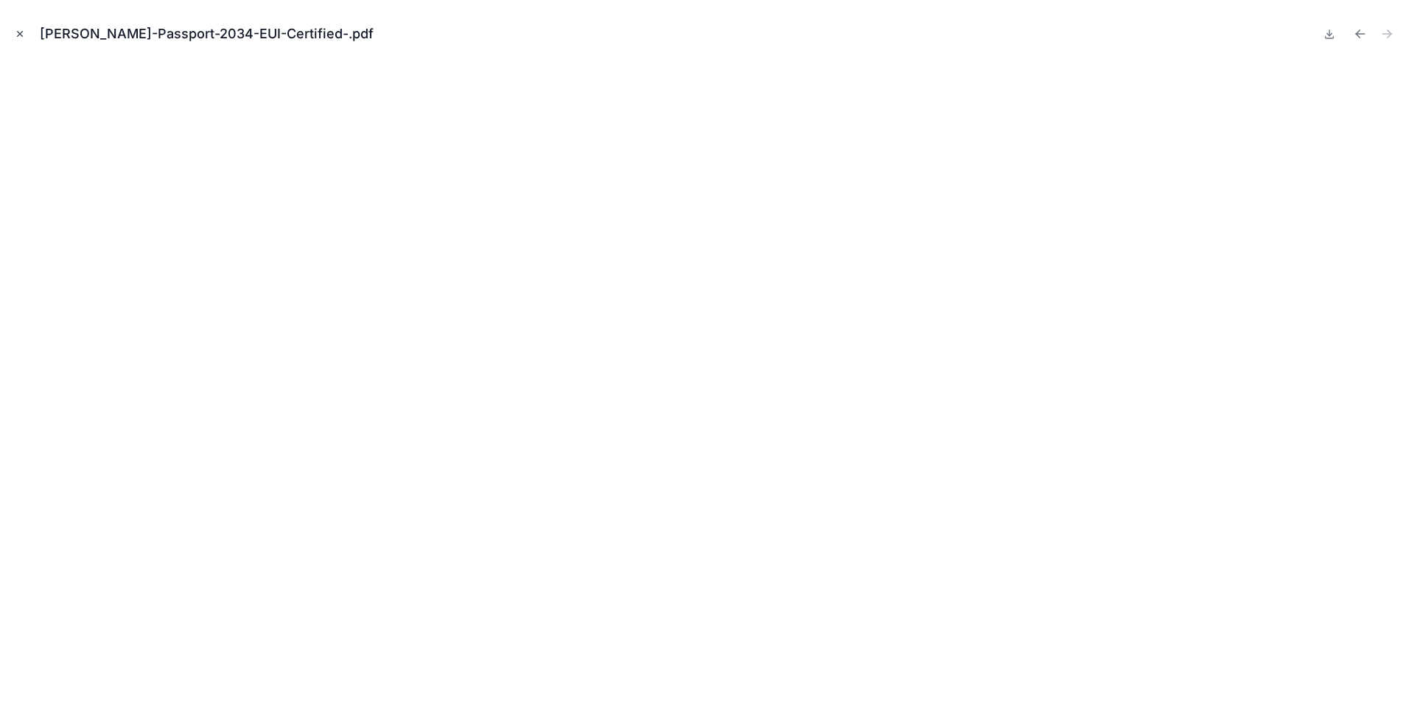
click at [18, 32] on icon "Close modal" at bounding box center [20, 34] width 5 height 5
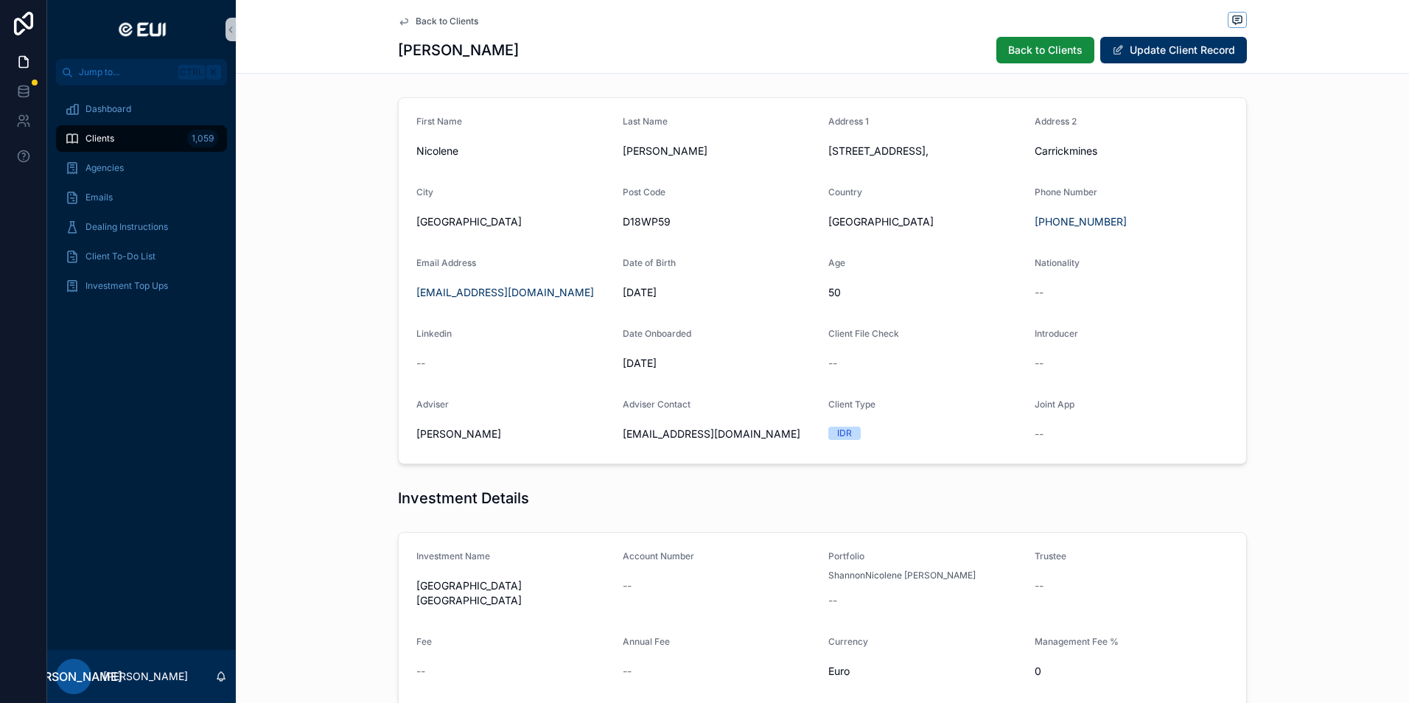
click at [408, 21] on link "Back to Clients" at bounding box center [438, 21] width 80 height 12
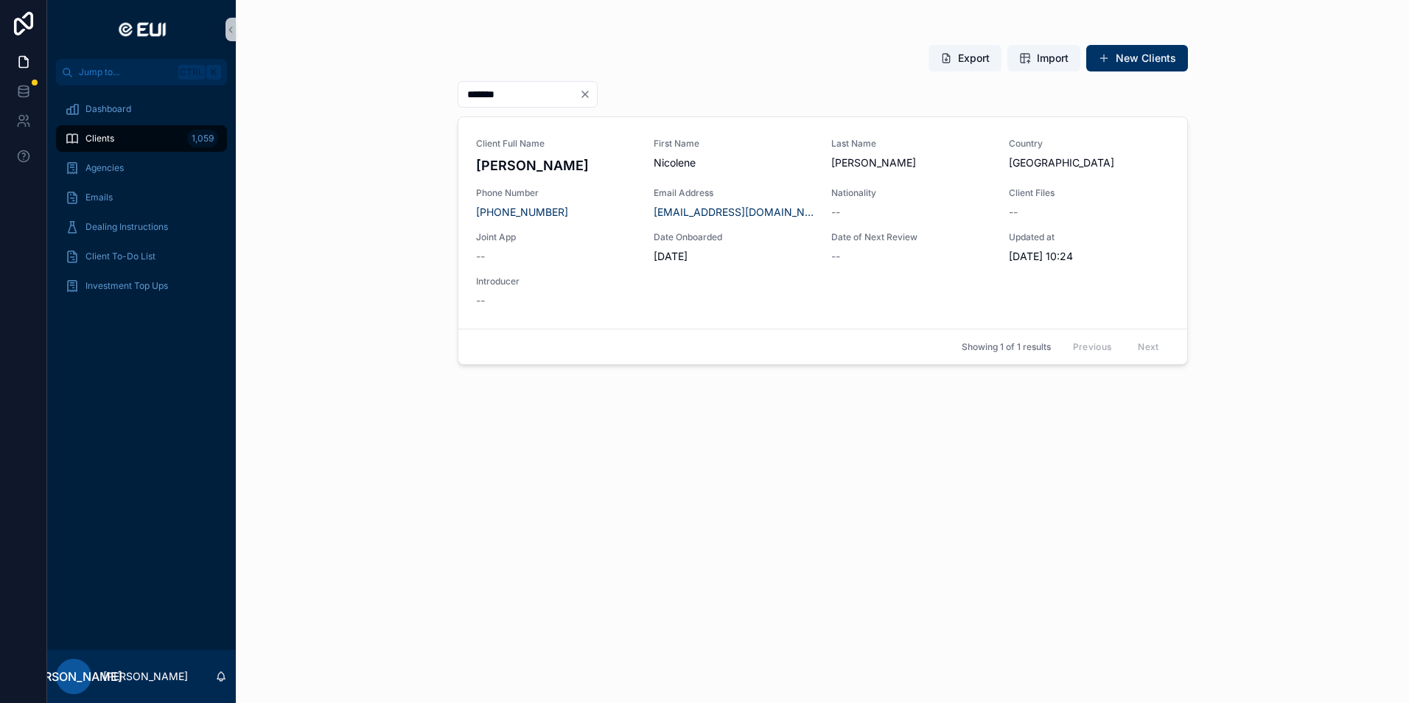
click at [509, 91] on input "*******" at bounding box center [518, 94] width 121 height 21
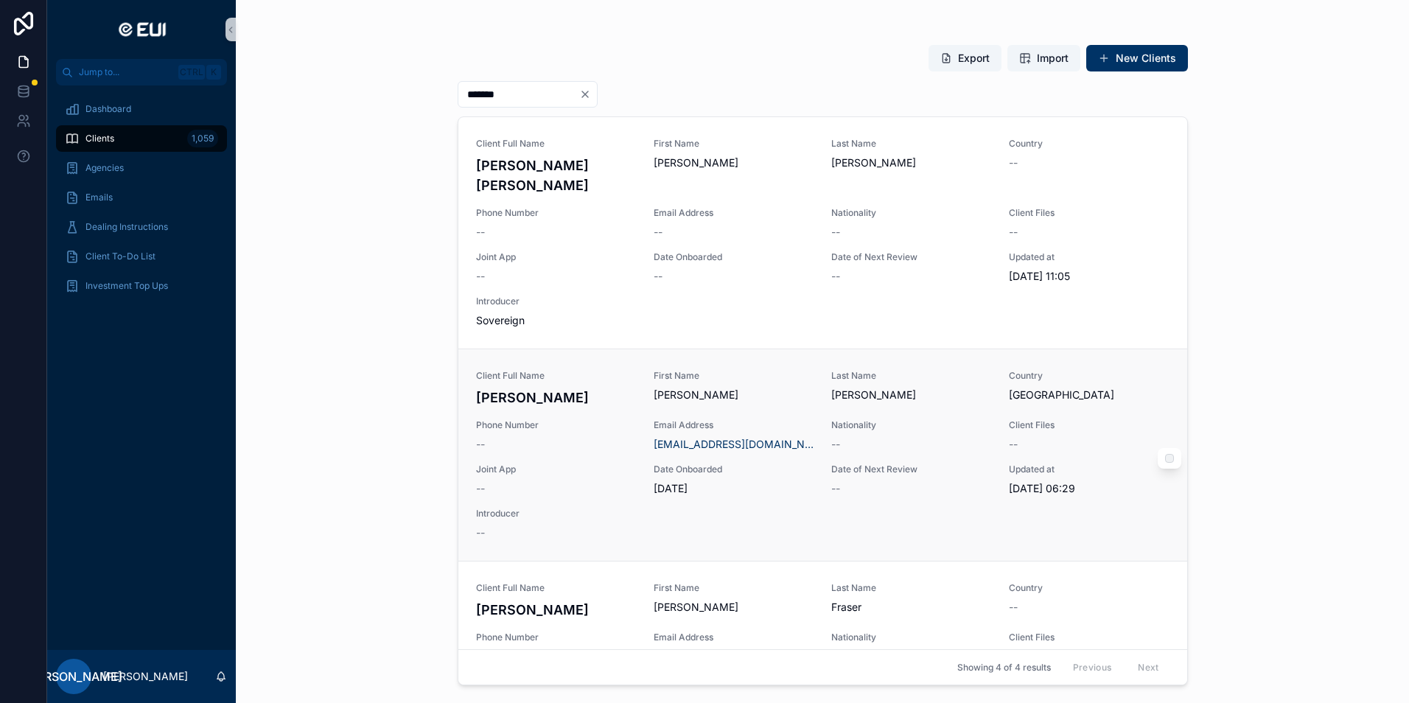
type input "*******"
click at [527, 388] on h4 "[PERSON_NAME]" at bounding box center [556, 398] width 160 height 20
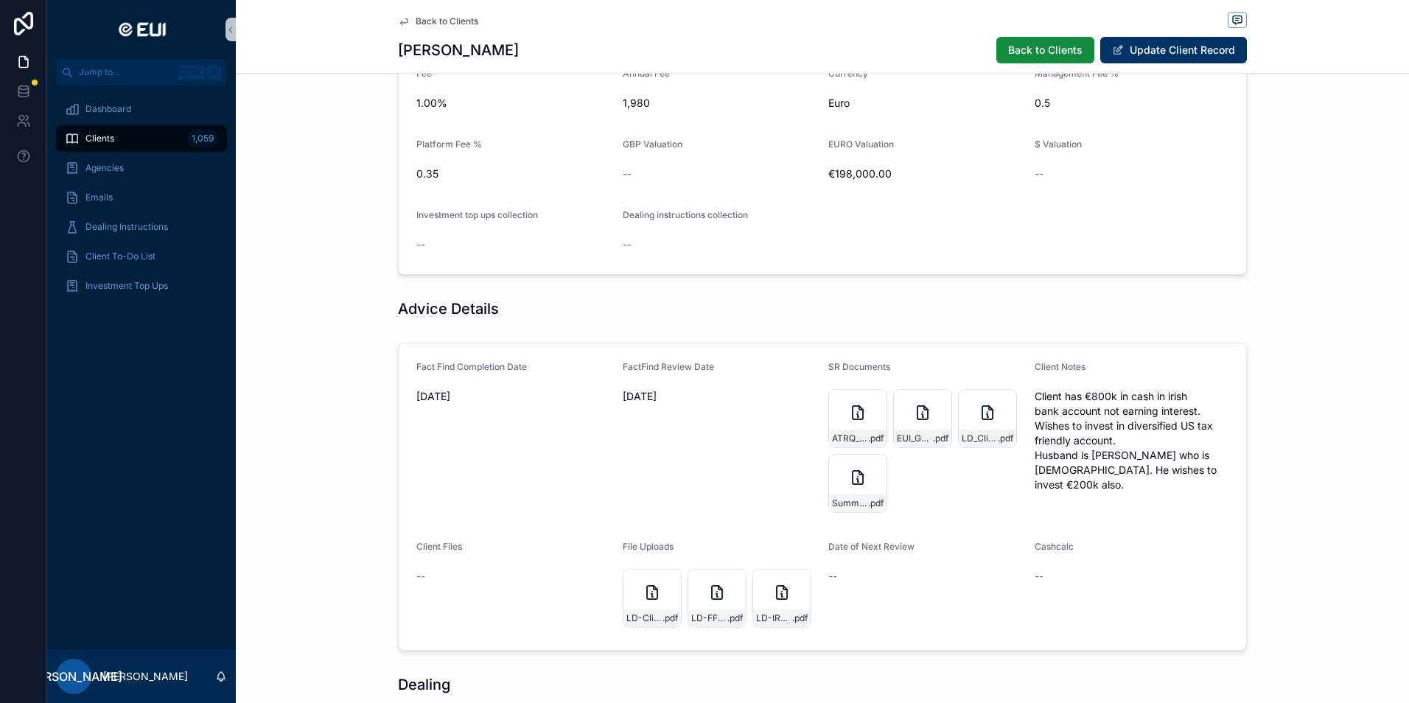
scroll to position [663, 0]
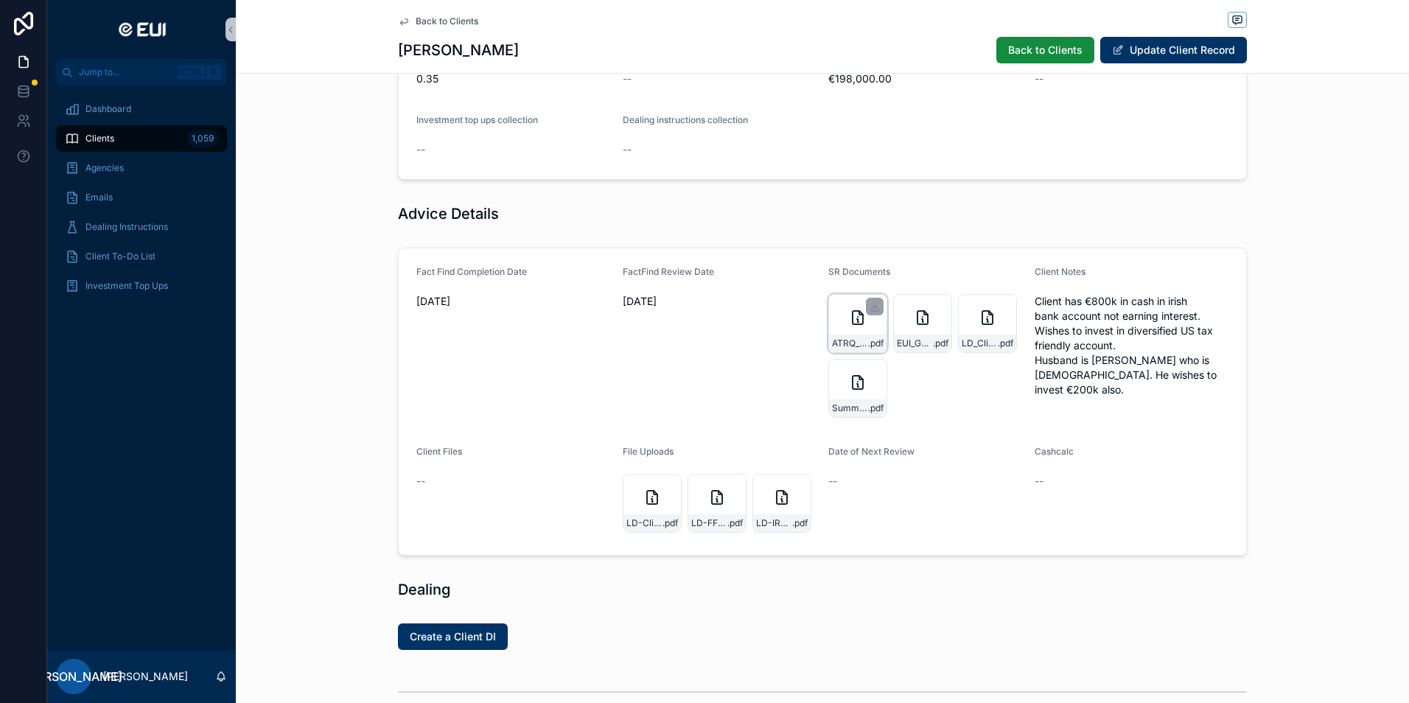
click at [858, 315] on icon "scrollable content" at bounding box center [858, 317] width 10 height 13
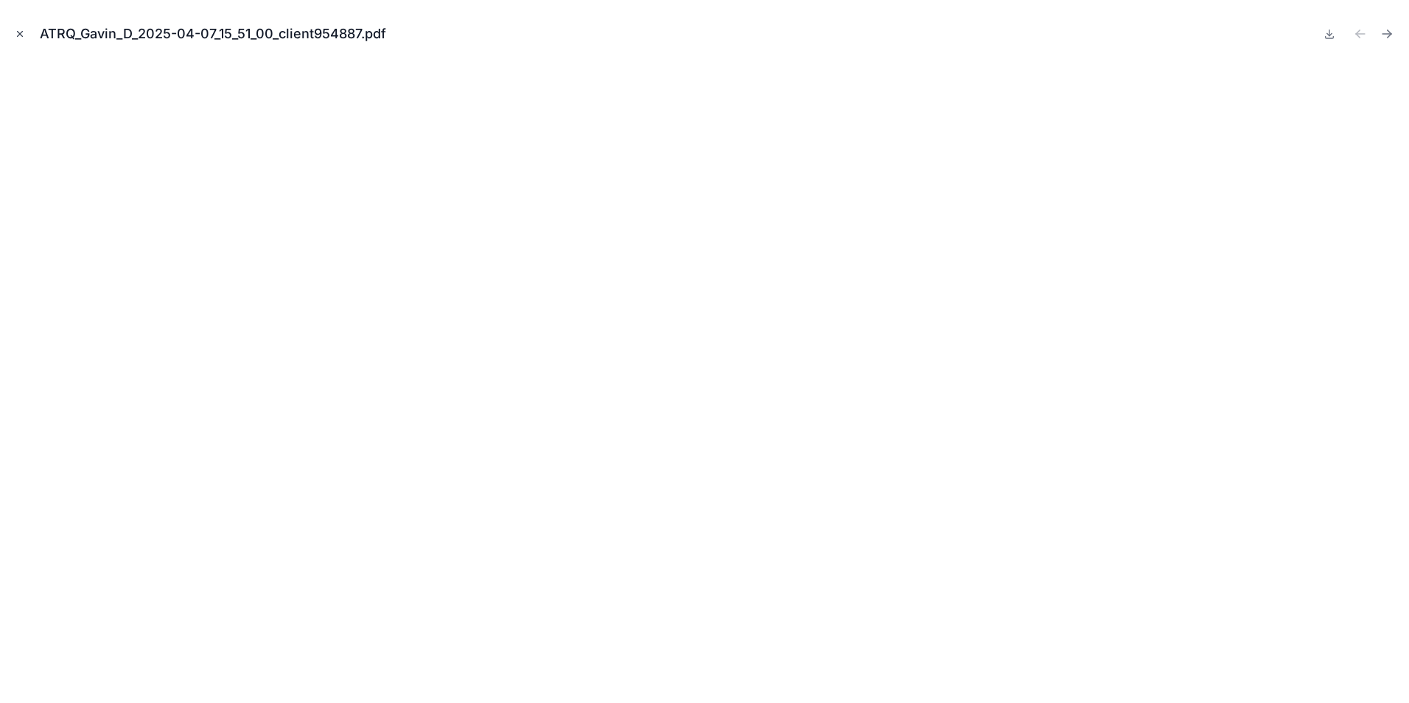
click at [12, 27] on button "Close modal" at bounding box center [20, 34] width 16 height 16
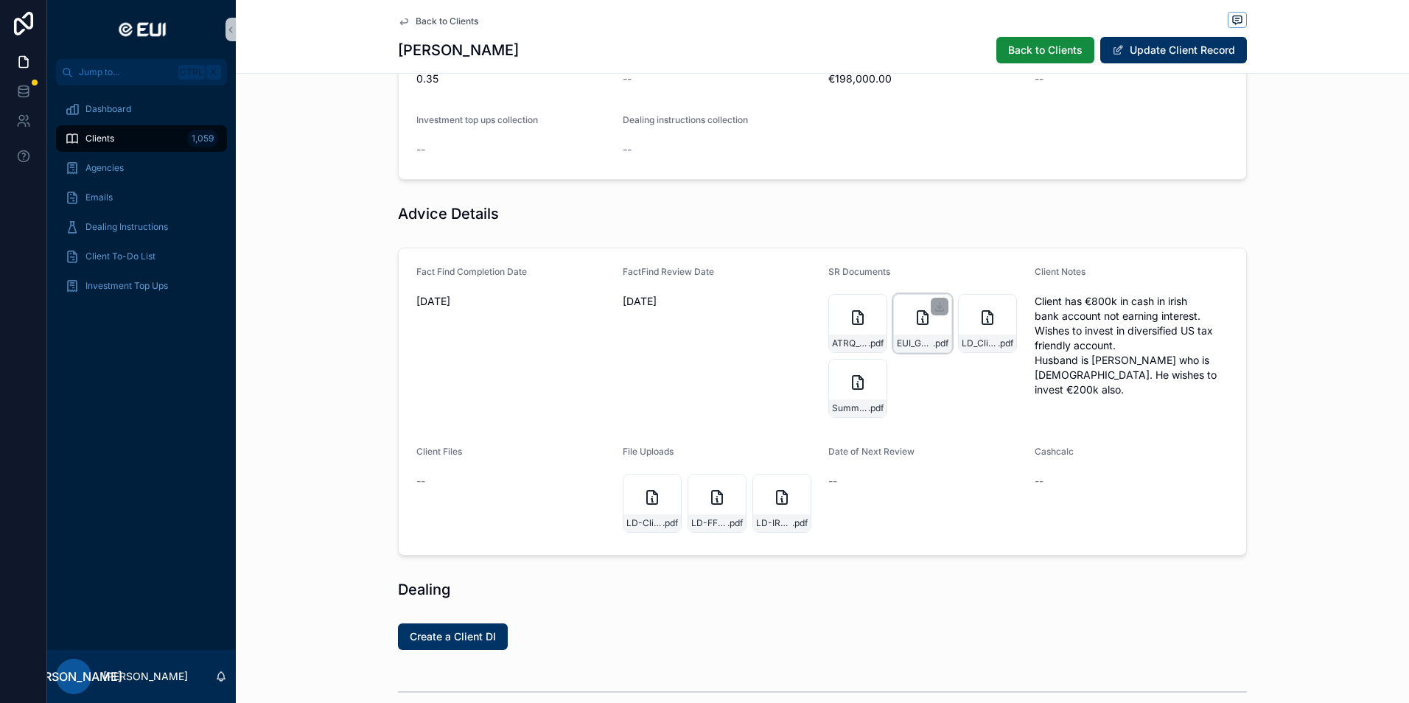
click at [914, 307] on div "EUI_Gavin_Doherty_Omnium_Personal_Application_Form .pdf" at bounding box center [922, 323] width 59 height 59
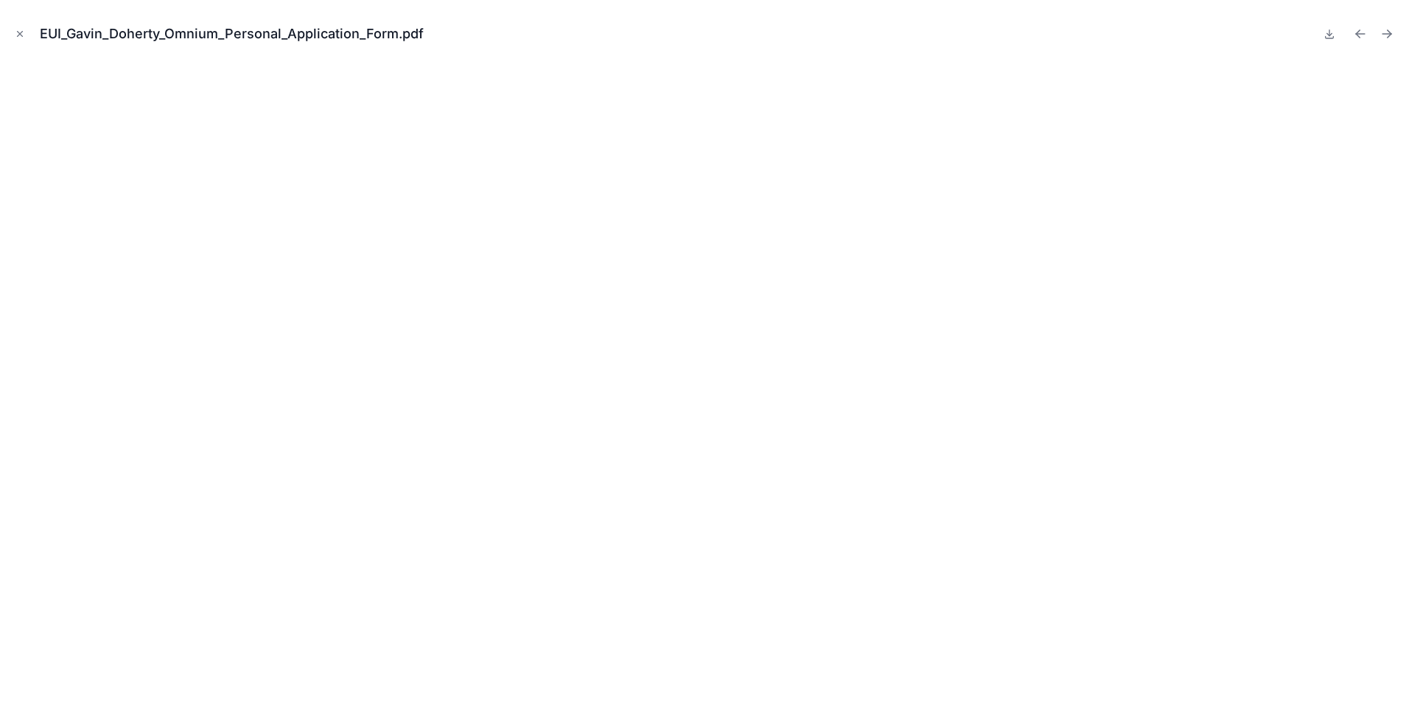
drag, startPoint x: 14, startPoint y: 29, endPoint x: 167, endPoint y: 73, distance: 158.8
click at [14, 29] on button "Close modal" at bounding box center [20, 34] width 16 height 16
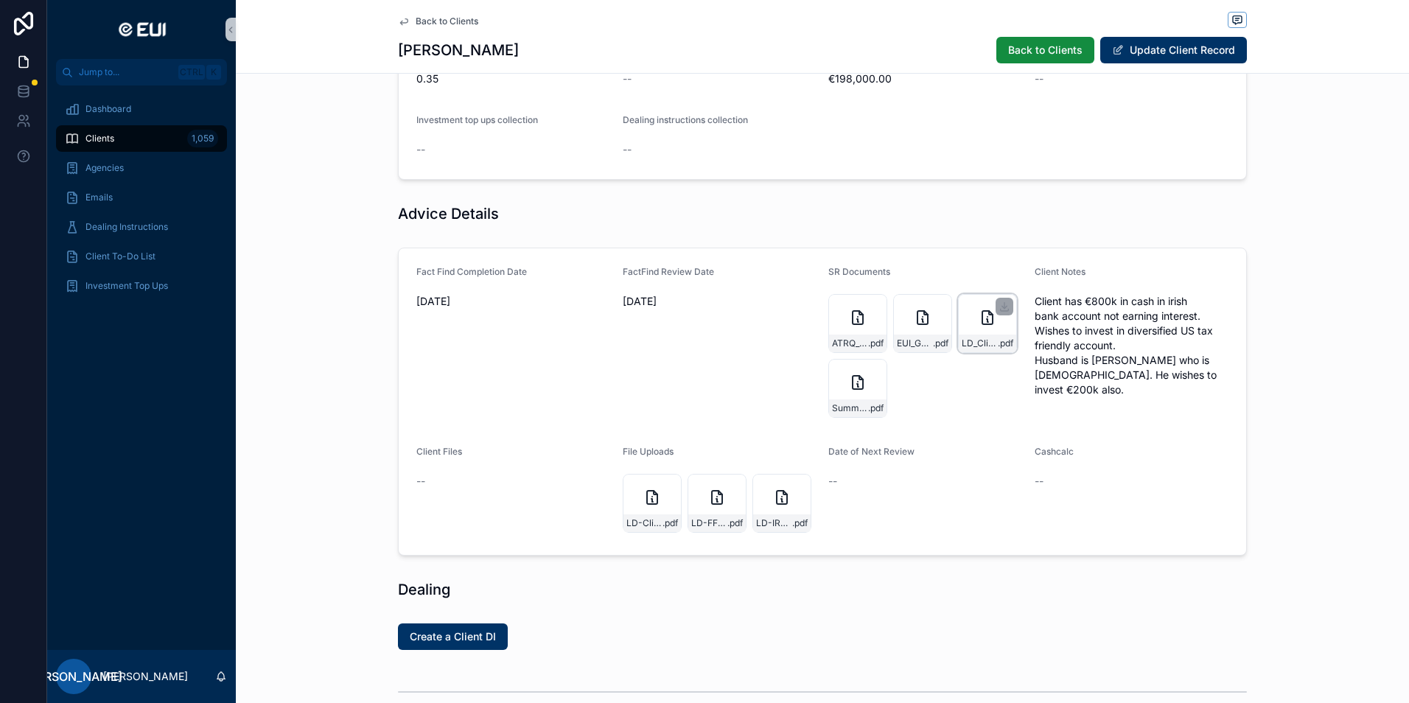
click at [989, 315] on icon "scrollable content" at bounding box center [991, 313] width 4 height 4
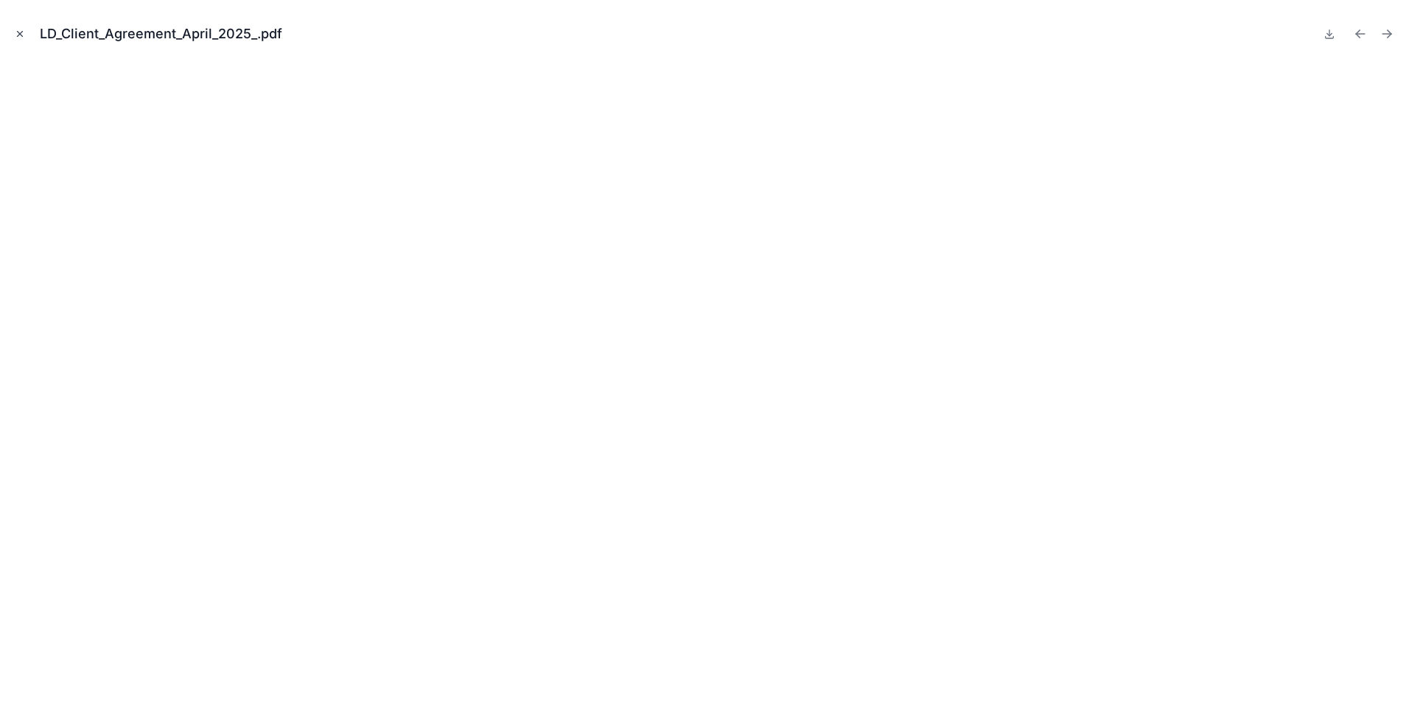
click at [15, 32] on icon "Close modal" at bounding box center [20, 34] width 10 height 10
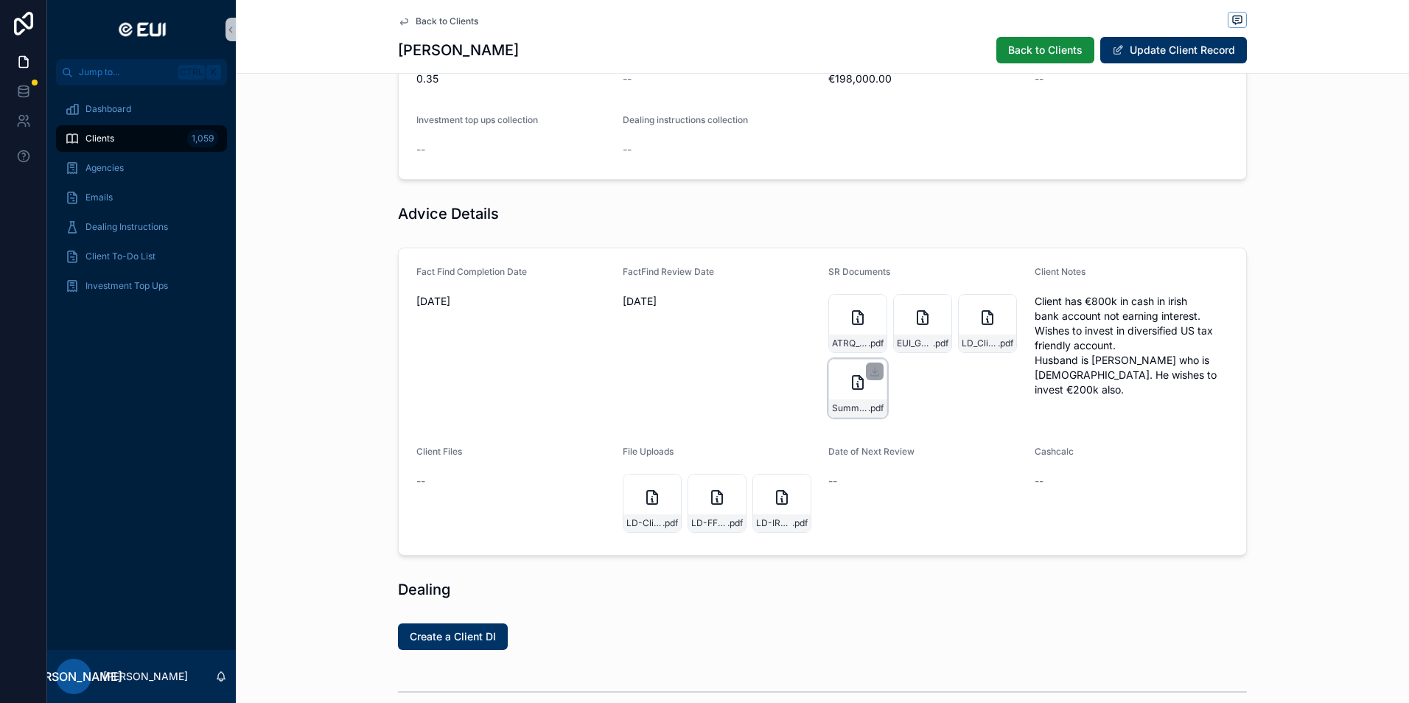
click at [849, 388] on icon "scrollable content" at bounding box center [858, 383] width 18 height 18
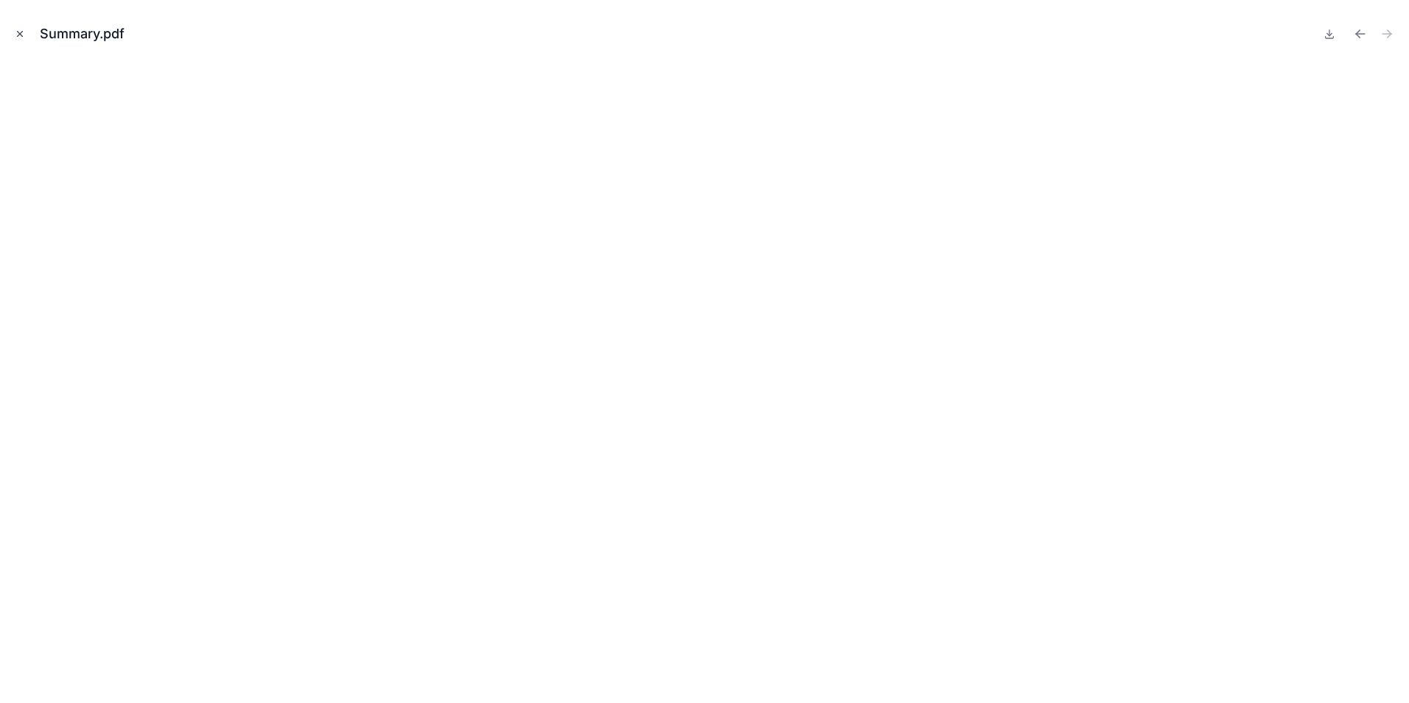
click at [22, 33] on icon "Close modal" at bounding box center [20, 34] width 10 height 10
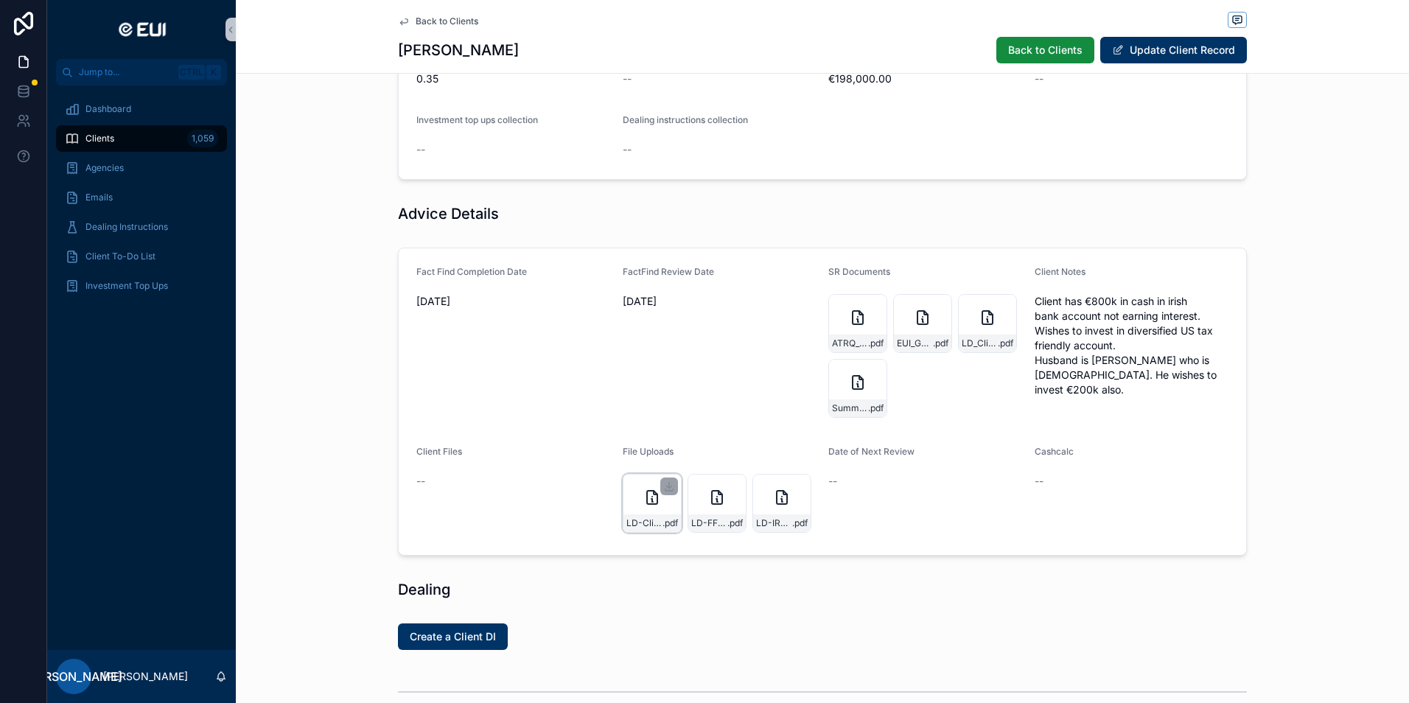
click at [654, 494] on icon "scrollable content" at bounding box center [656, 493] width 4 height 4
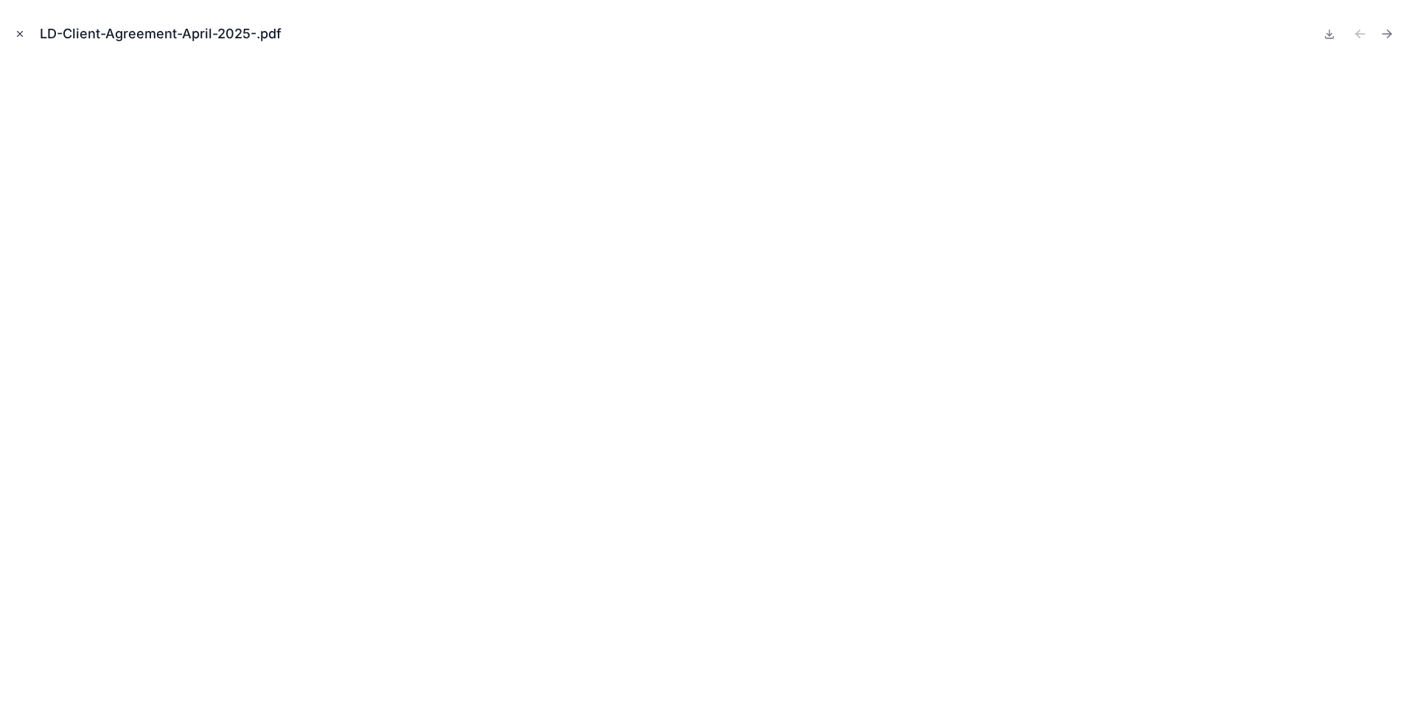
click at [21, 32] on icon "Close modal" at bounding box center [20, 34] width 10 height 10
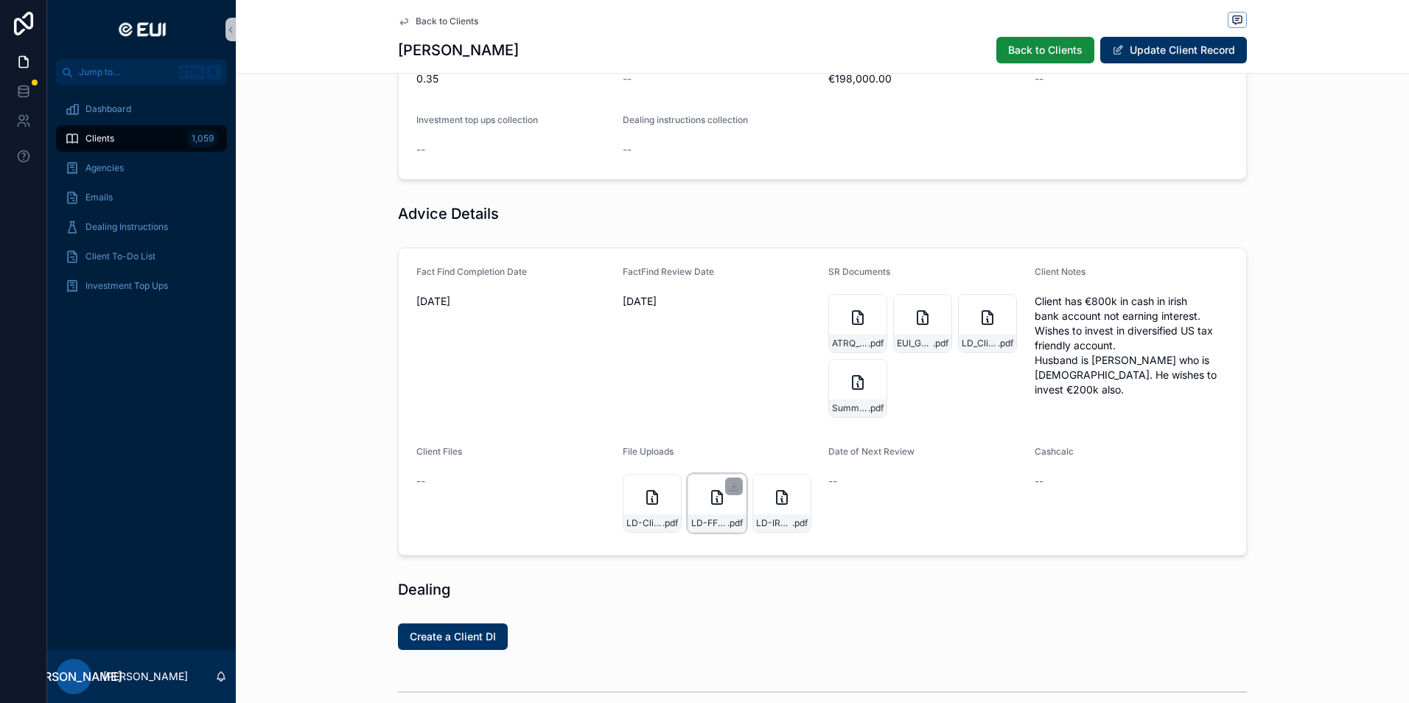
click at [715, 503] on icon "scrollable content" at bounding box center [717, 497] width 10 height 13
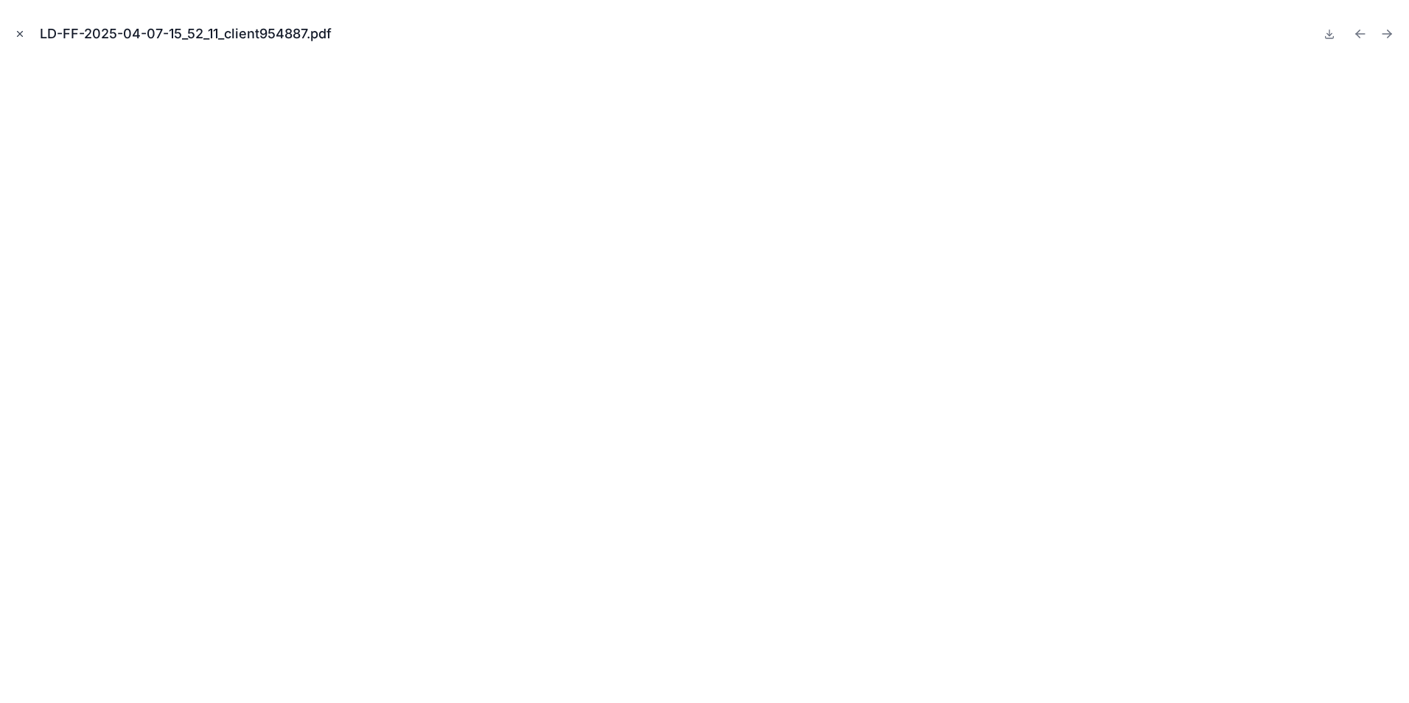
click at [24, 34] on icon "Close modal" at bounding box center [20, 34] width 10 height 10
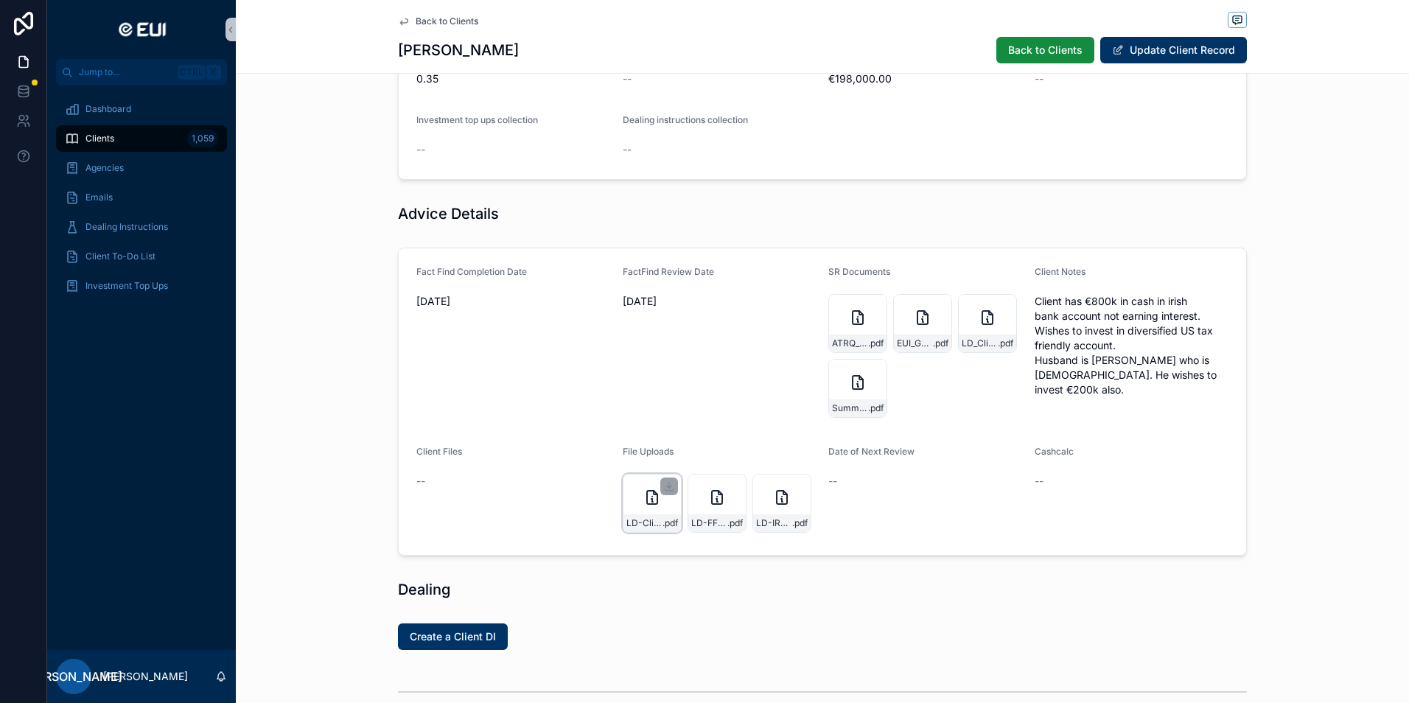
click at [646, 489] on icon "scrollable content" at bounding box center [652, 498] width 18 height 18
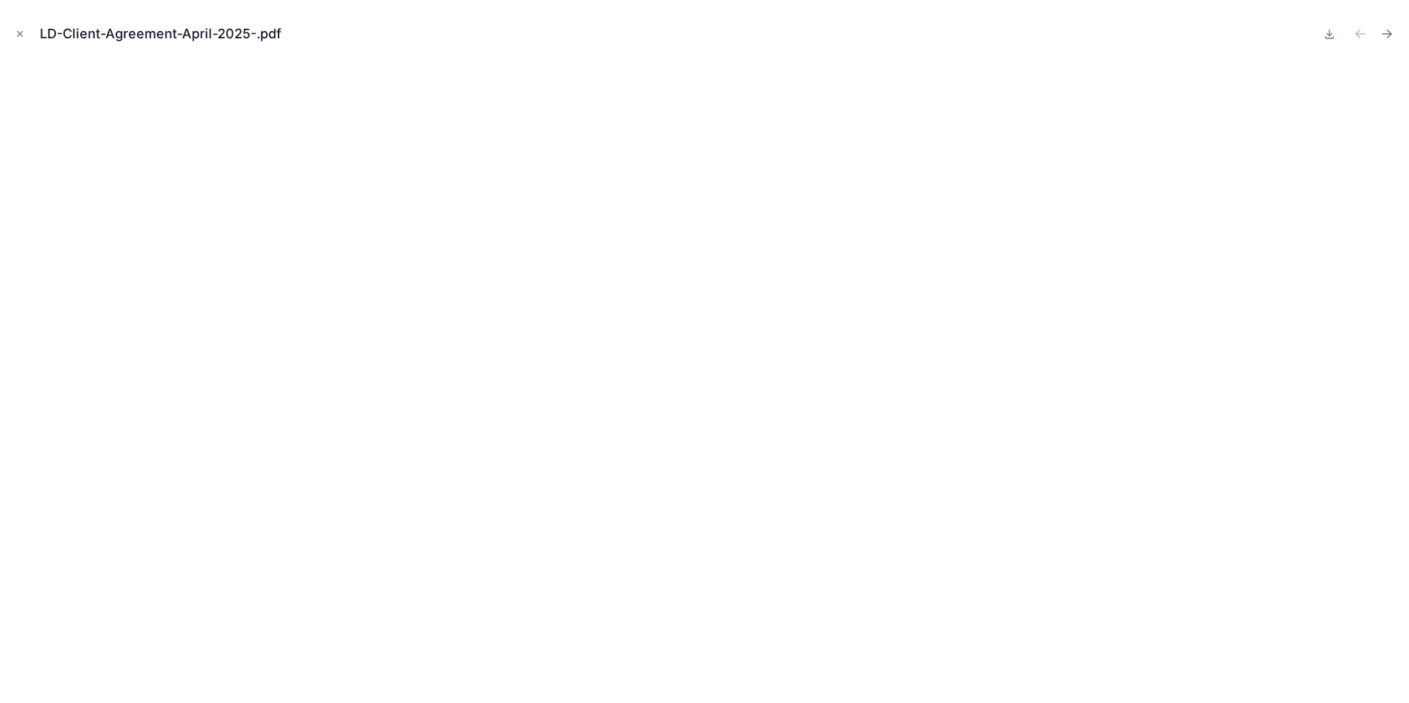
click at [17, 33] on icon "Close modal" at bounding box center [20, 34] width 10 height 10
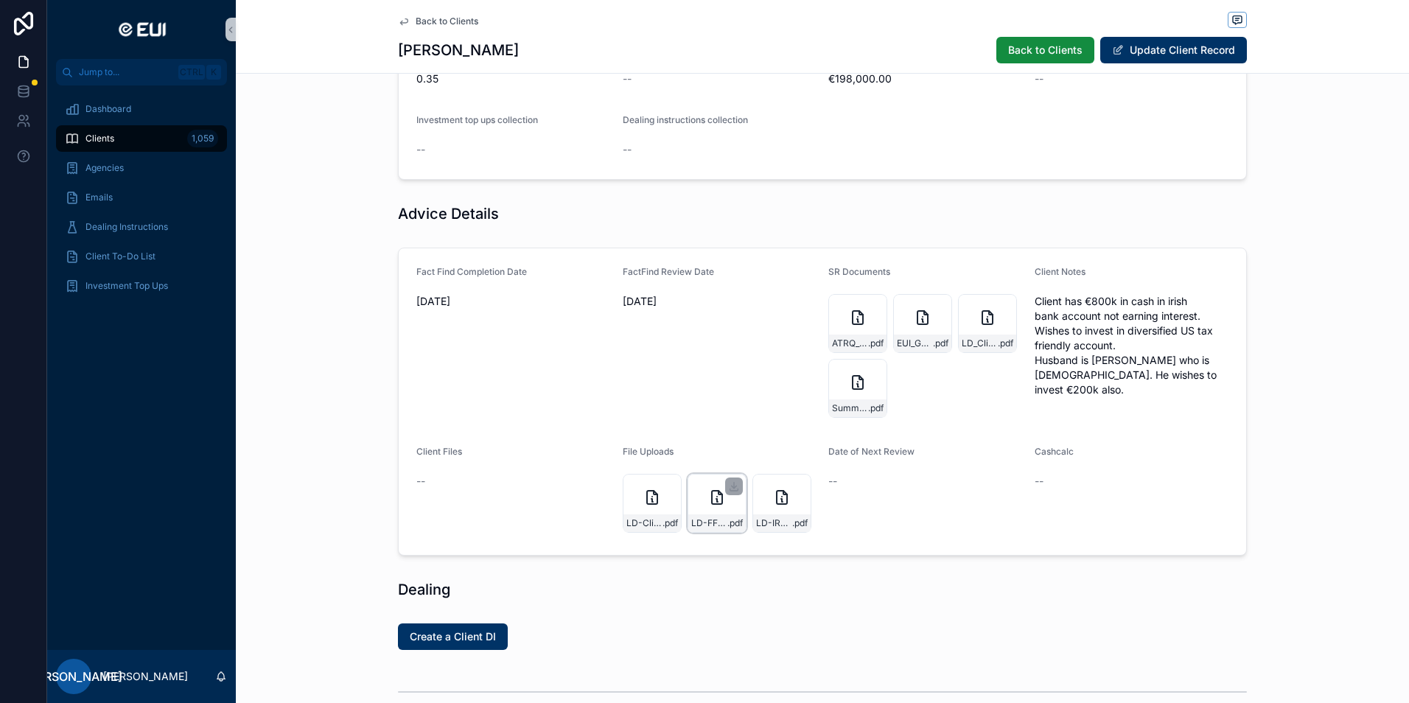
click at [709, 489] on icon "scrollable content" at bounding box center [717, 498] width 18 height 18
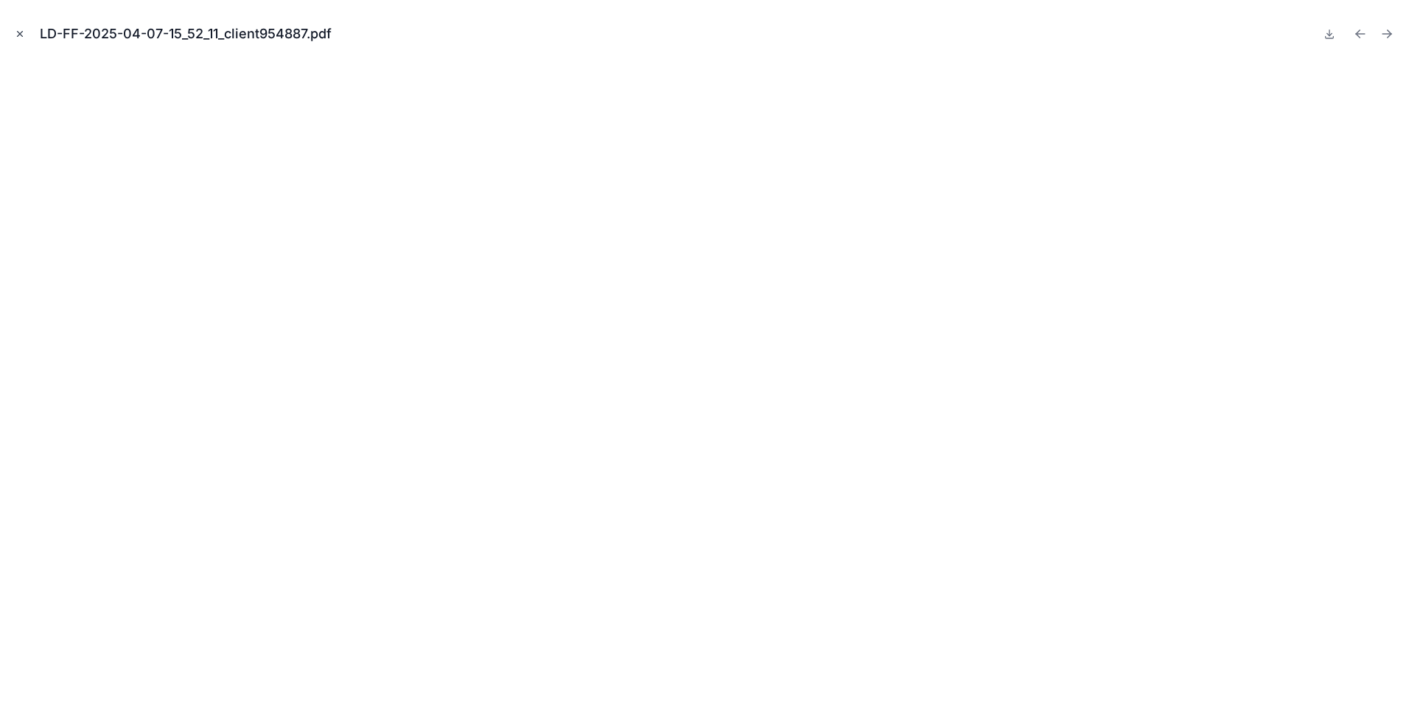
click at [16, 32] on icon "Close modal" at bounding box center [20, 34] width 10 height 10
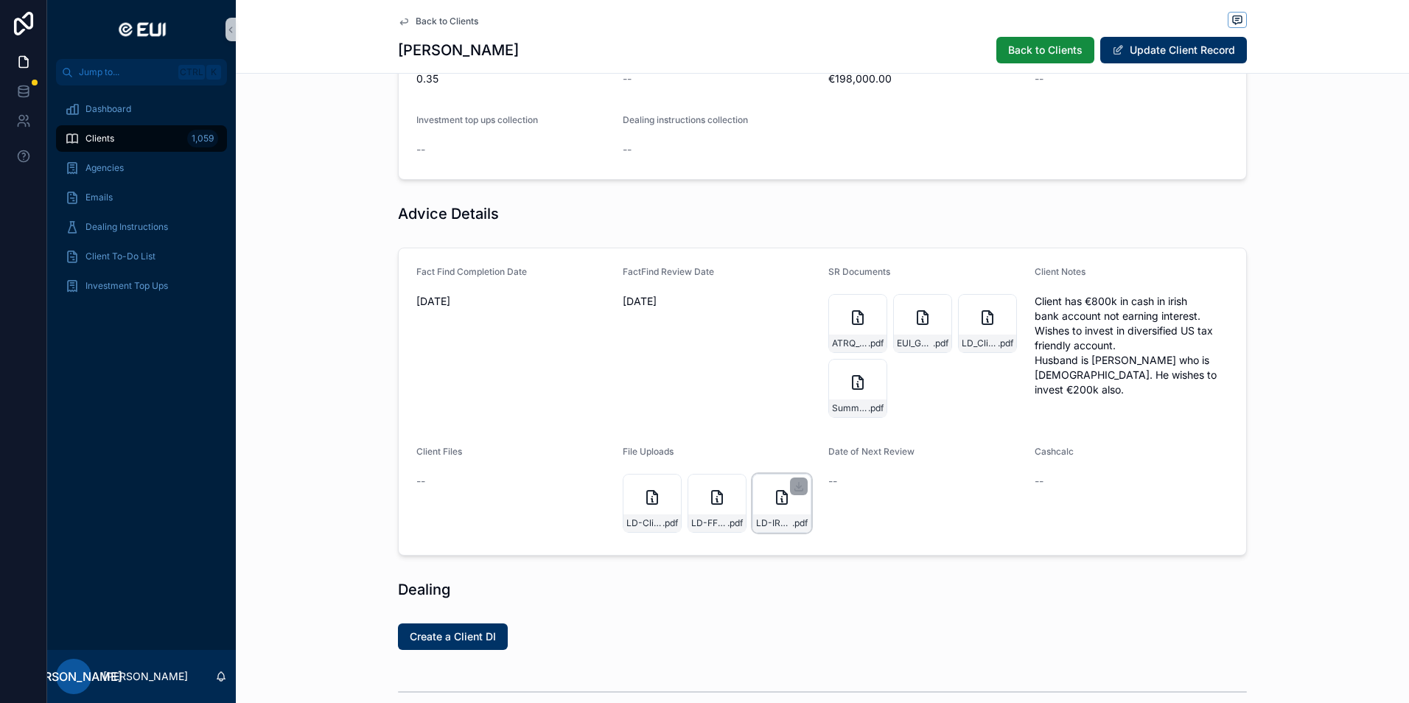
click at [792, 512] on div "LD-IRS-Tax-Forms-–-W9- .pdf" at bounding box center [781, 503] width 59 height 59
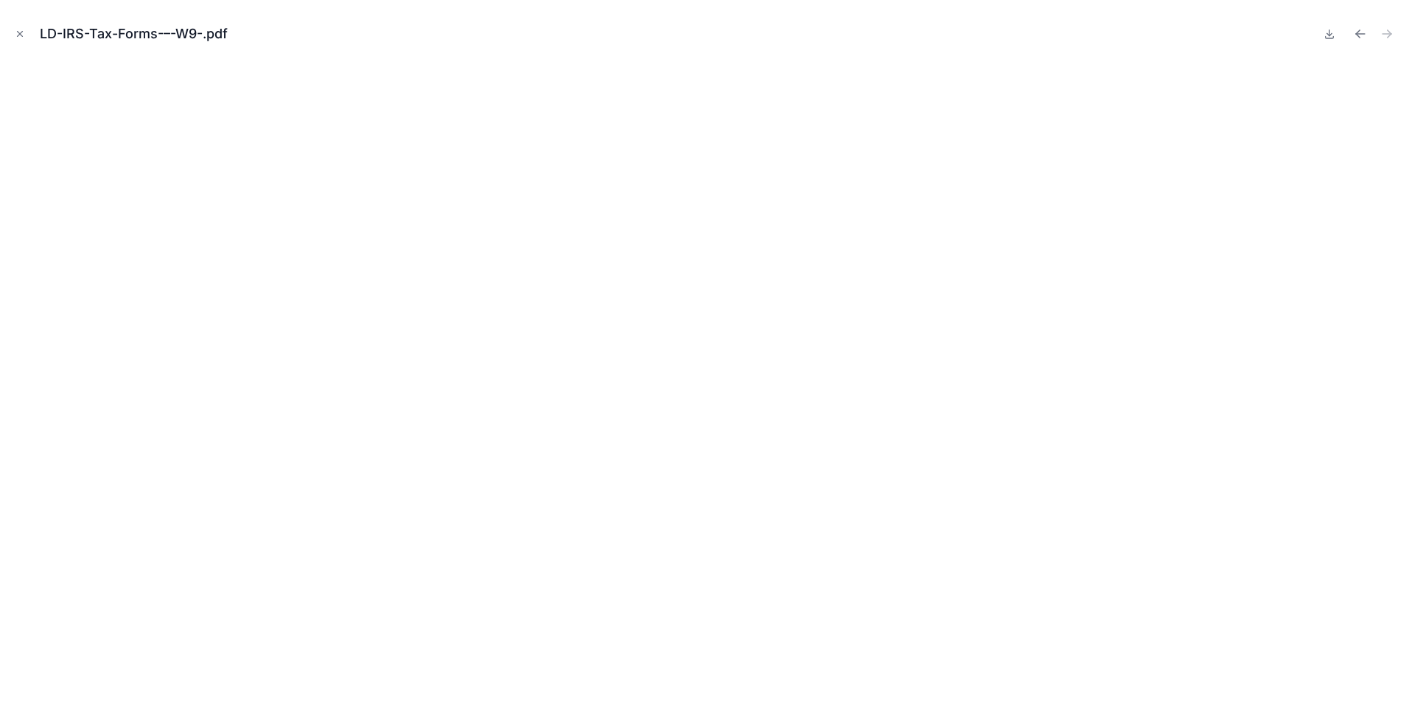
drag, startPoint x: 15, startPoint y: 33, endPoint x: 189, endPoint y: 77, distance: 178.5
click at [15, 33] on icon "Close modal" at bounding box center [20, 34] width 10 height 10
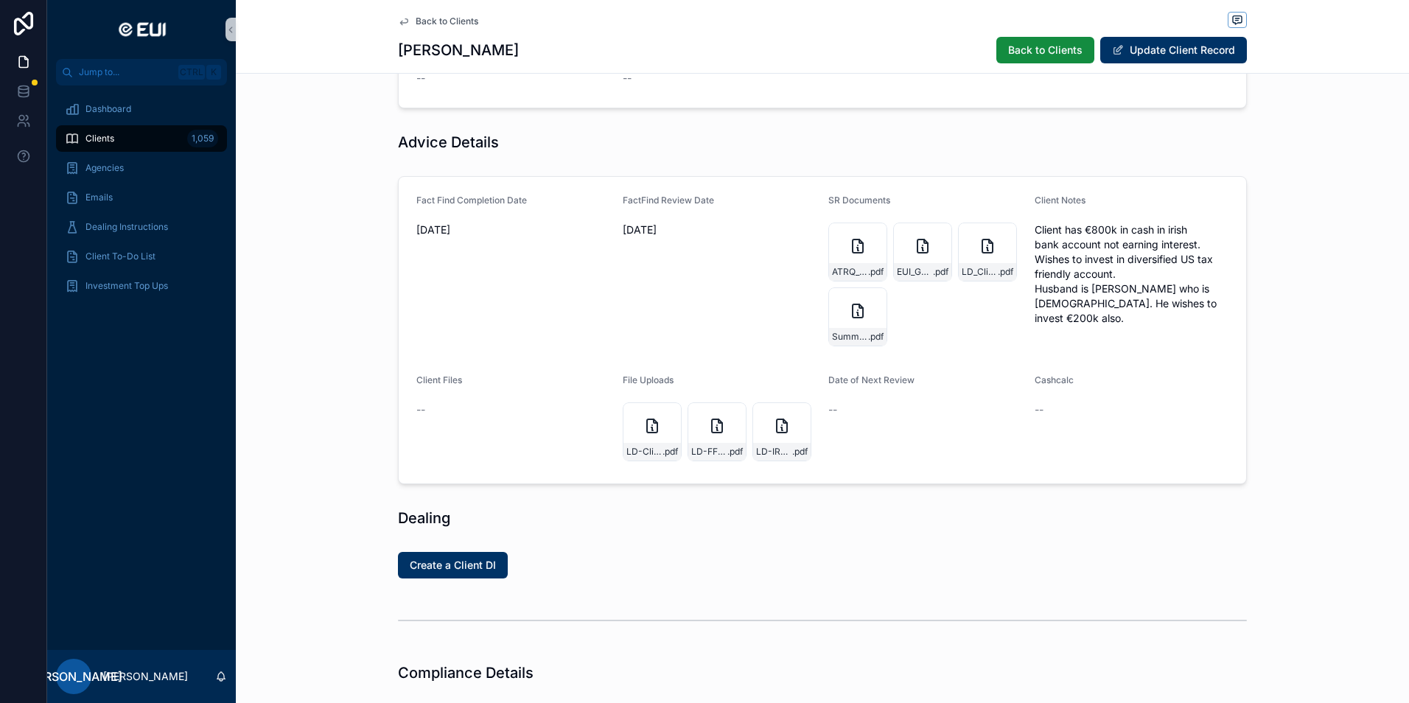
scroll to position [737, 0]
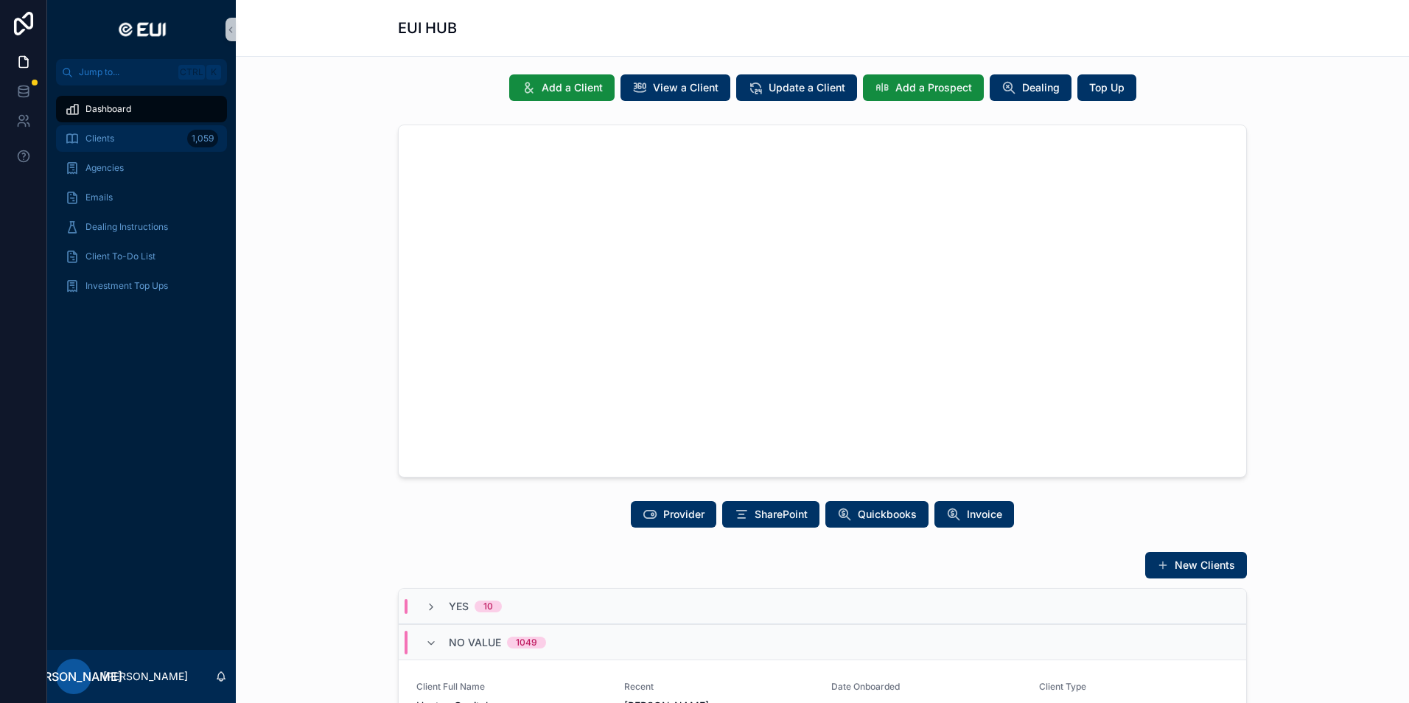
click at [95, 142] on span "Clients" at bounding box center [99, 139] width 29 height 12
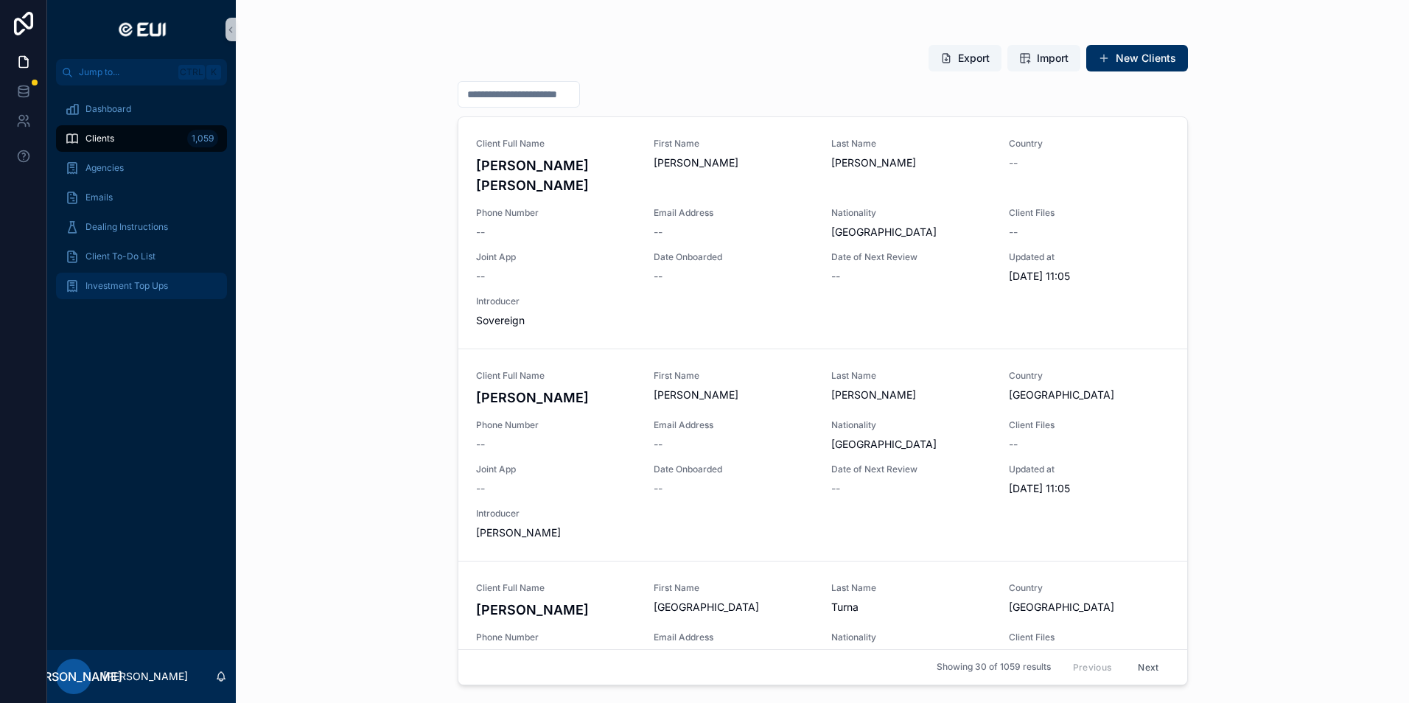
click at [132, 288] on span "Investment Top Ups" at bounding box center [126, 286] width 83 height 12
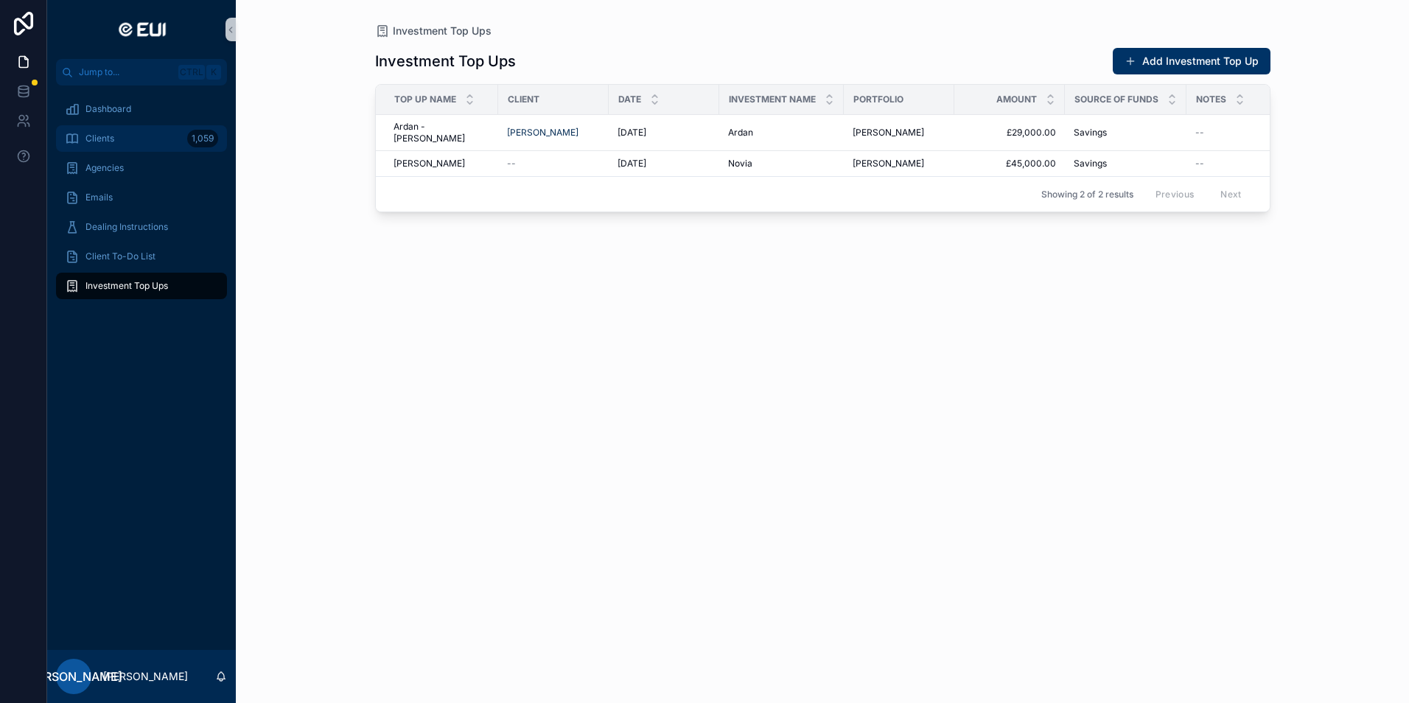
click at [113, 139] on span "Clients" at bounding box center [99, 139] width 29 height 12
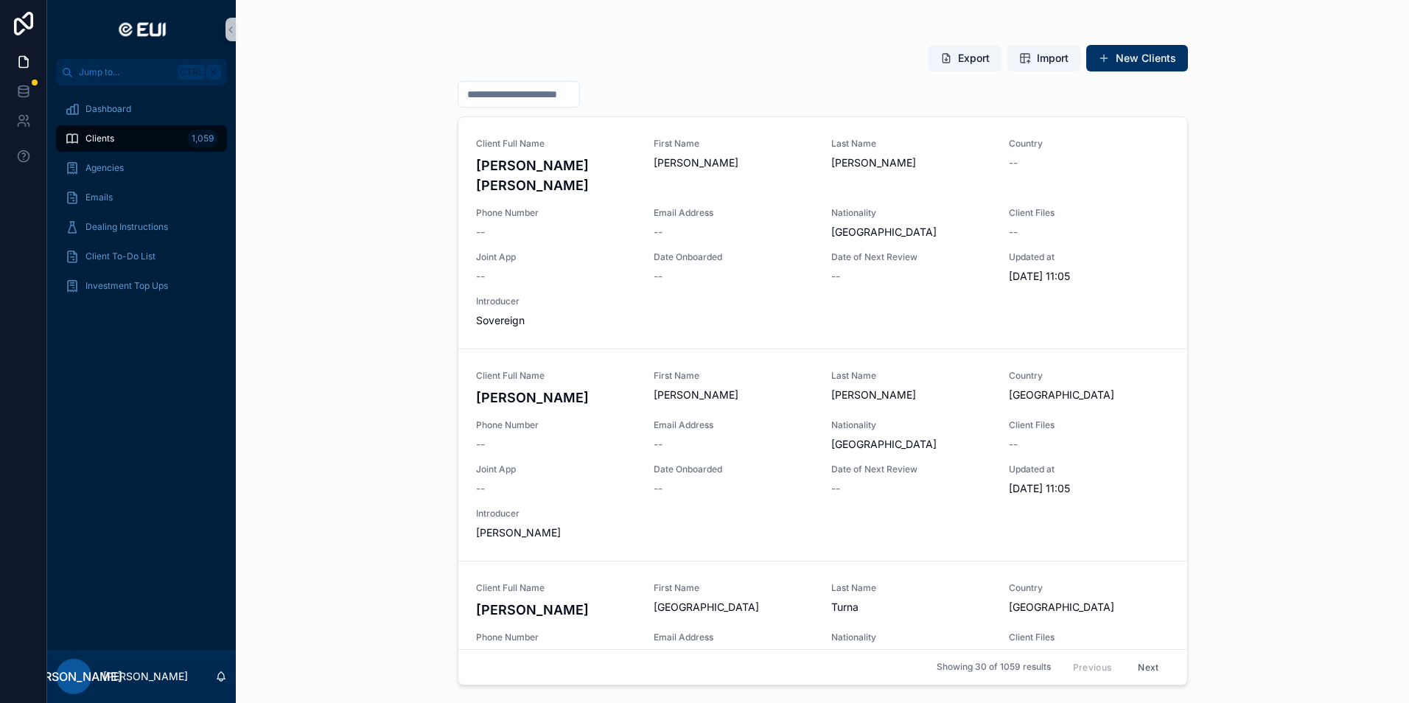
click at [926, 57] on div "Export Import New Clients" at bounding box center [1052, 58] width 271 height 28
click at [538, 98] on input "scrollable content" at bounding box center [518, 94] width 121 height 21
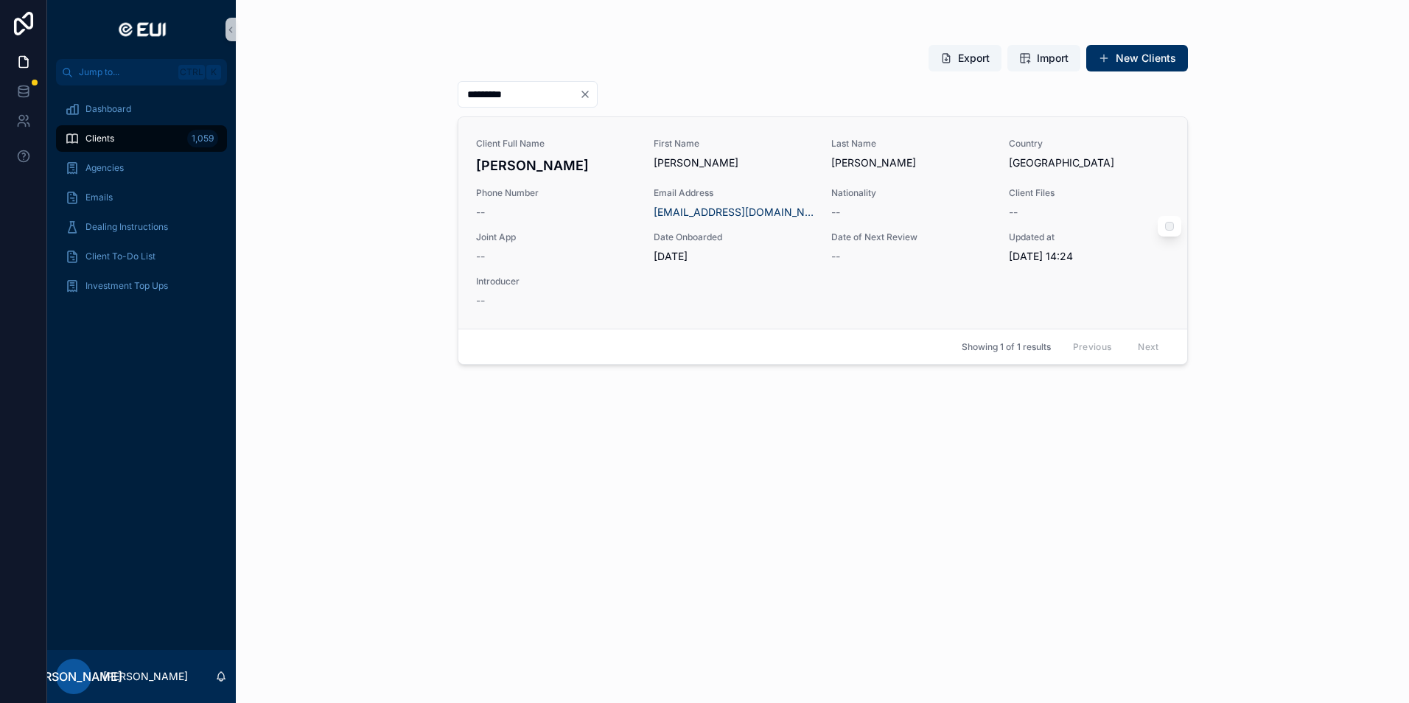
type input "*********"
click at [517, 164] on h4 "[PERSON_NAME]" at bounding box center [556, 165] width 160 height 20
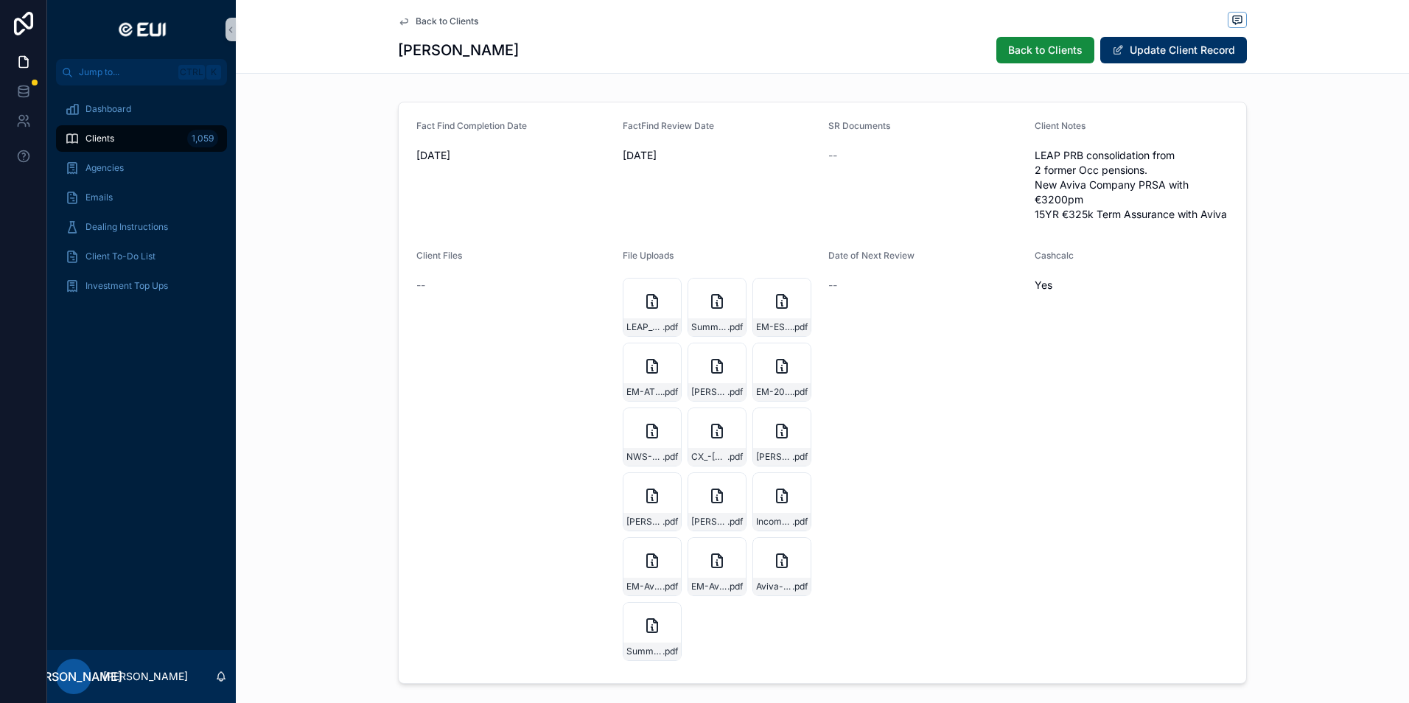
scroll to position [811, 0]
click at [654, 301] on icon "scrollable content" at bounding box center [652, 300] width 18 height 18
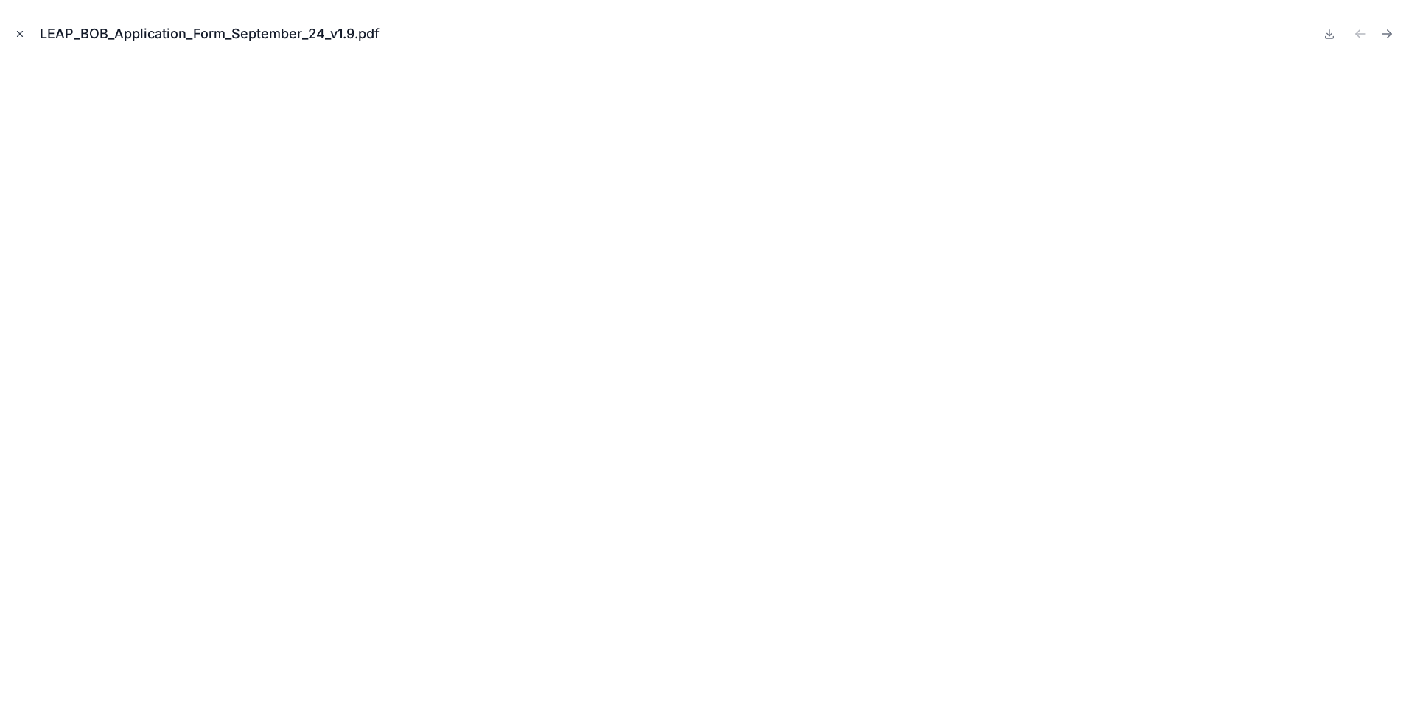
click at [24, 39] on button "Close modal" at bounding box center [20, 34] width 16 height 16
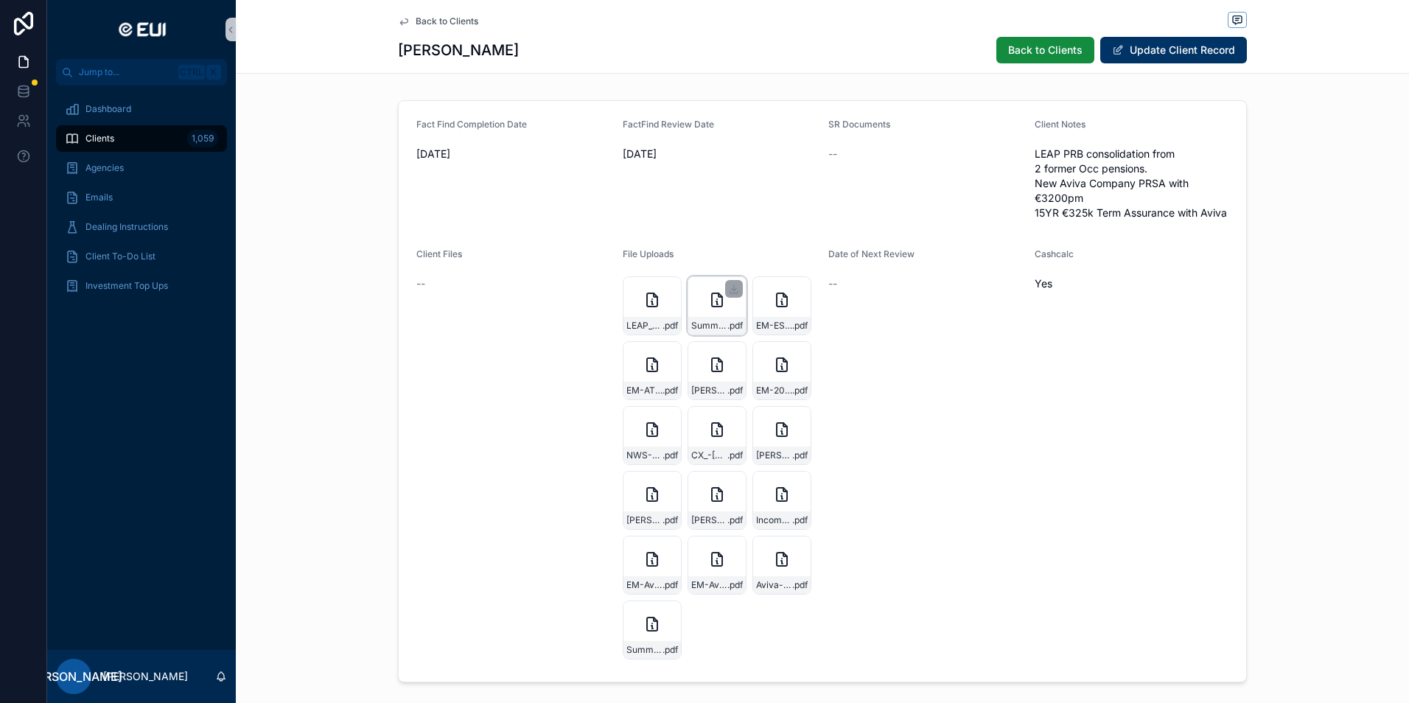
click at [701, 304] on div "Summary .pdf" at bounding box center [717, 305] width 59 height 59
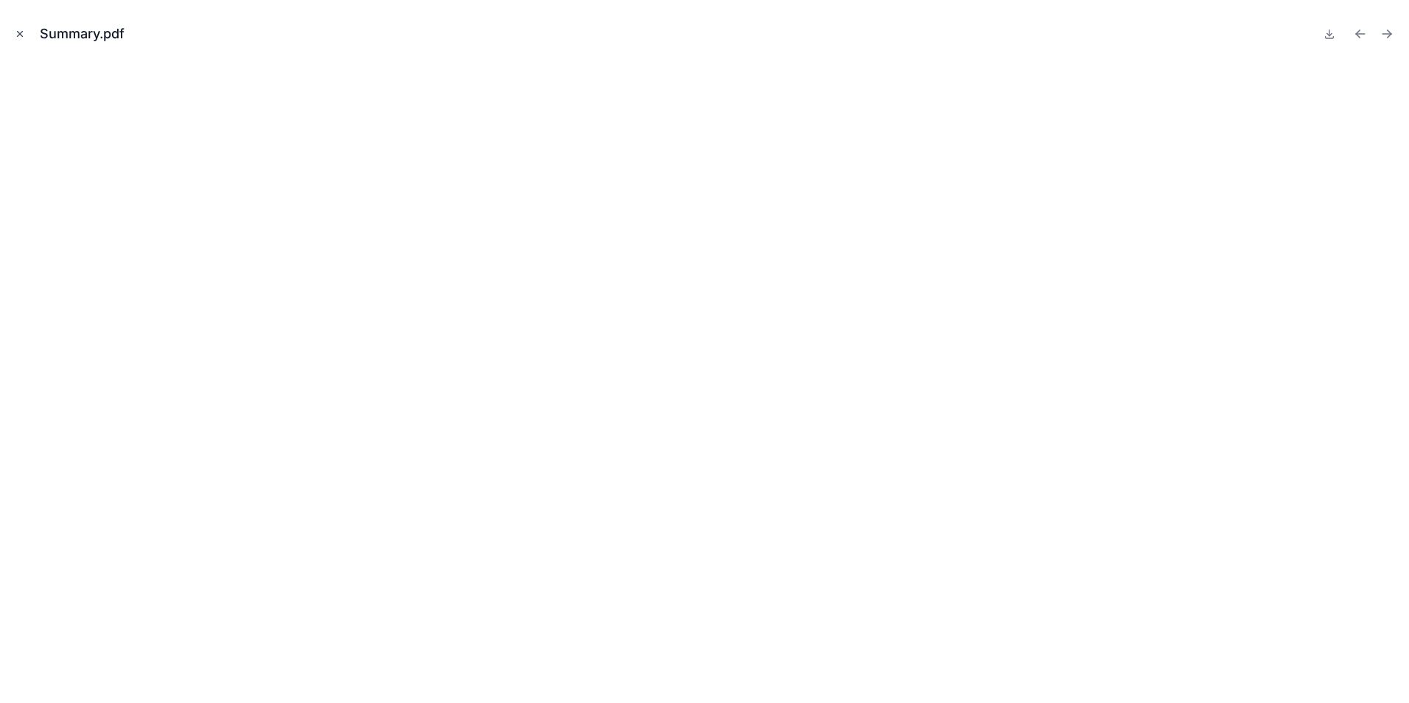
click at [17, 33] on icon "Close modal" at bounding box center [20, 34] width 10 height 10
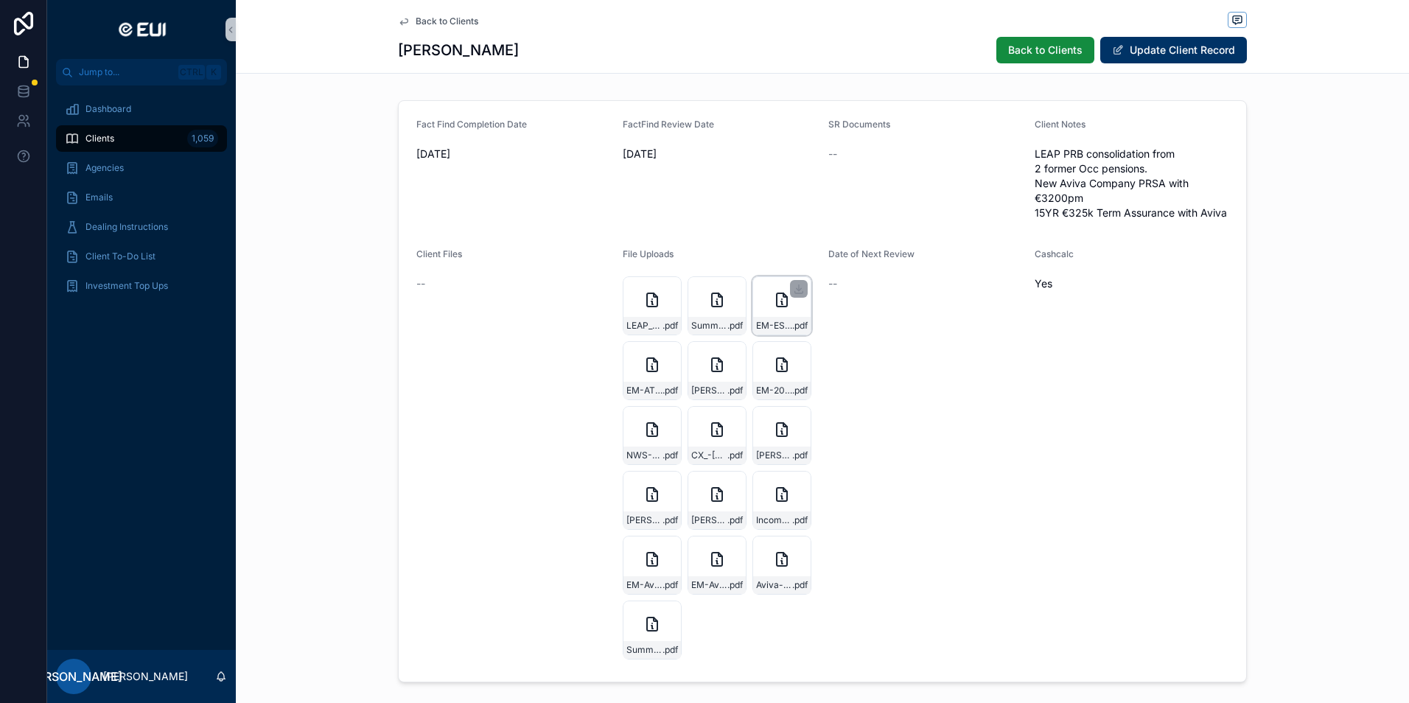
click at [791, 296] on div "scrollable content" at bounding box center [799, 289] width 18 height 18
click at [765, 295] on div "EM-ESGQ-2025-03-07-13_38_48_client933156 .pdf" at bounding box center [781, 305] width 59 height 59
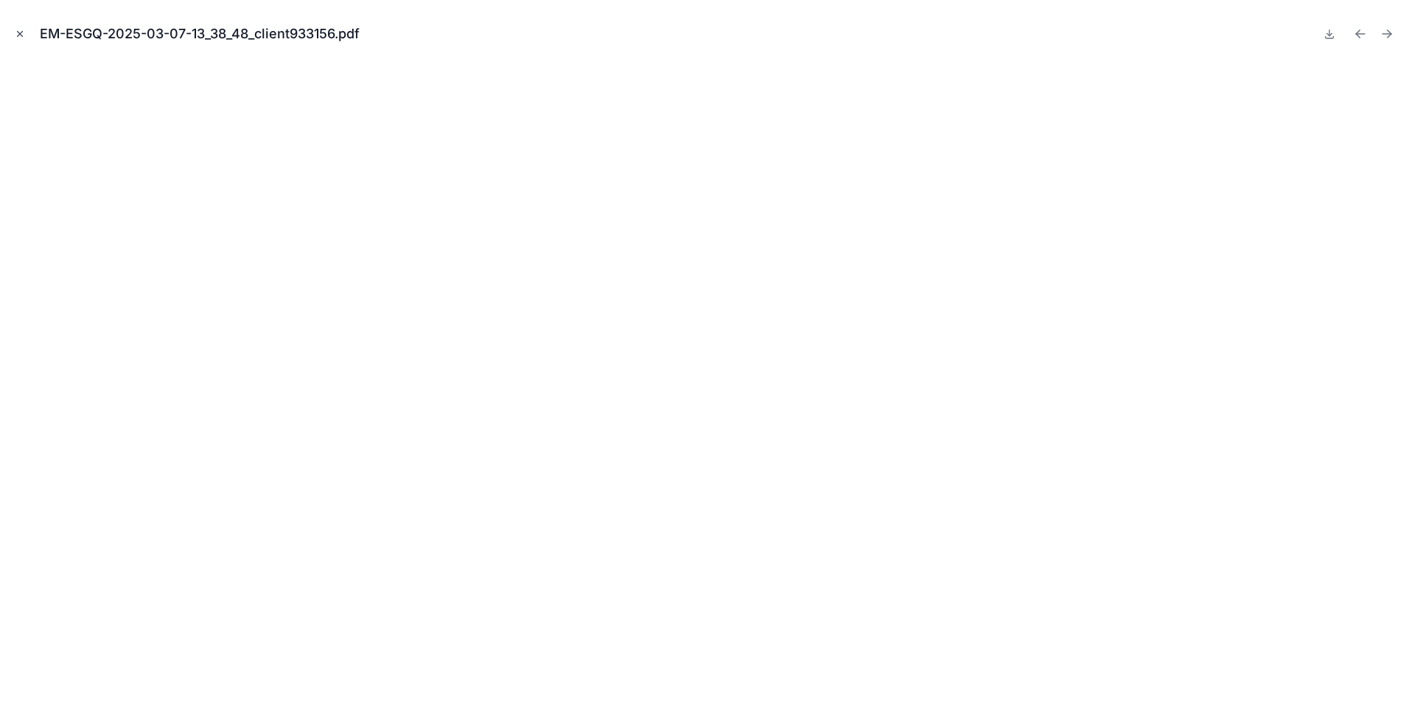
click at [14, 32] on button "Close modal" at bounding box center [20, 34] width 16 height 16
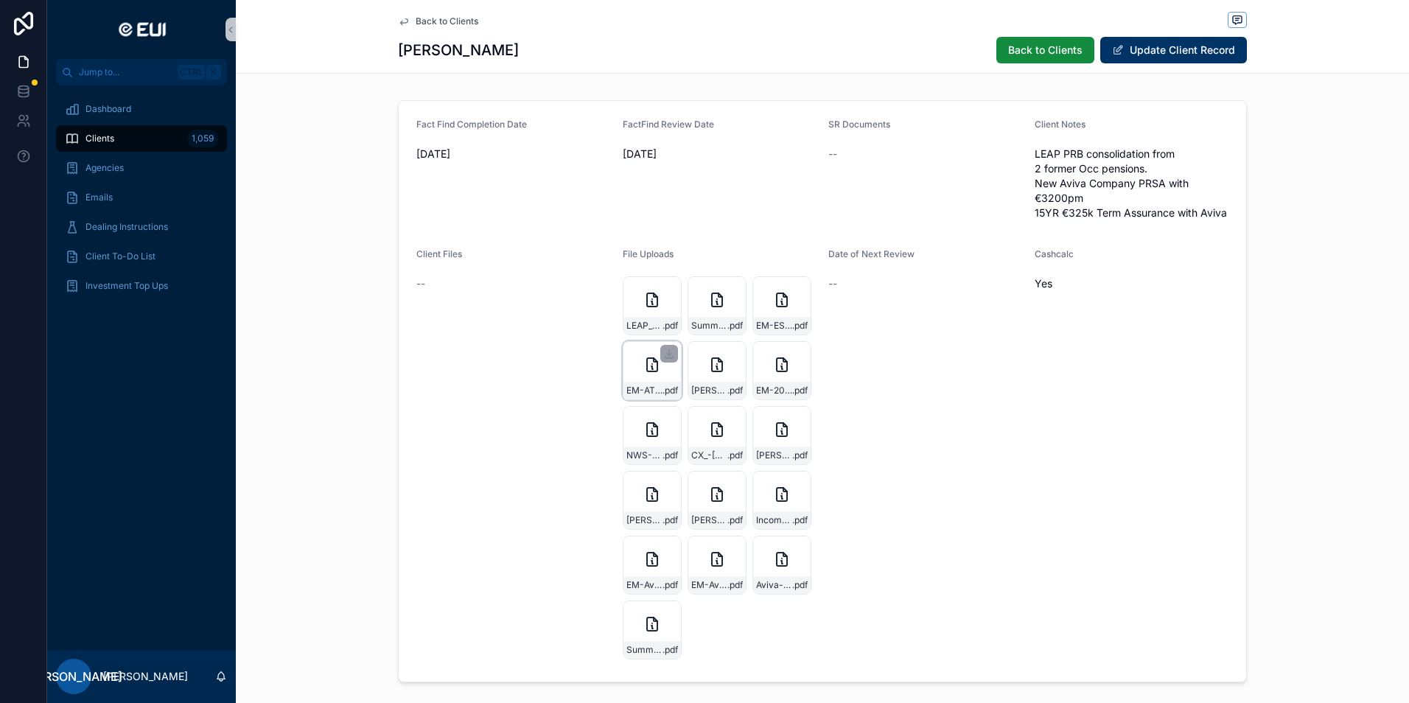
click at [648, 365] on icon "scrollable content" at bounding box center [652, 365] width 18 height 18
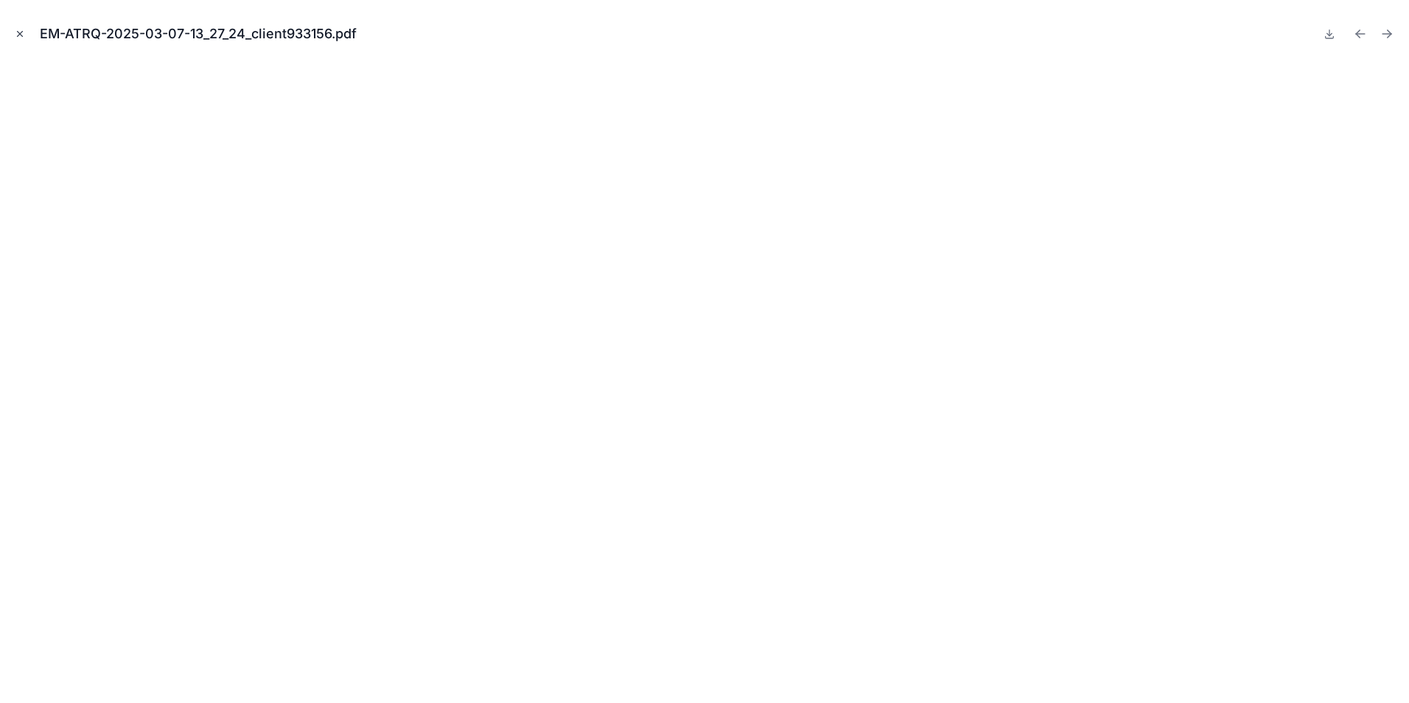
click at [18, 31] on icon "Close modal" at bounding box center [20, 34] width 10 height 10
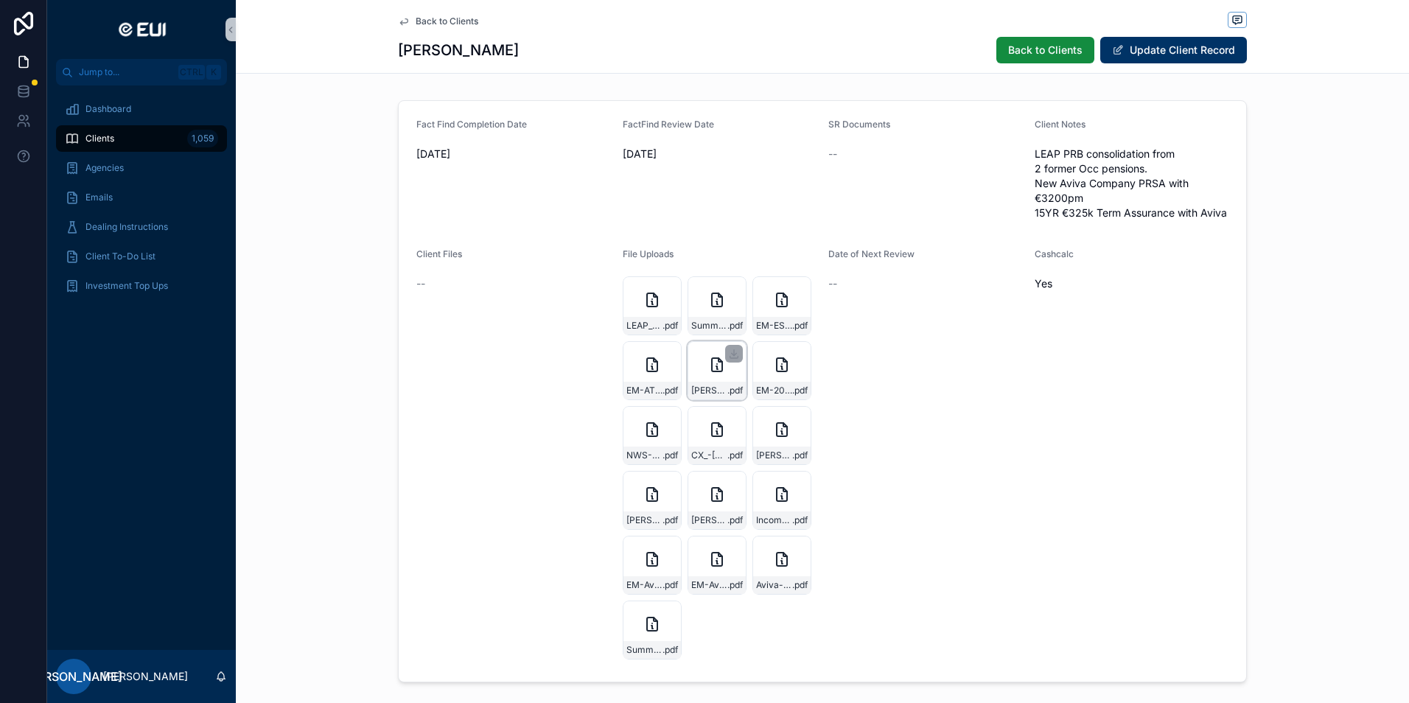
click at [722, 375] on div "Ed-Moore-FF-2025-03-07-13_32_47_client933156 .pdf" at bounding box center [717, 370] width 59 height 59
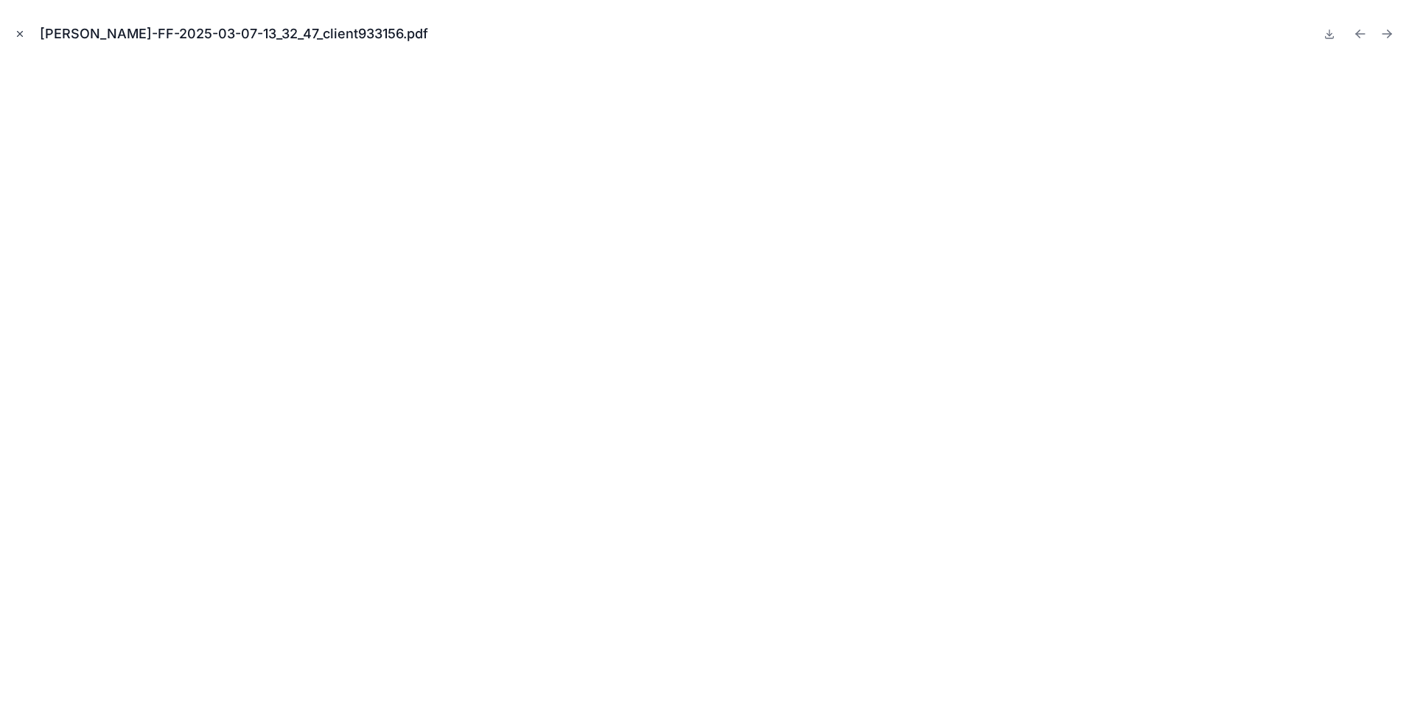
click at [15, 33] on icon "Close modal" at bounding box center [20, 34] width 10 height 10
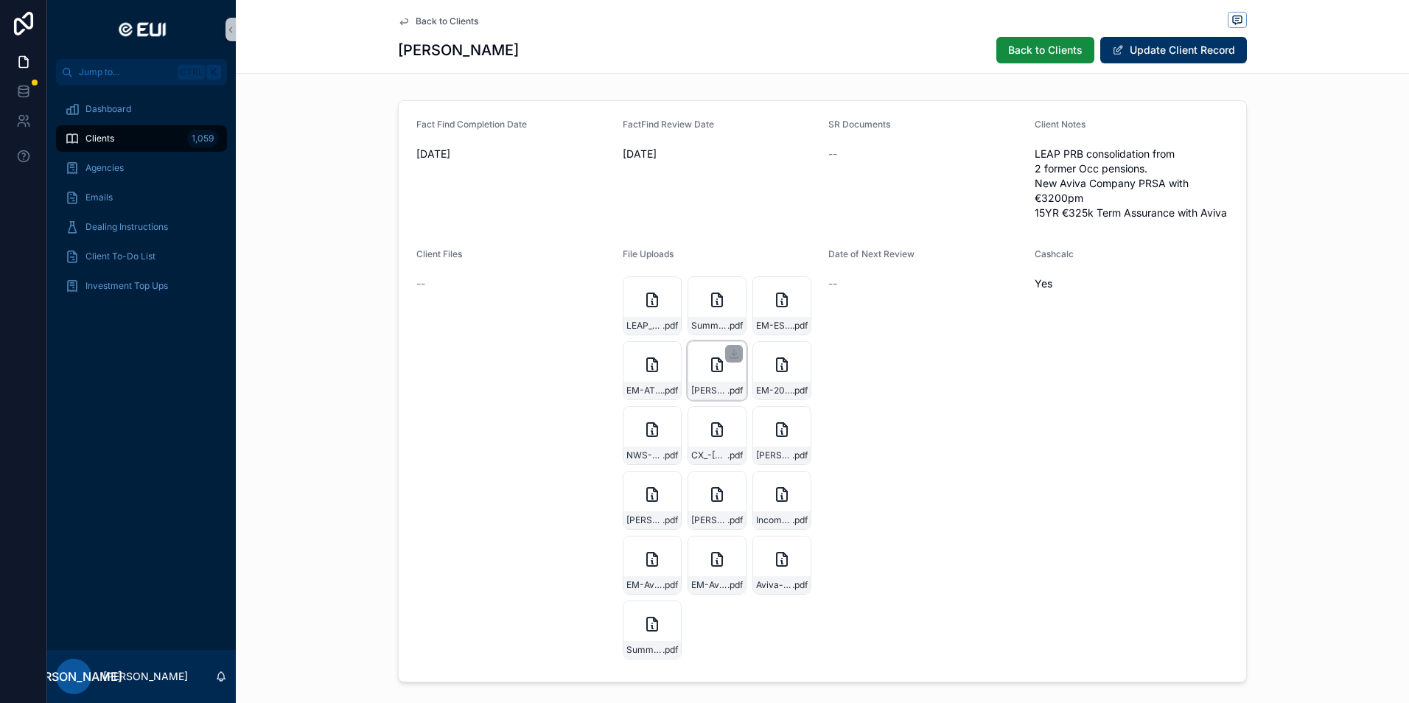
click at [707, 376] on div "Ed-Moore-FF-2025-03-07-13_32_47_client933156 .pdf" at bounding box center [717, 370] width 59 height 59
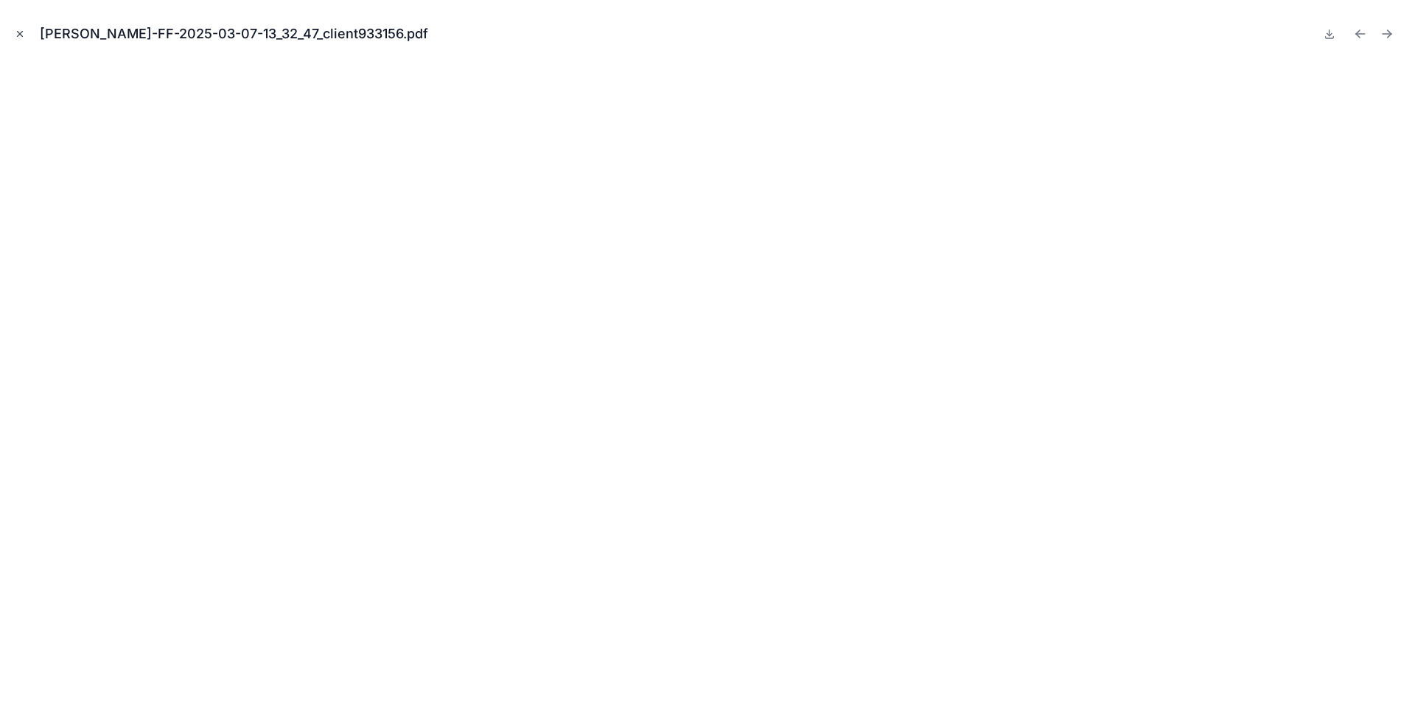
click at [16, 33] on icon "Close modal" at bounding box center [20, 34] width 10 height 10
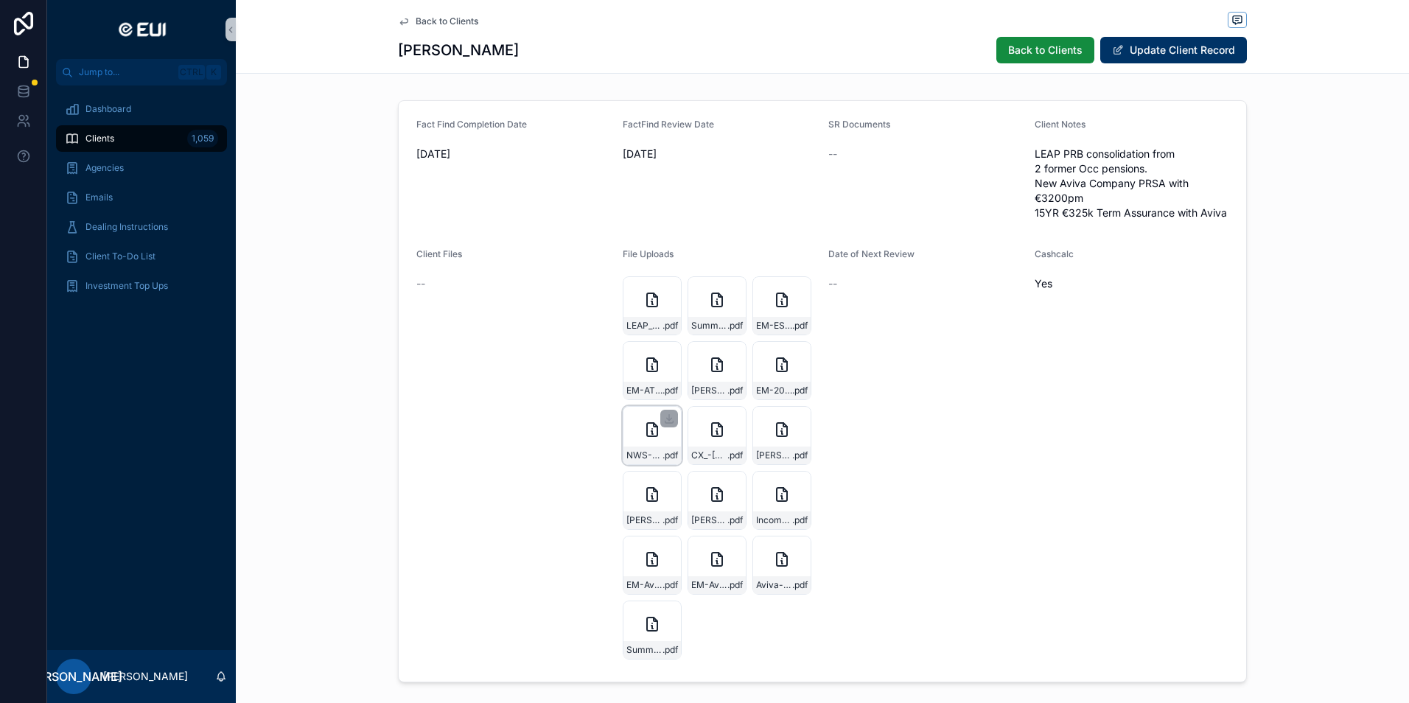
click at [643, 427] on icon "scrollable content" at bounding box center [652, 430] width 18 height 18
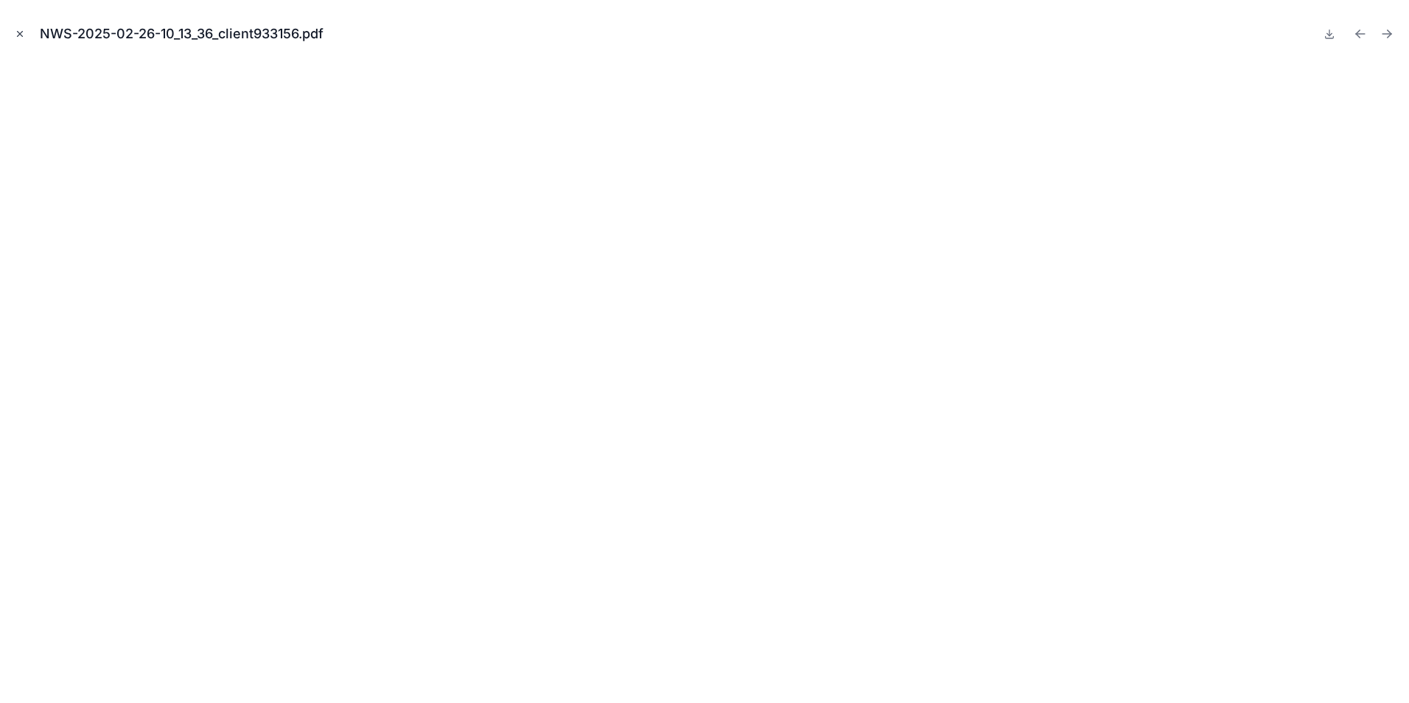
click at [12, 27] on button "Close modal" at bounding box center [20, 34] width 16 height 16
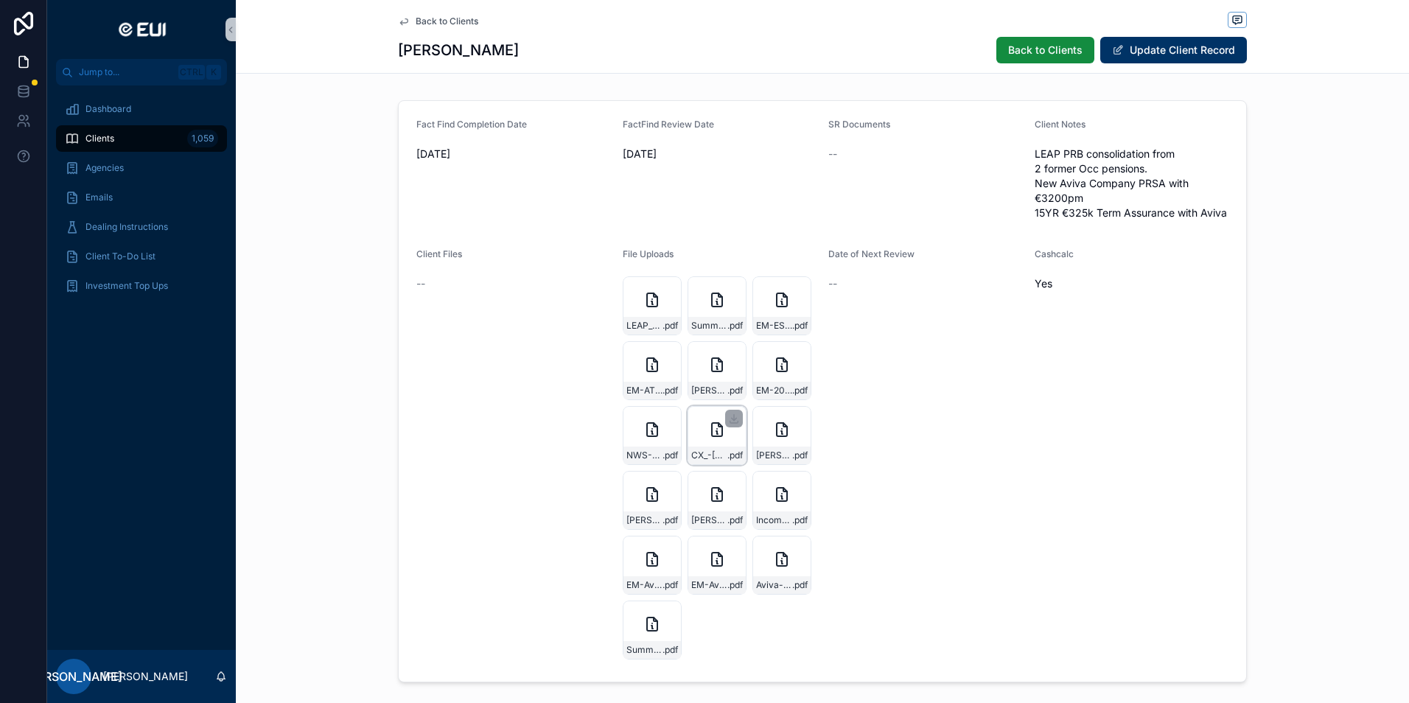
click at [699, 430] on div "CX_-Moore,--Aug-18-2025 .pdf" at bounding box center [717, 435] width 59 height 59
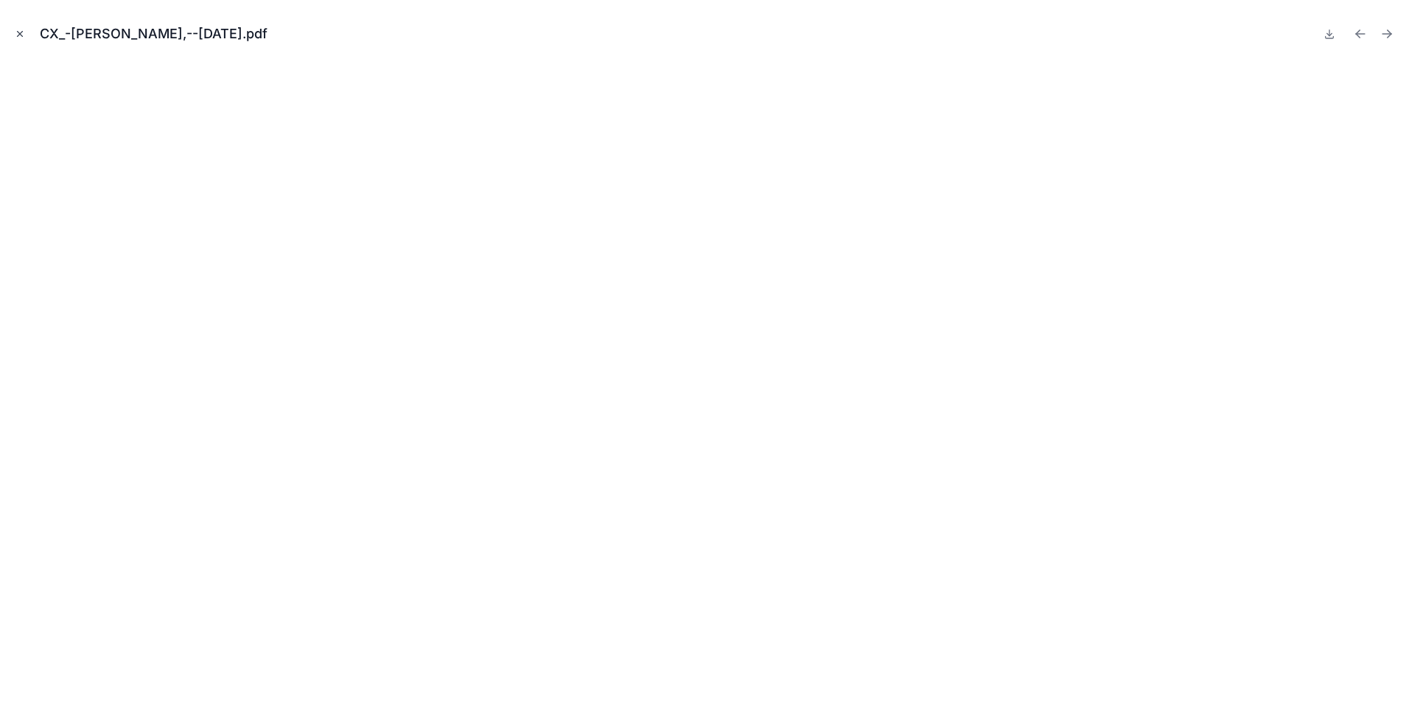
click at [12, 32] on button "Close modal" at bounding box center [20, 34] width 16 height 16
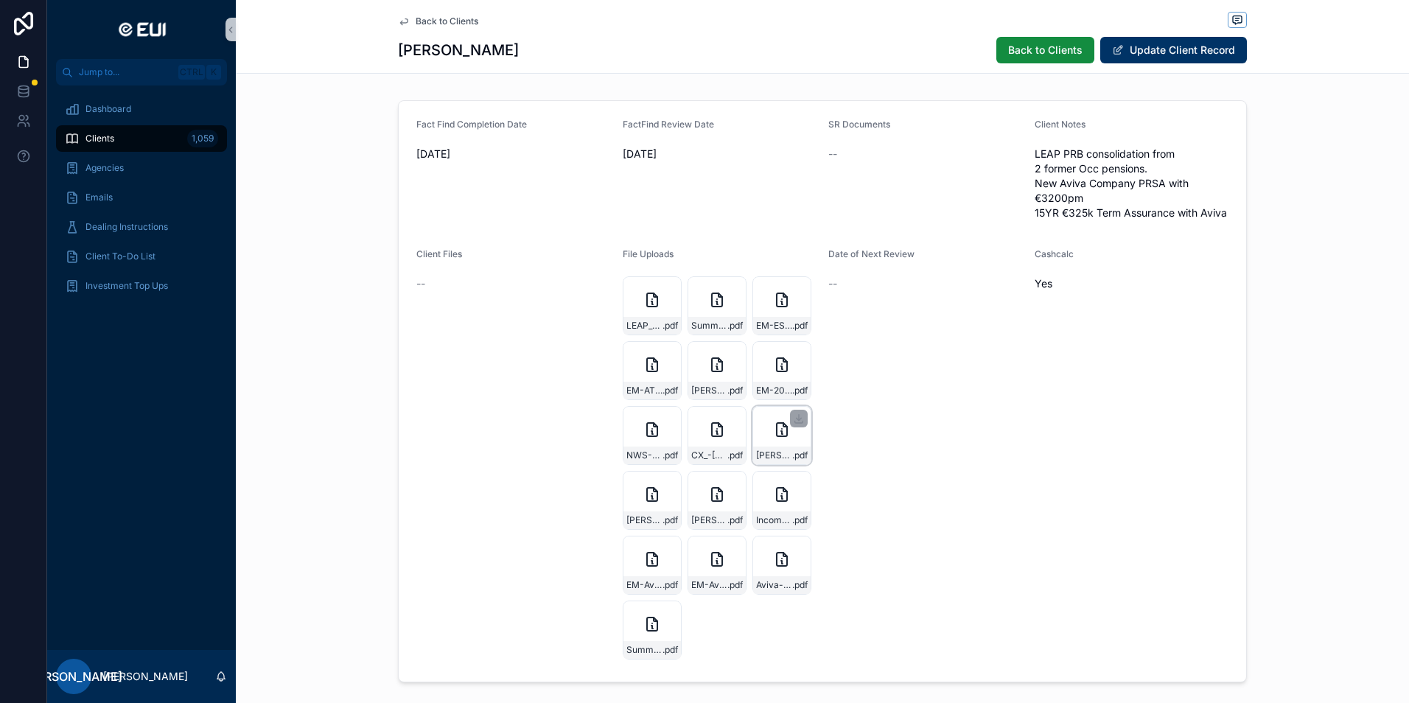
click at [779, 423] on icon "scrollable content" at bounding box center [782, 430] width 18 height 18
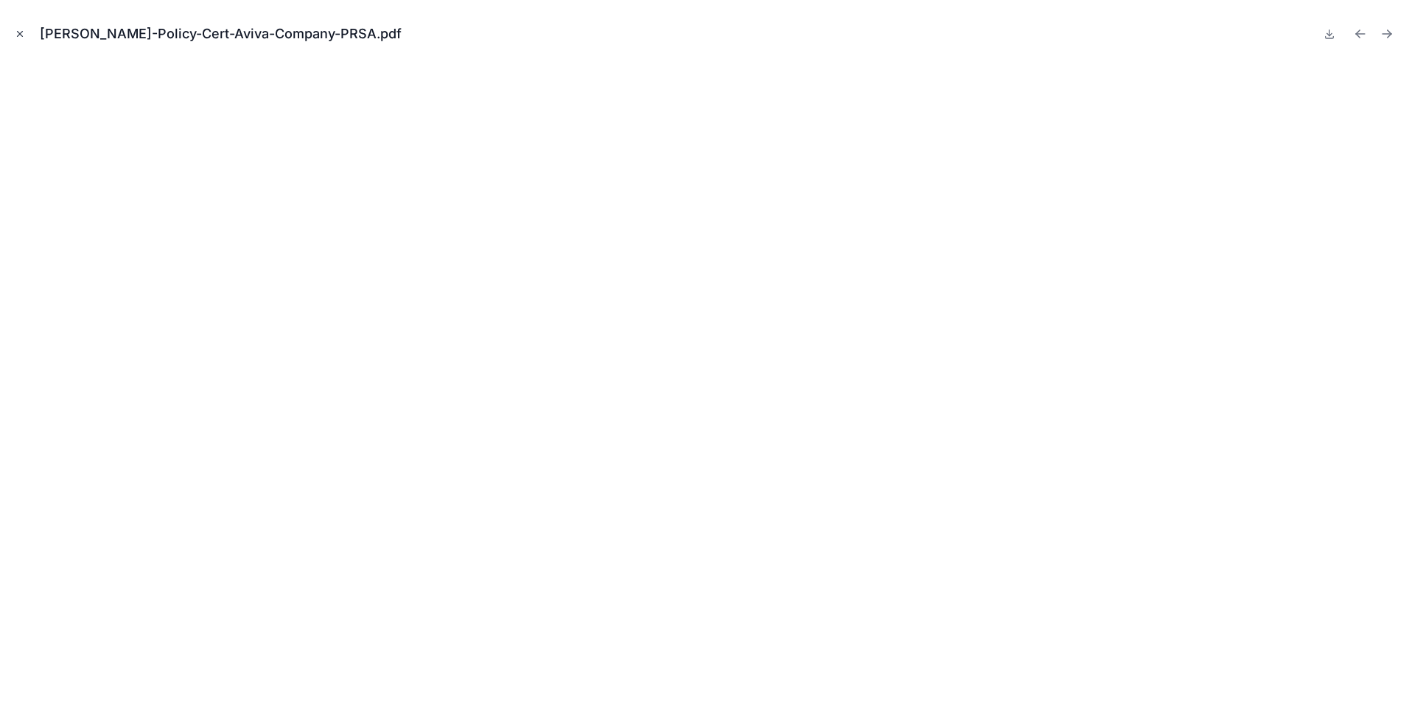
click at [13, 32] on button "Close modal" at bounding box center [20, 34] width 16 height 16
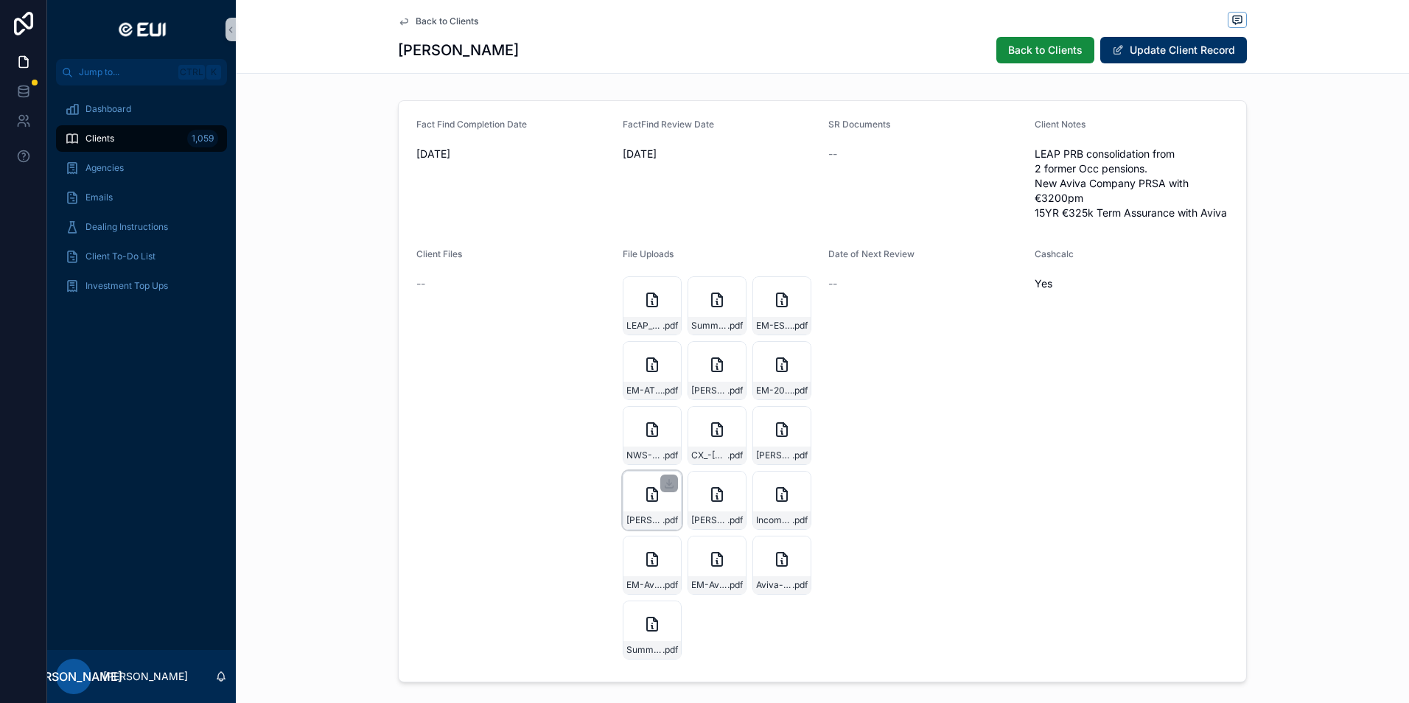
click at [657, 493] on div "Ed-Moore-Aviva-PRSA-Policy-details .pdf" at bounding box center [652, 500] width 59 height 59
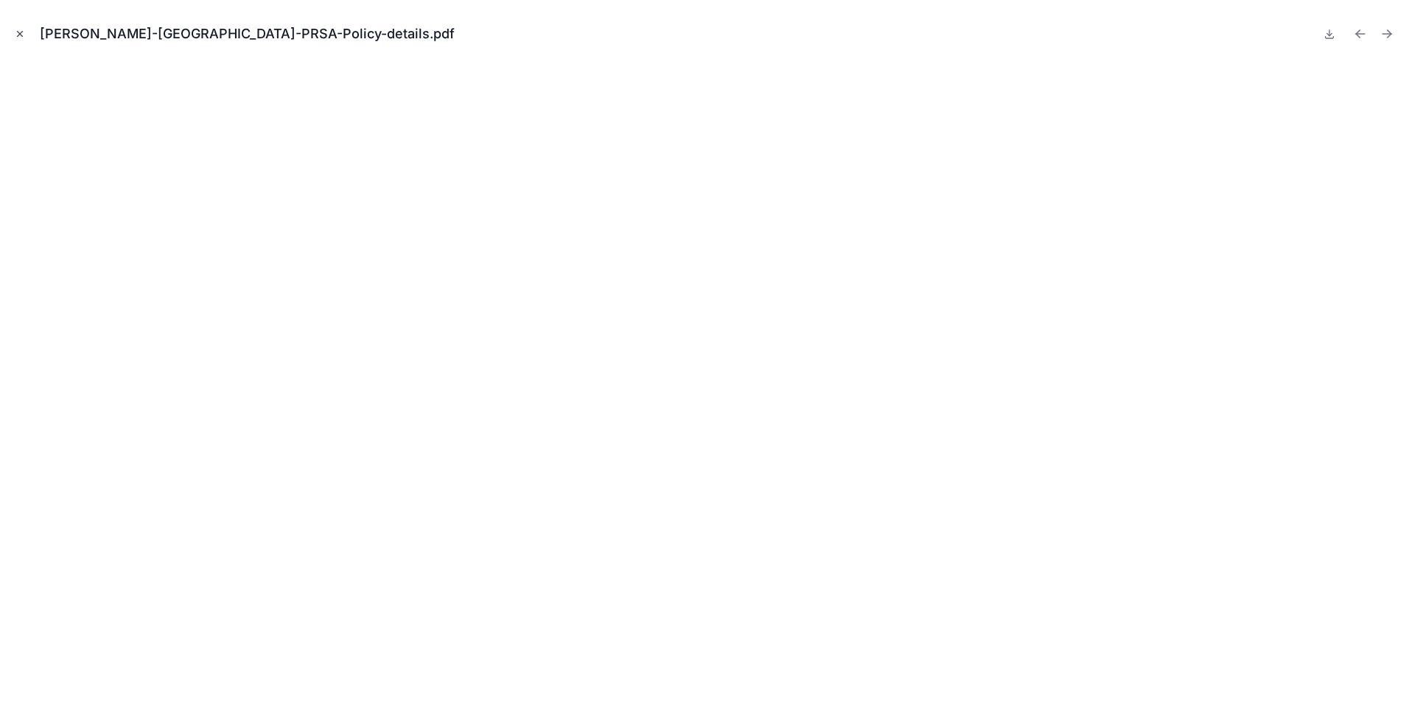
click at [13, 37] on button "Close modal" at bounding box center [20, 34] width 16 height 16
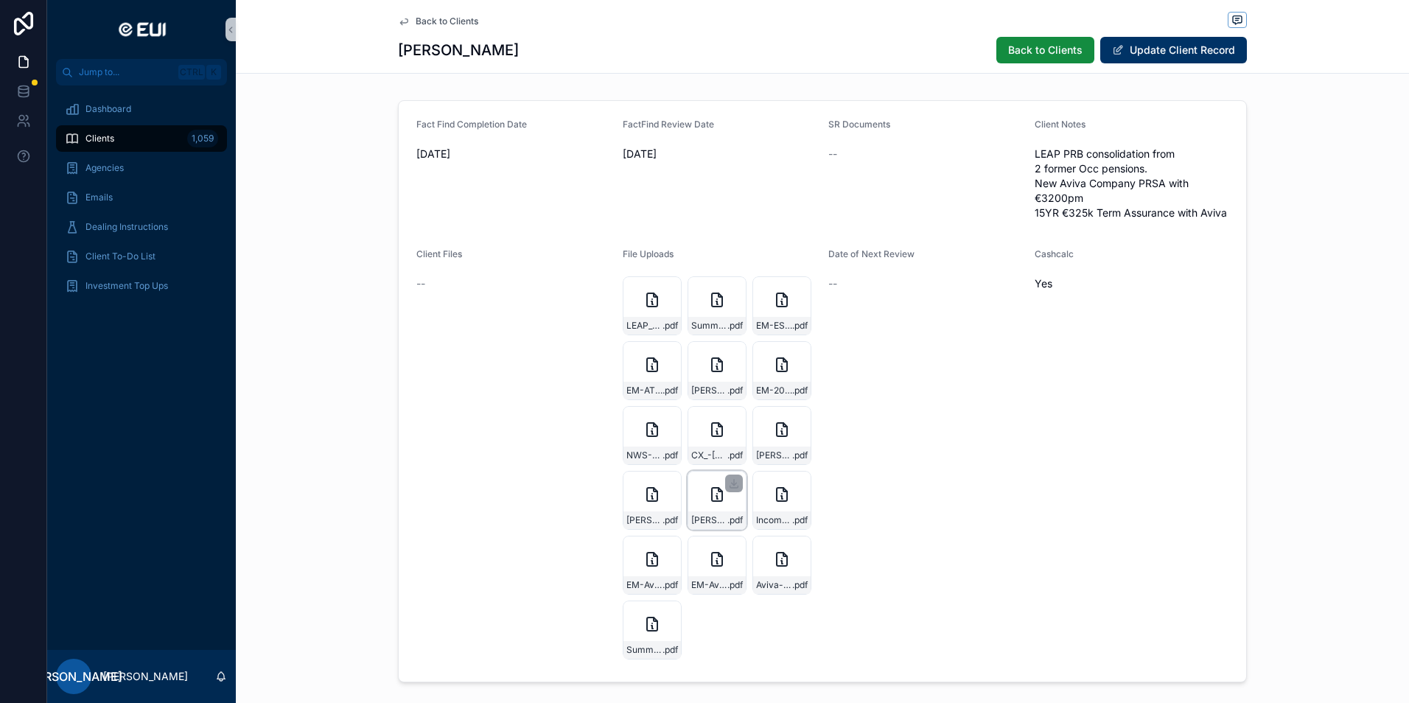
click at [708, 495] on icon "scrollable content" at bounding box center [717, 495] width 18 height 18
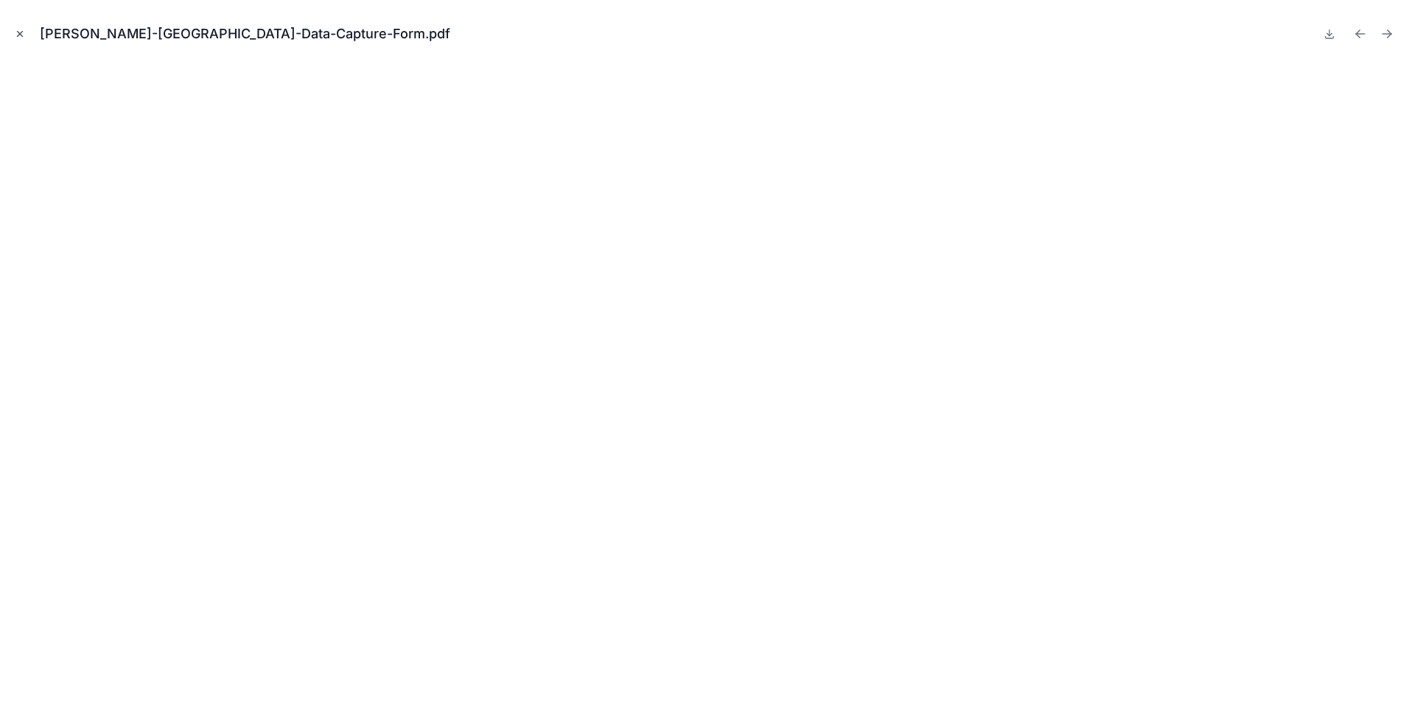
click at [17, 31] on icon "Close modal" at bounding box center [20, 34] width 10 height 10
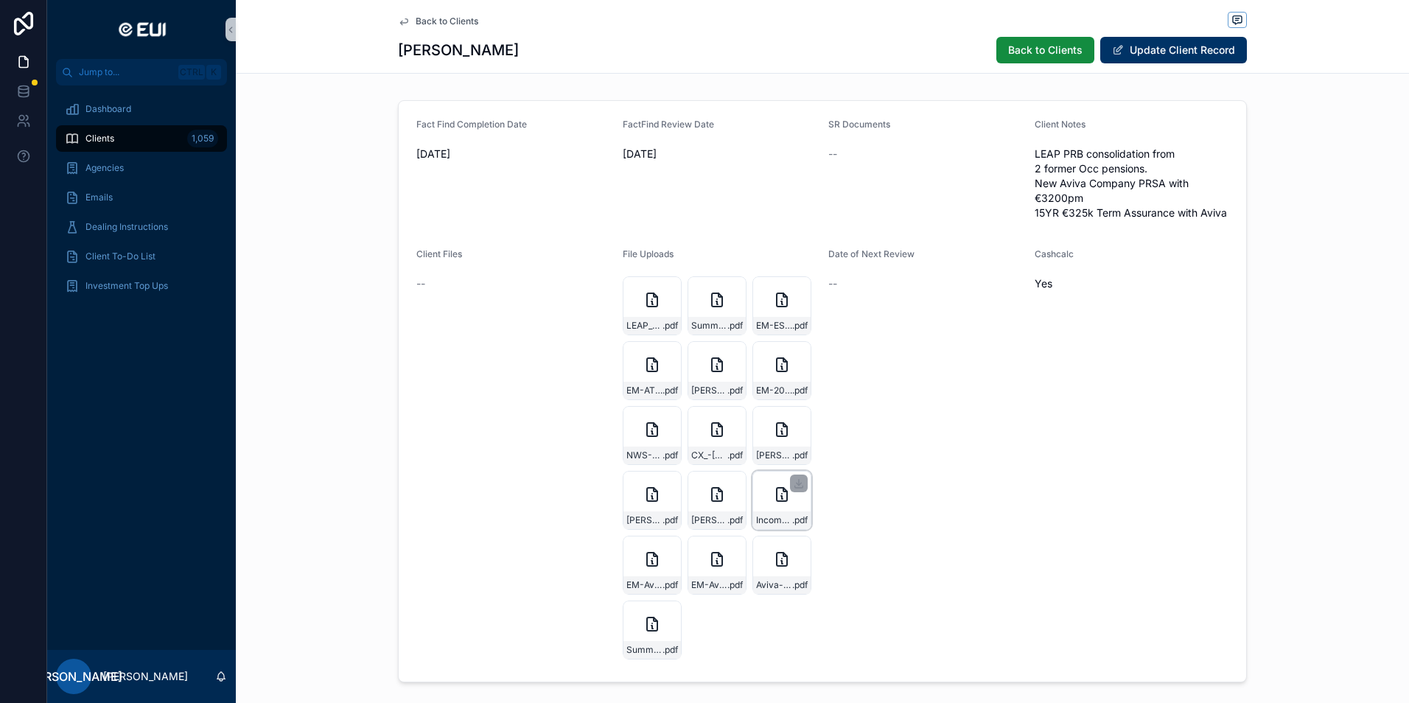
click at [783, 483] on div "Income-Protection-€60k-research_report_2138785 .pdf" at bounding box center [781, 500] width 59 height 59
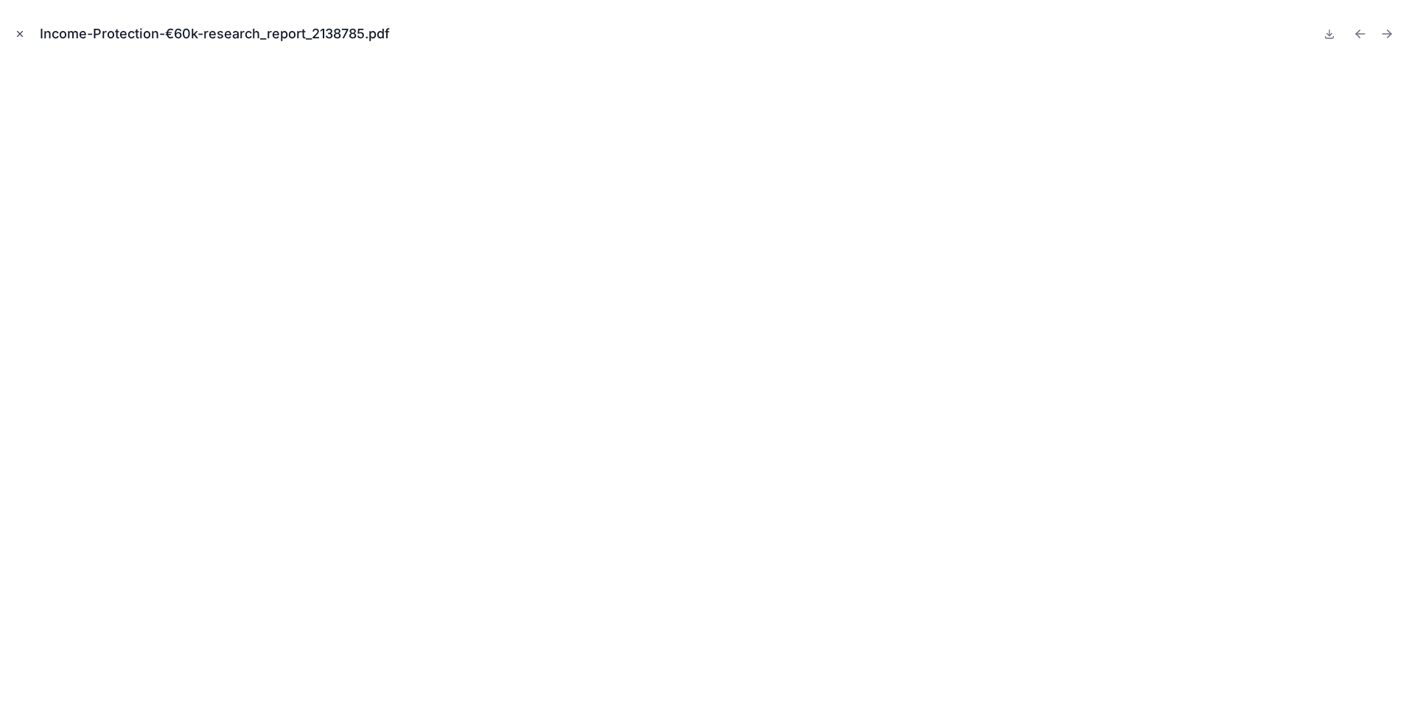
click at [19, 32] on icon "Close modal" at bounding box center [20, 34] width 10 height 10
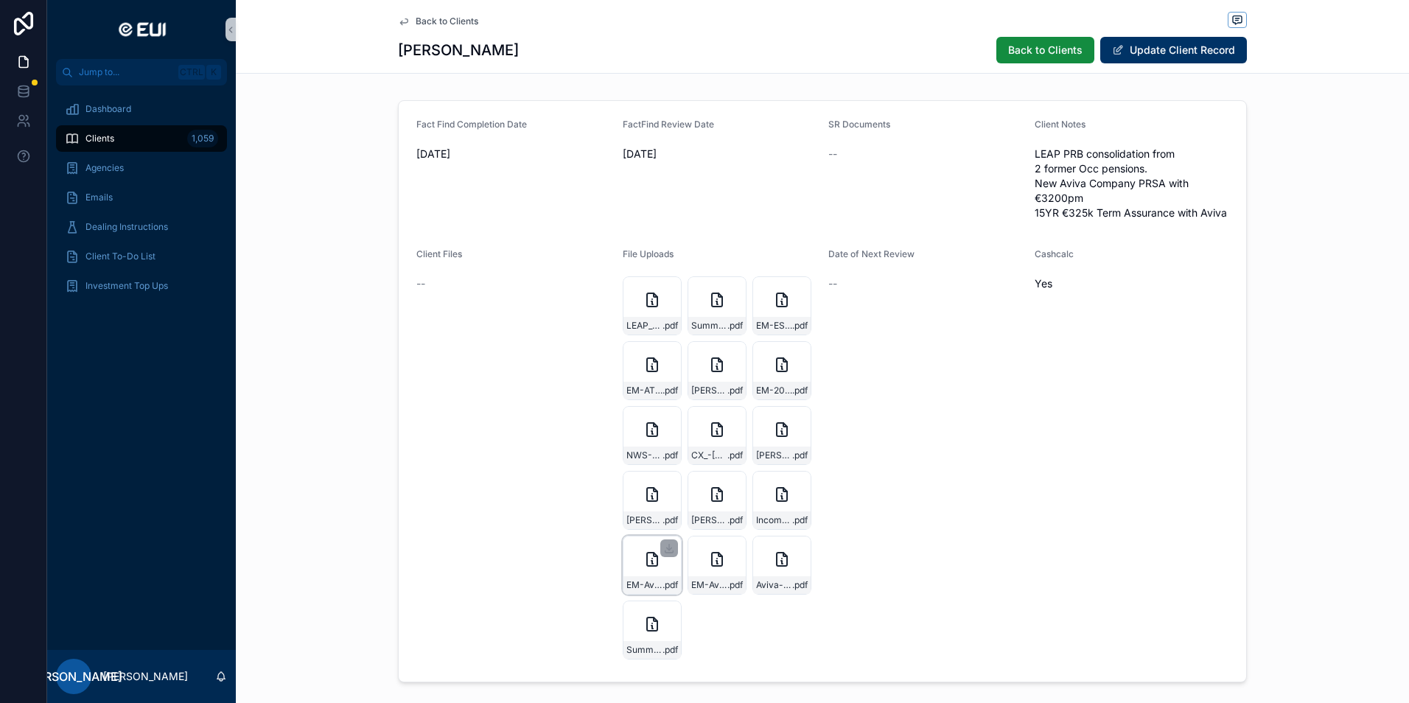
click at [645, 563] on icon "scrollable content" at bounding box center [652, 559] width 18 height 18
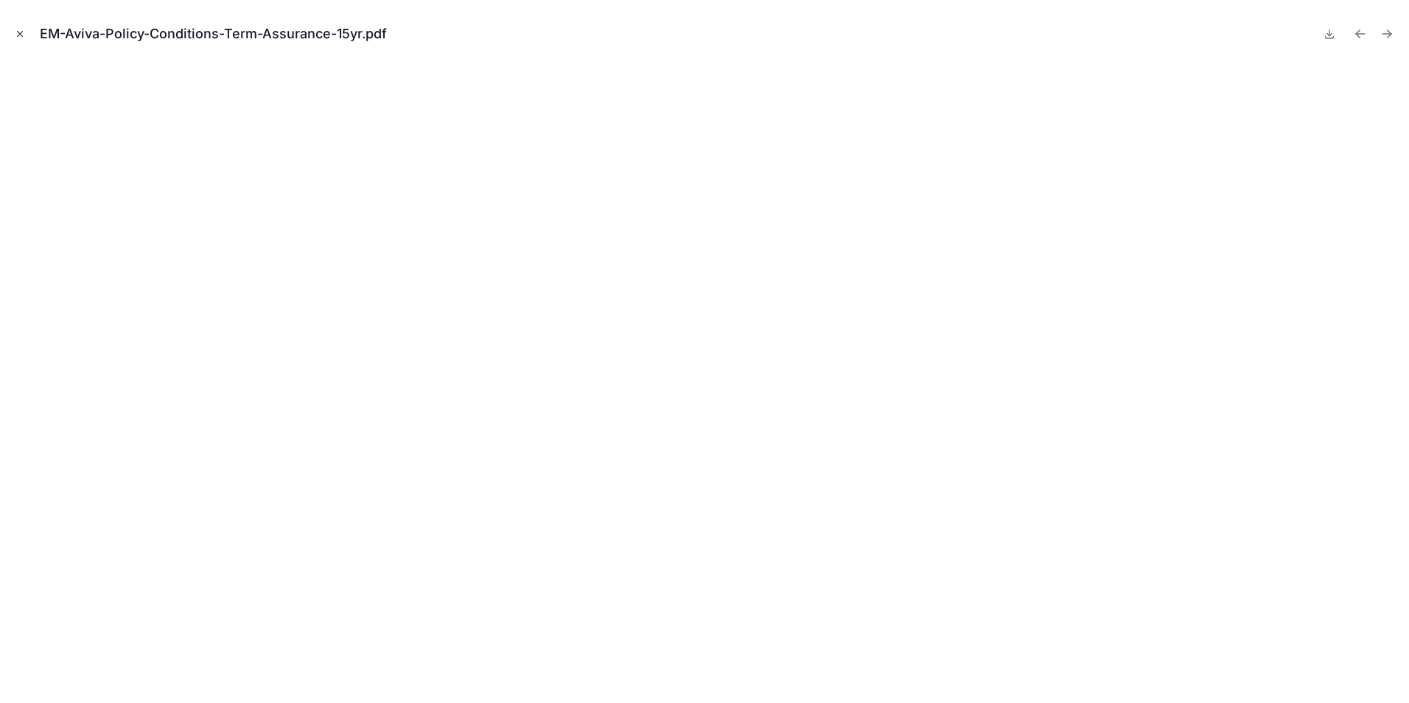
click at [16, 32] on icon "Close modal" at bounding box center [20, 34] width 10 height 10
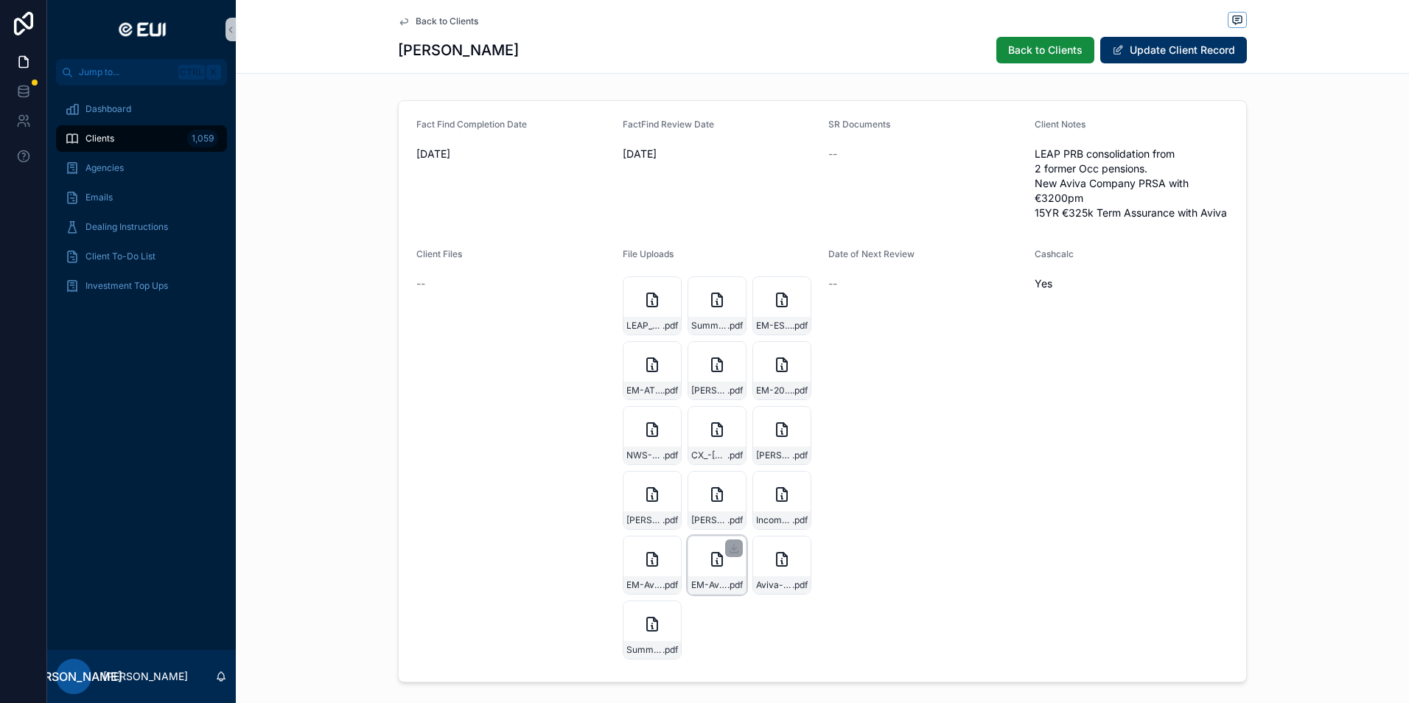
click at [716, 561] on icon "scrollable content" at bounding box center [716, 562] width 1 height 3
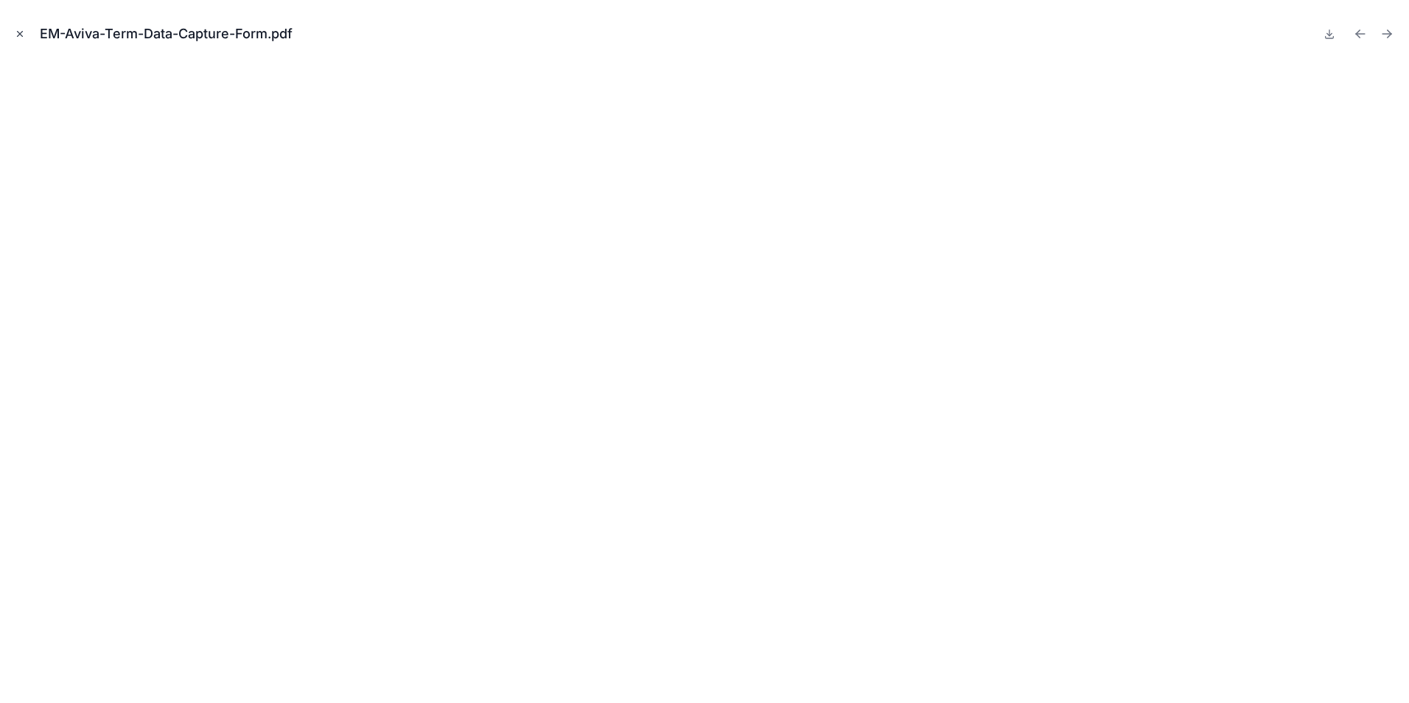
click at [22, 35] on icon "Close modal" at bounding box center [20, 34] width 10 height 10
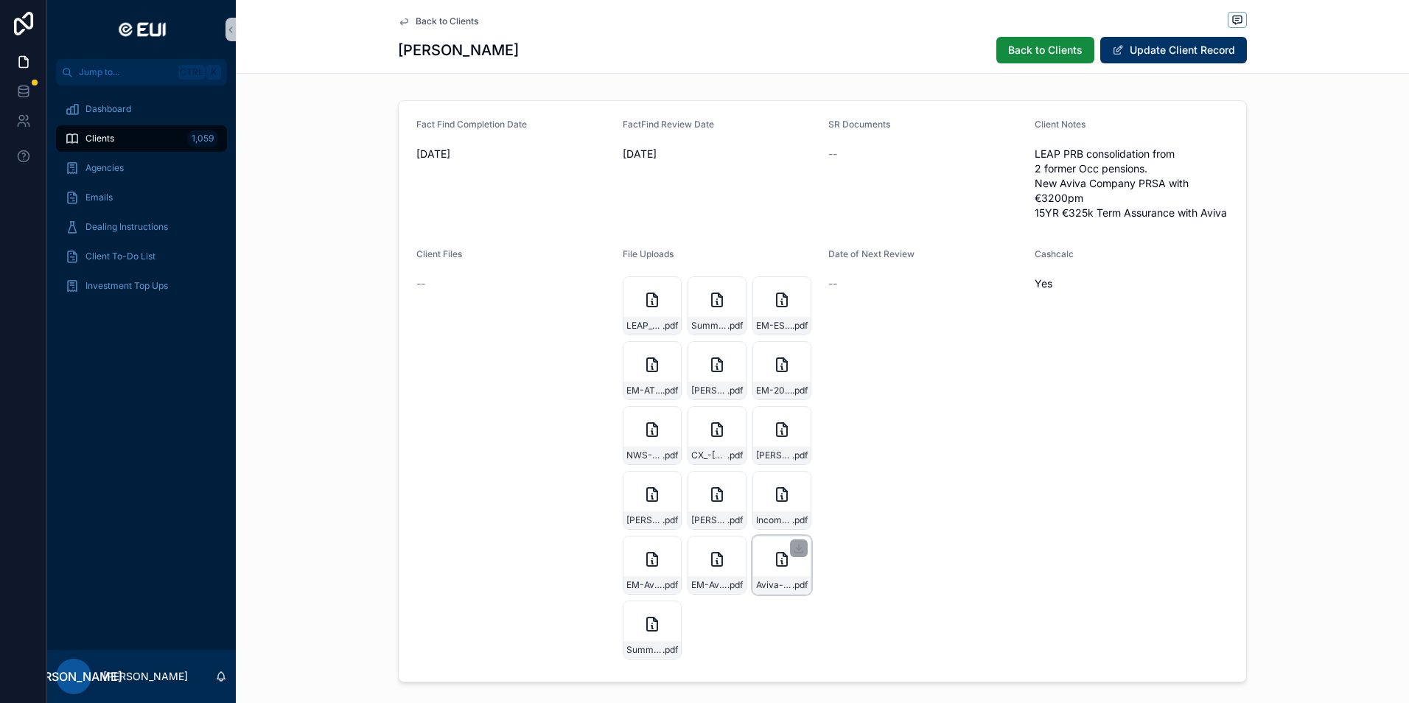
click at [781, 562] on icon "scrollable content" at bounding box center [781, 562] width 1 height 3
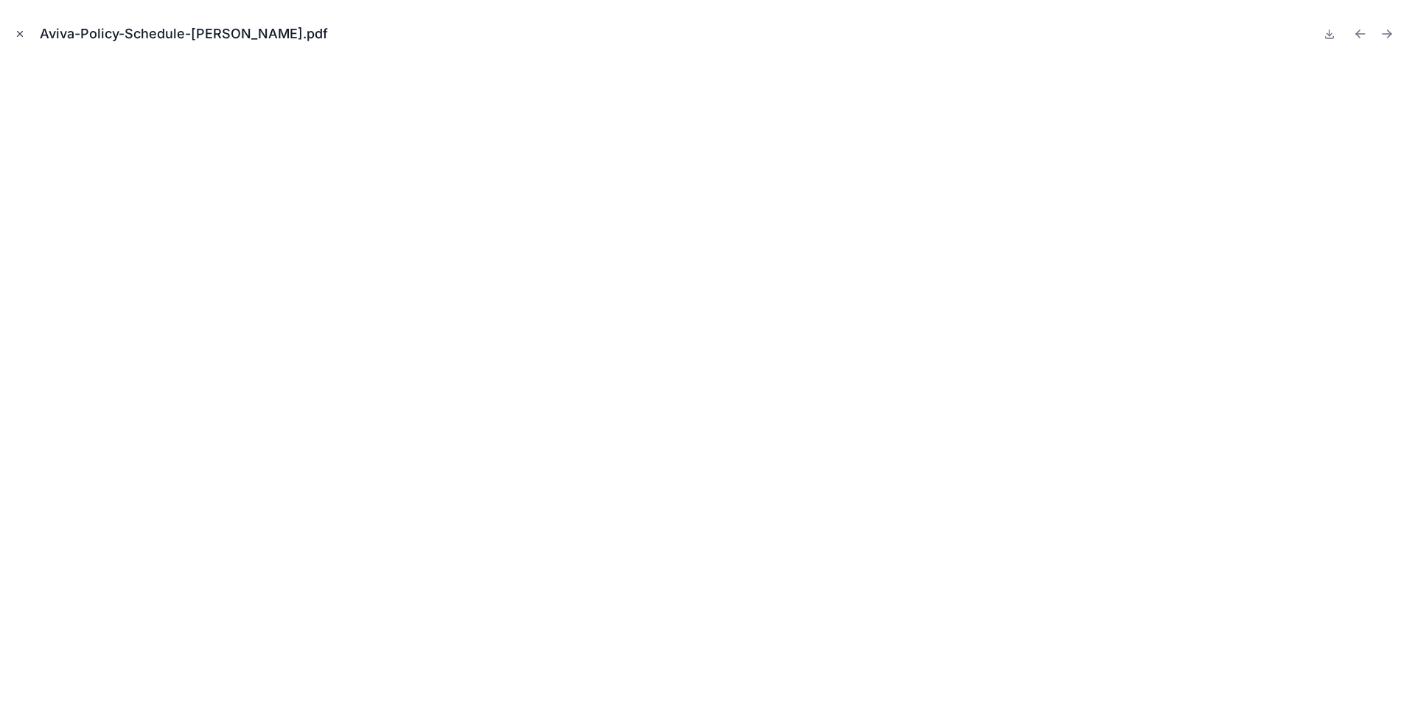
click at [15, 38] on icon "Close modal" at bounding box center [20, 34] width 10 height 10
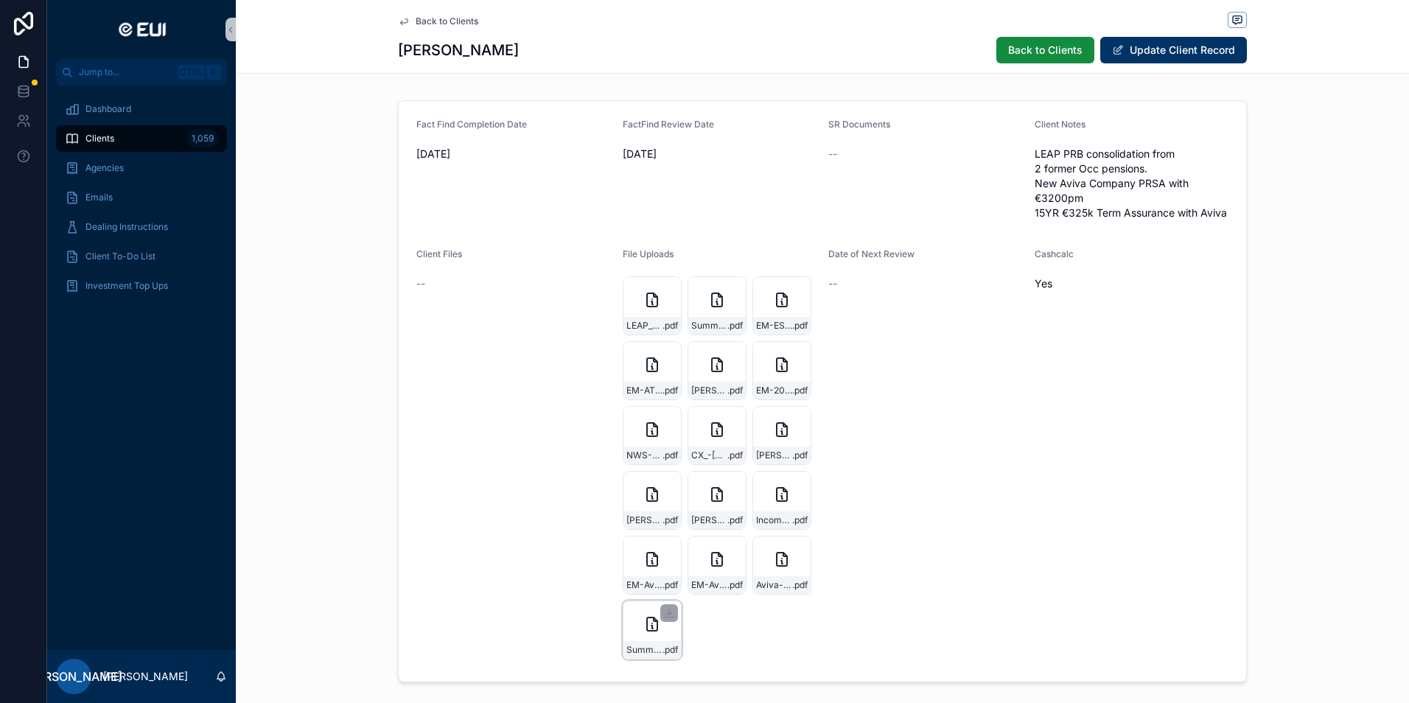
click at [635, 611] on div "Summary .pdf" at bounding box center [652, 630] width 59 height 59
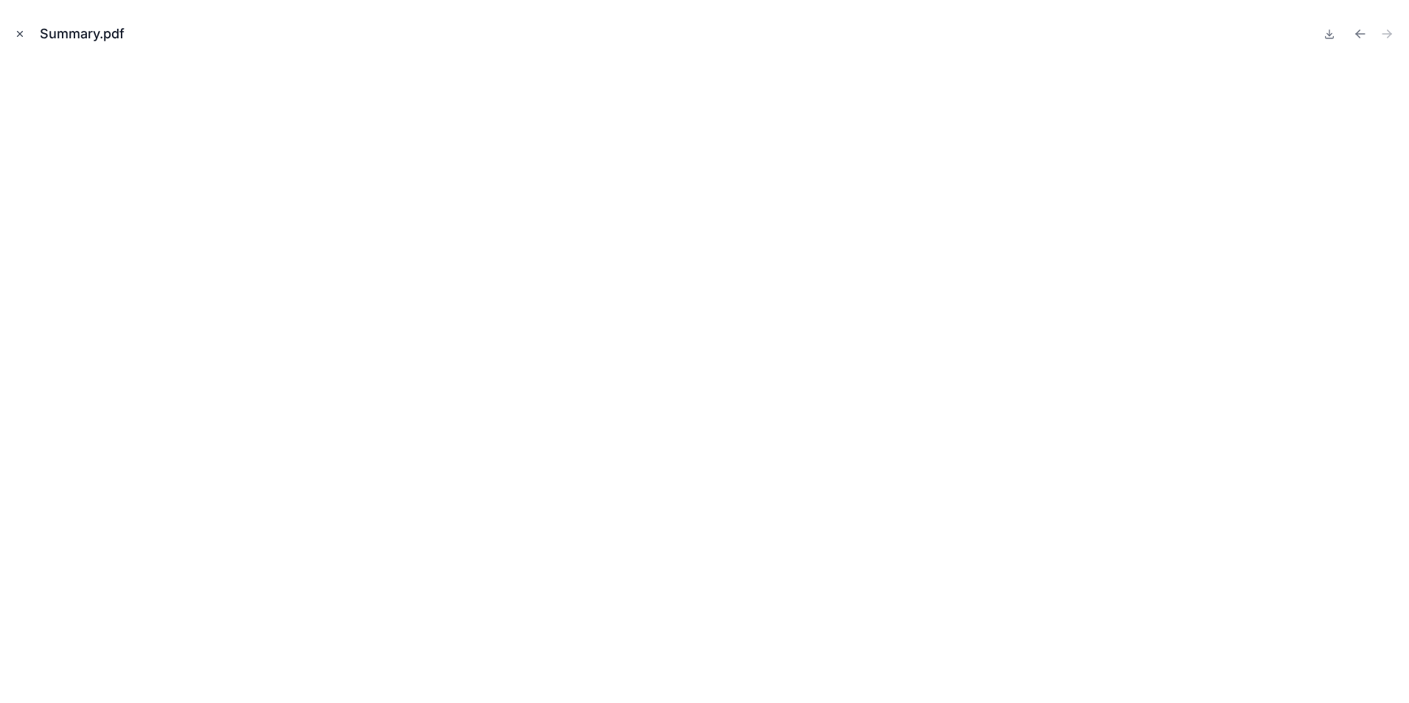
click at [15, 32] on icon "Close modal" at bounding box center [20, 34] width 10 height 10
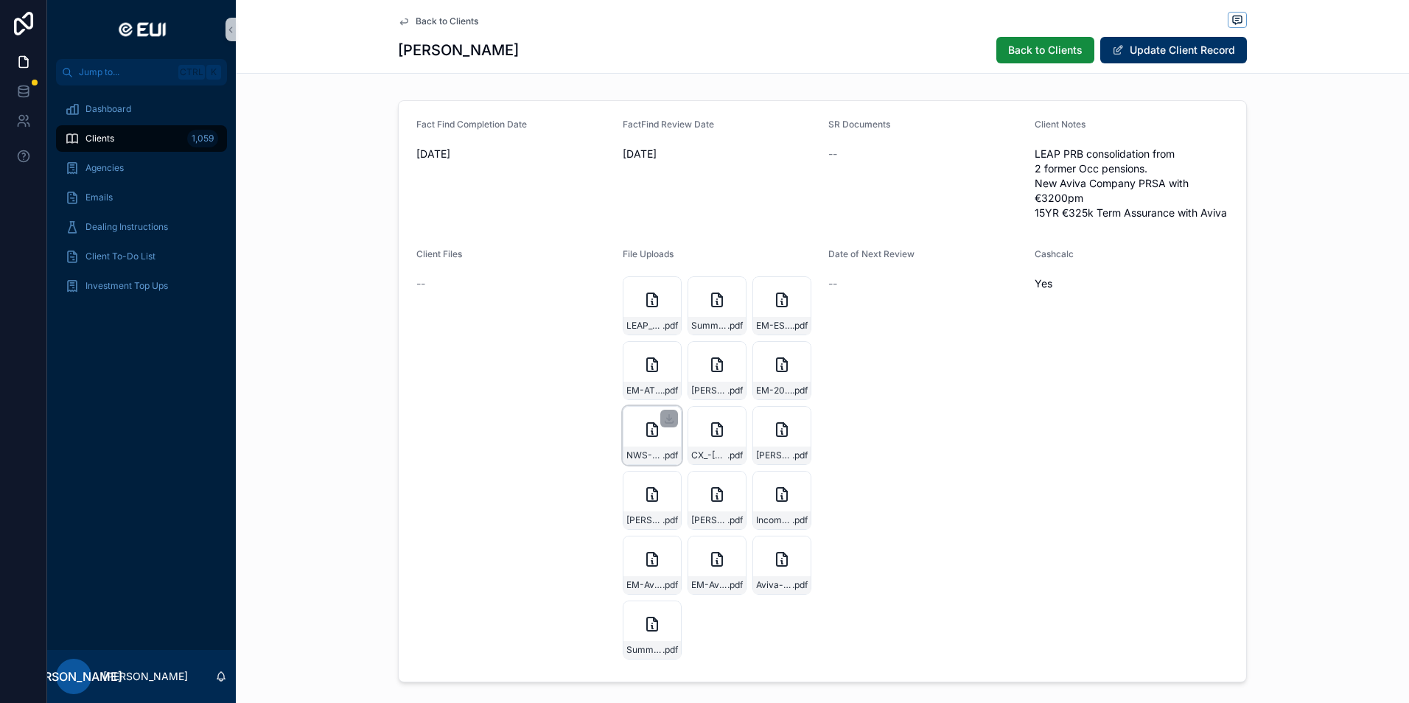
click at [656, 438] on div "NWS-2025-02-26-10_13_36_client933156 .pdf" at bounding box center [652, 435] width 59 height 59
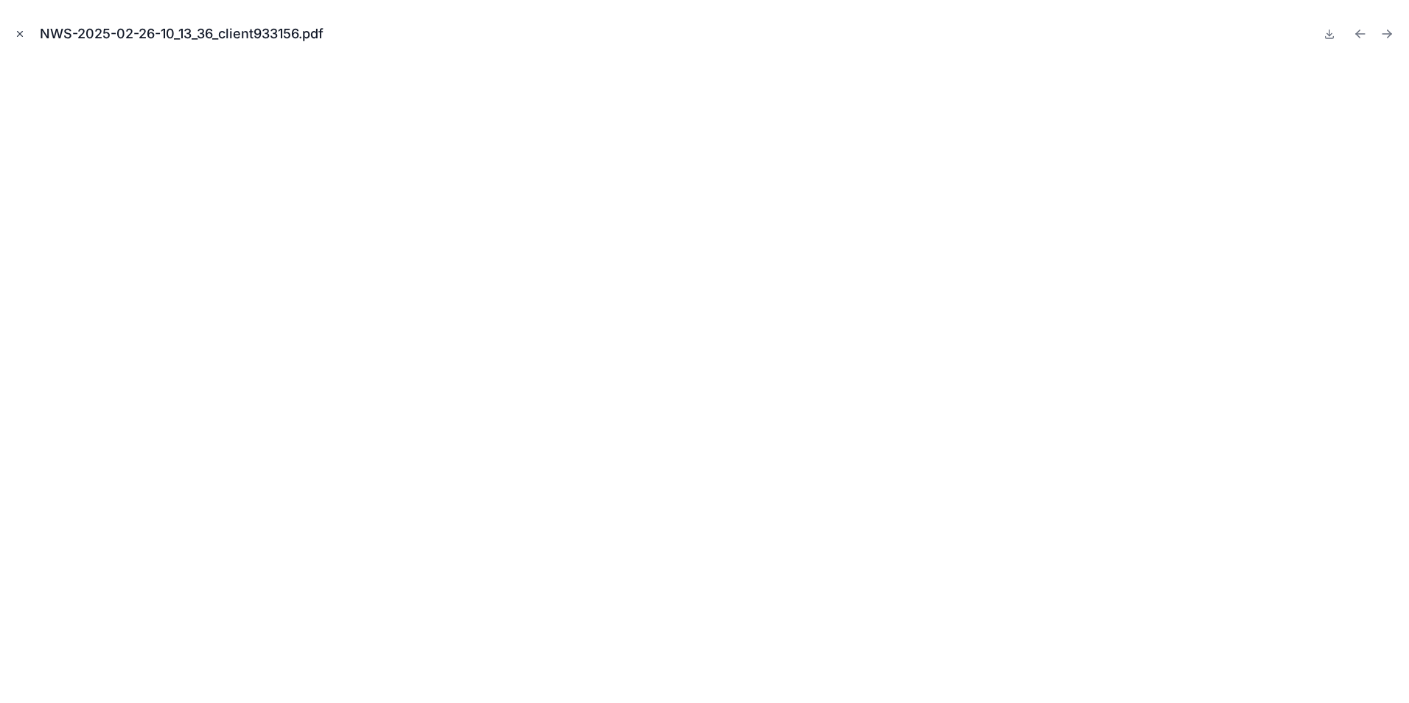
click at [15, 28] on button "Close modal" at bounding box center [20, 34] width 16 height 16
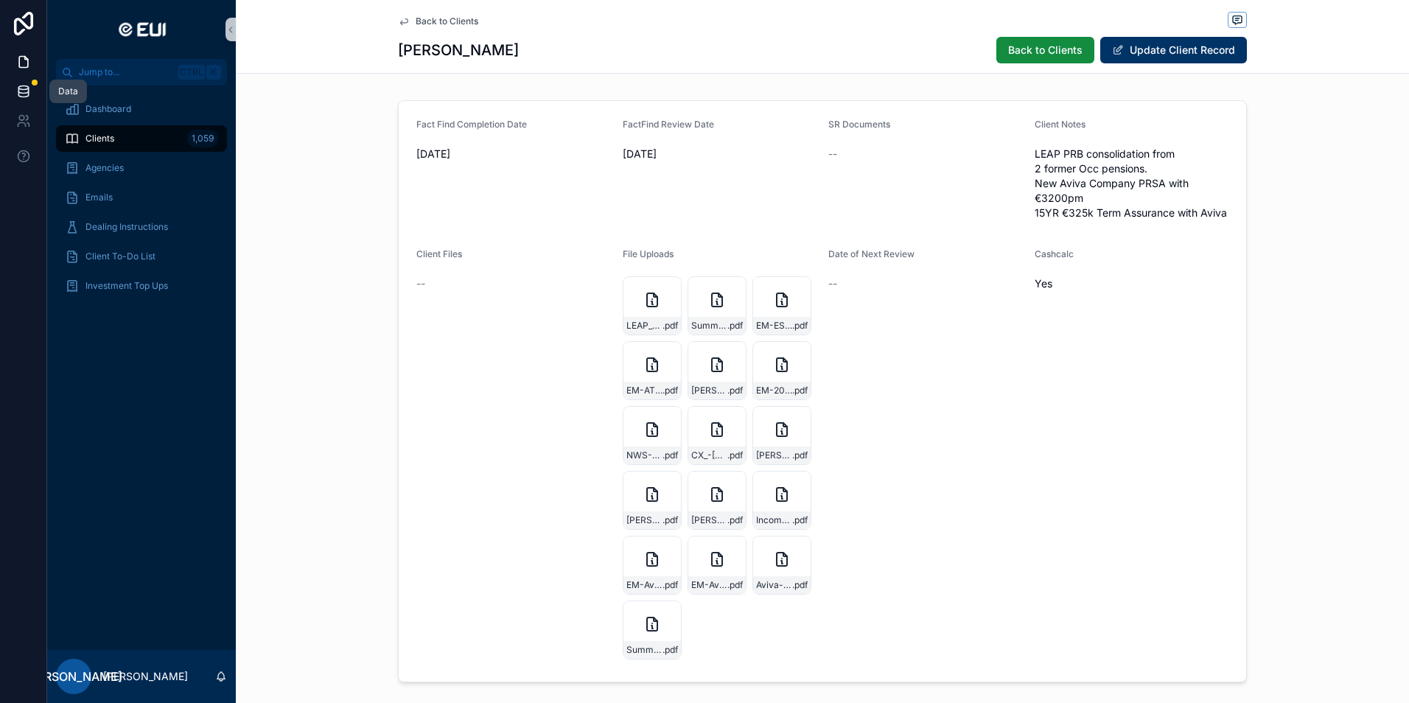
click at [18, 91] on icon at bounding box center [23, 94] width 10 height 6
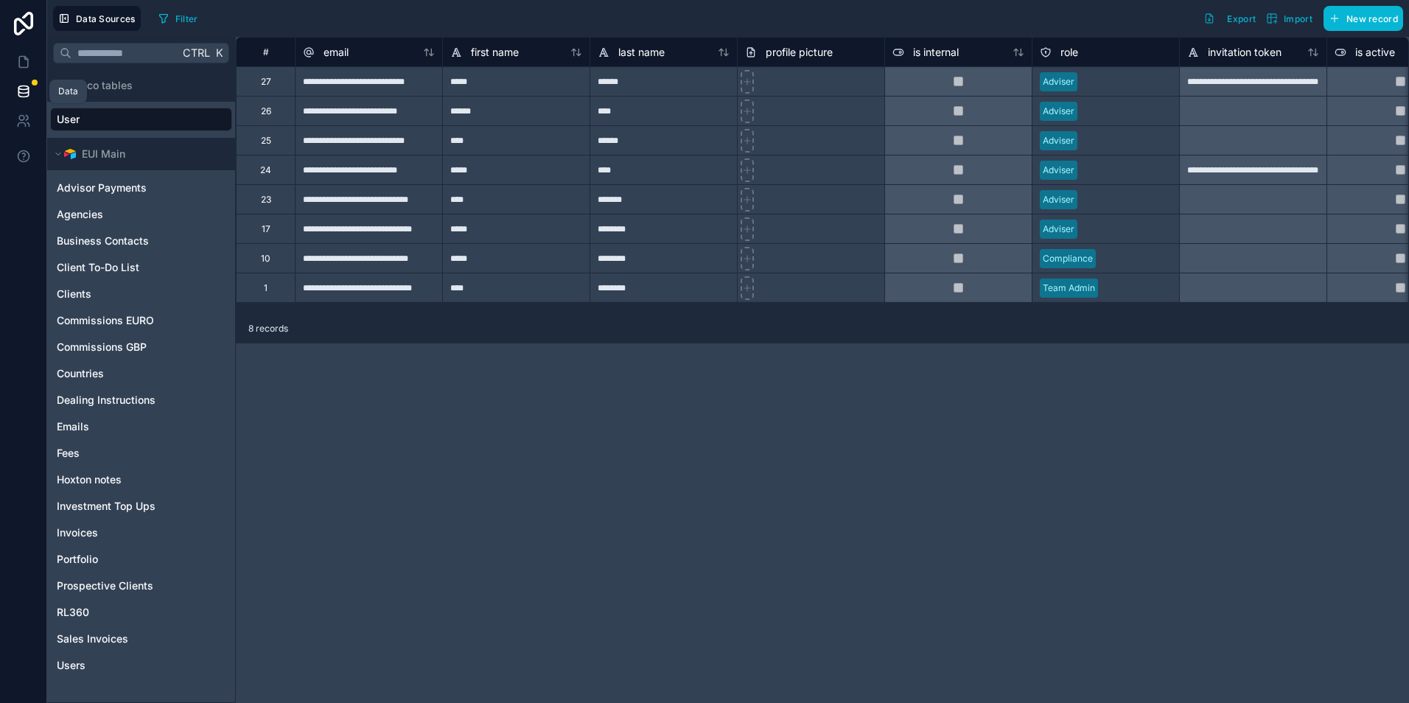
click at [27, 89] on icon at bounding box center [23, 88] width 10 height 4
click at [31, 93] on link at bounding box center [23, 91] width 46 height 29
click at [340, 80] on div "**********" at bounding box center [368, 80] width 147 height 29
click at [685, 455] on div "**********" at bounding box center [822, 370] width 1173 height 666
click at [579, 494] on div "**********" at bounding box center [822, 370] width 1173 height 666
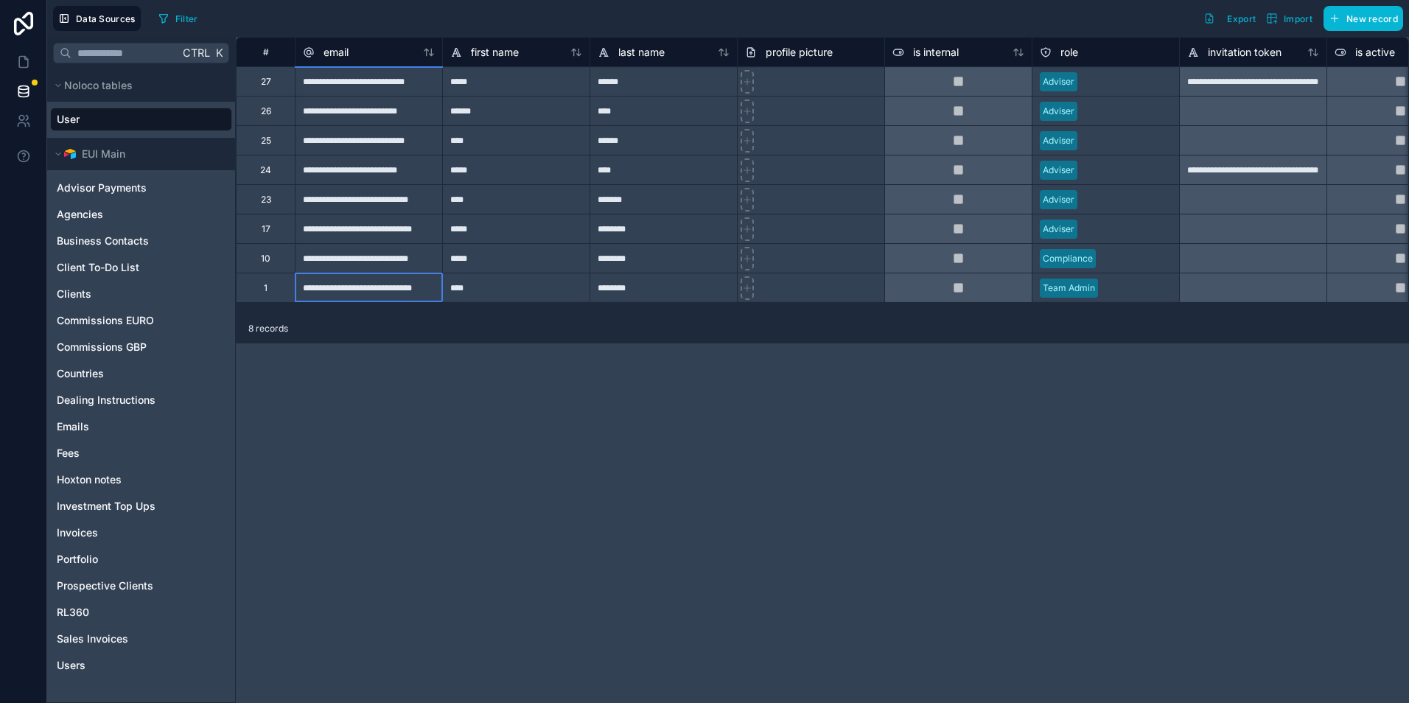
click at [364, 290] on div "**********" at bounding box center [368, 287] width 147 height 29
click at [363, 262] on div "**********" at bounding box center [368, 257] width 147 height 29
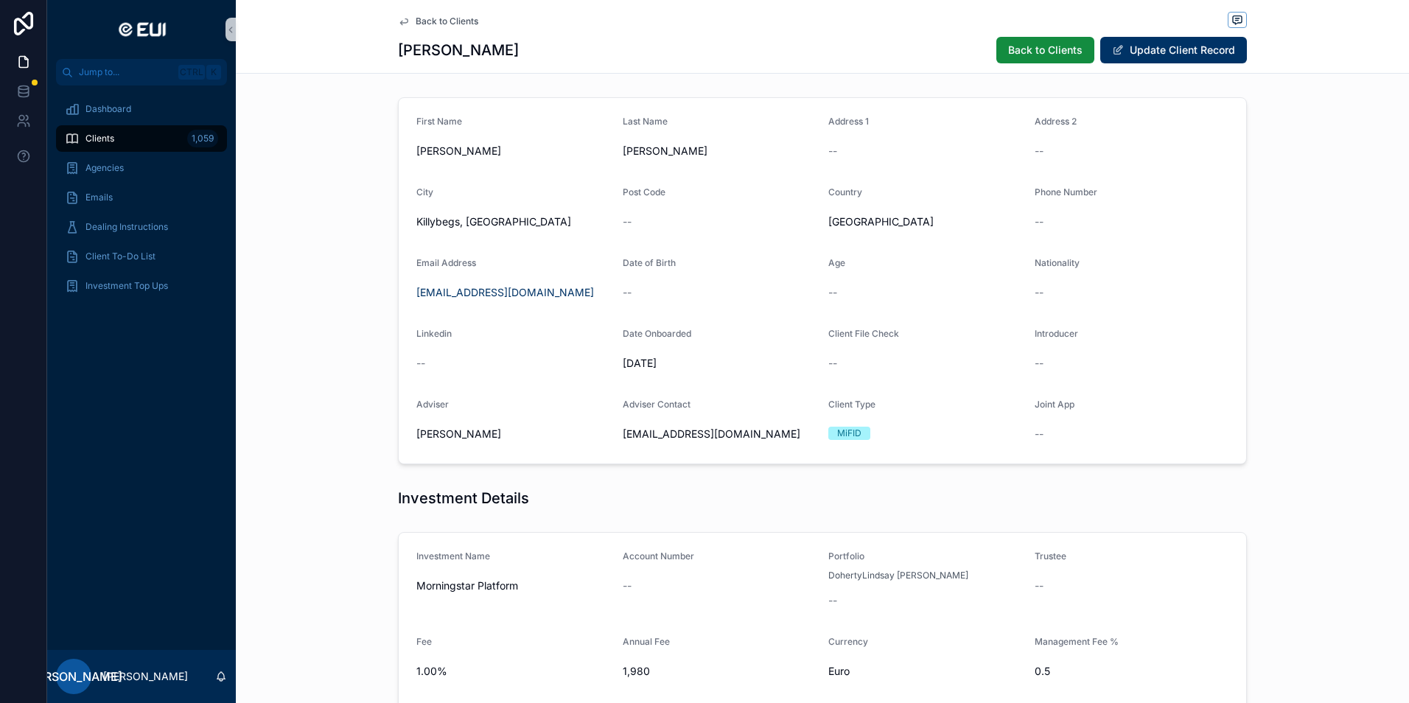
scroll to position [737, 0]
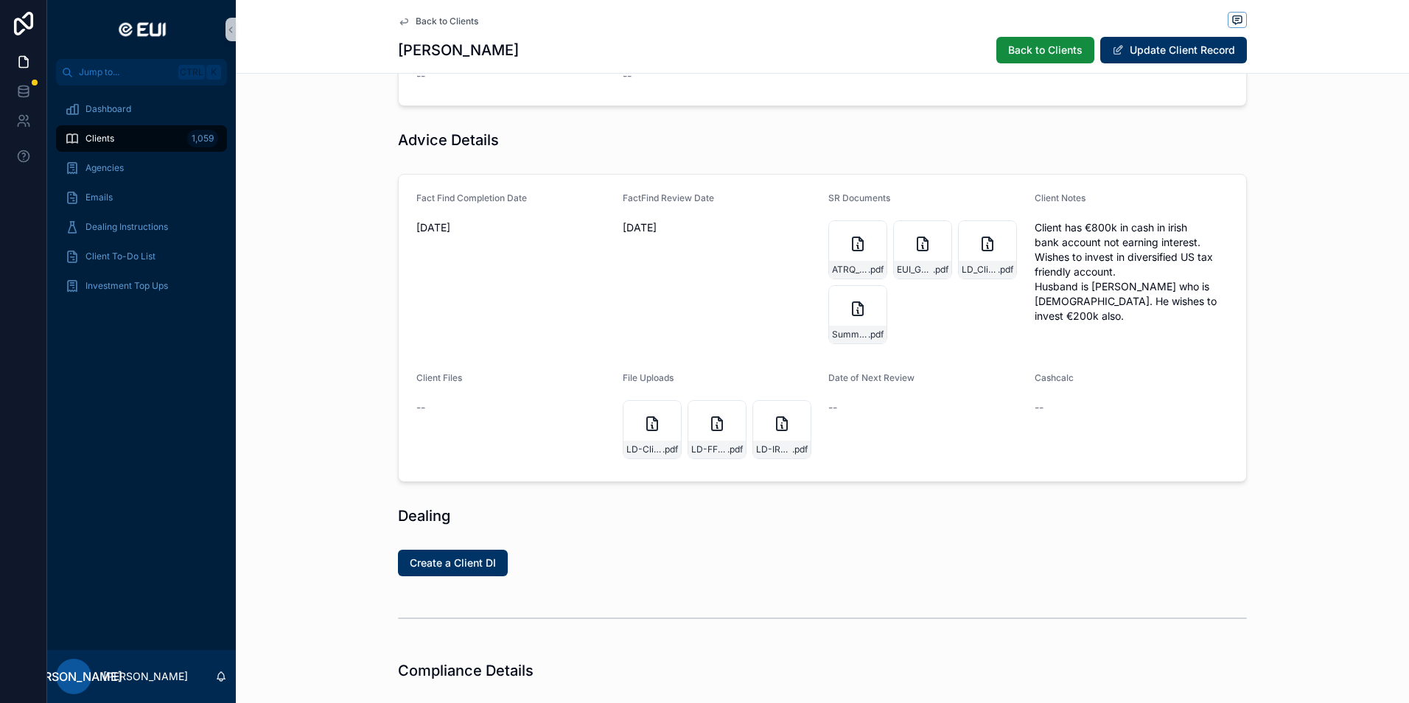
click at [437, 17] on span "Back to Clients" at bounding box center [447, 21] width 63 height 12
